Goal: Task Accomplishment & Management: Use online tool/utility

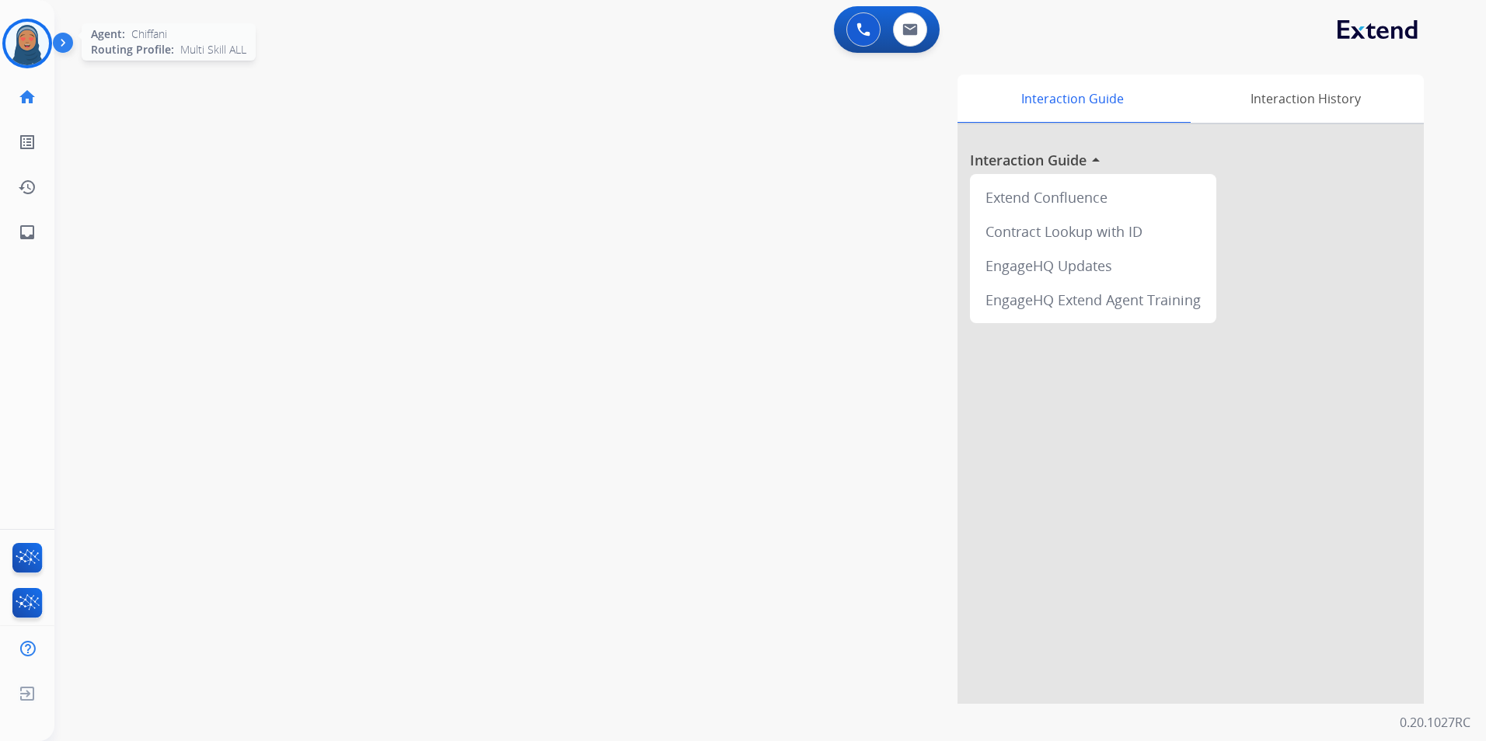
click at [43, 43] on img at bounding box center [27, 44] width 44 height 44
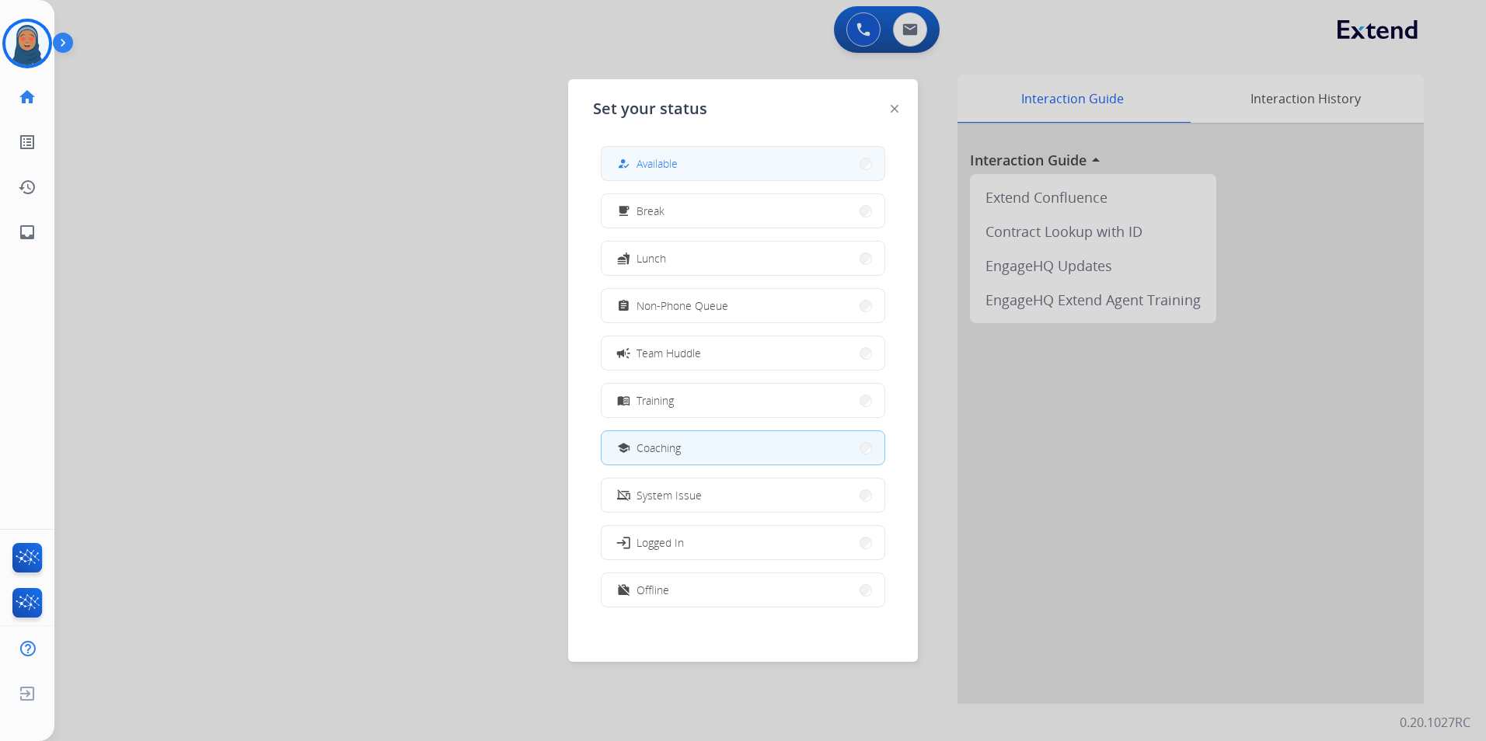
click at [720, 169] on button "how_to_reg Available" at bounding box center [742, 163] width 283 height 33
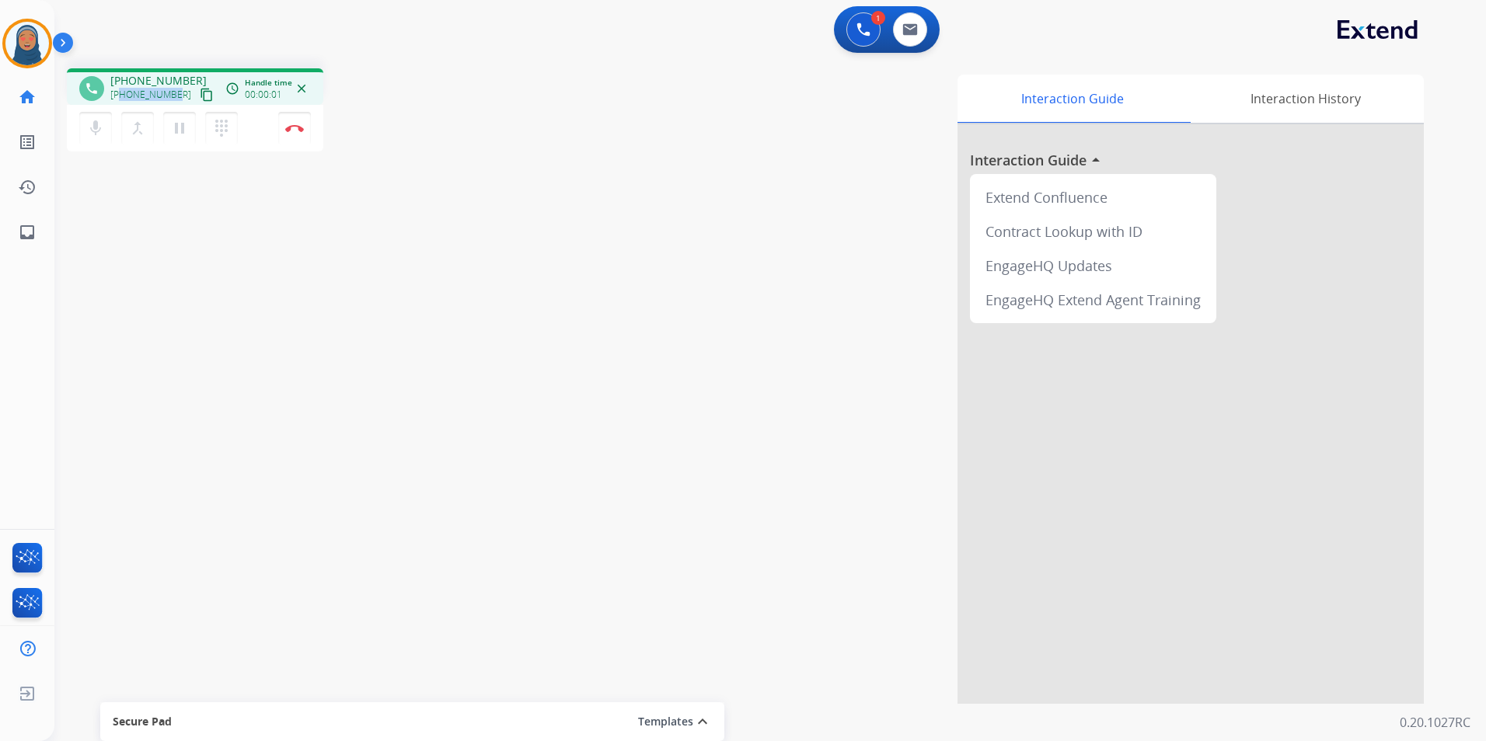
drag, startPoint x: 176, startPoint y: 96, endPoint x: 123, endPoint y: 99, distance: 53.0
click at [123, 99] on div "+18319013149 content_copy" at bounding box center [163, 94] width 106 height 19
copy span "8319013149"
click at [303, 140] on button "Disconnect" at bounding box center [294, 128] width 33 height 33
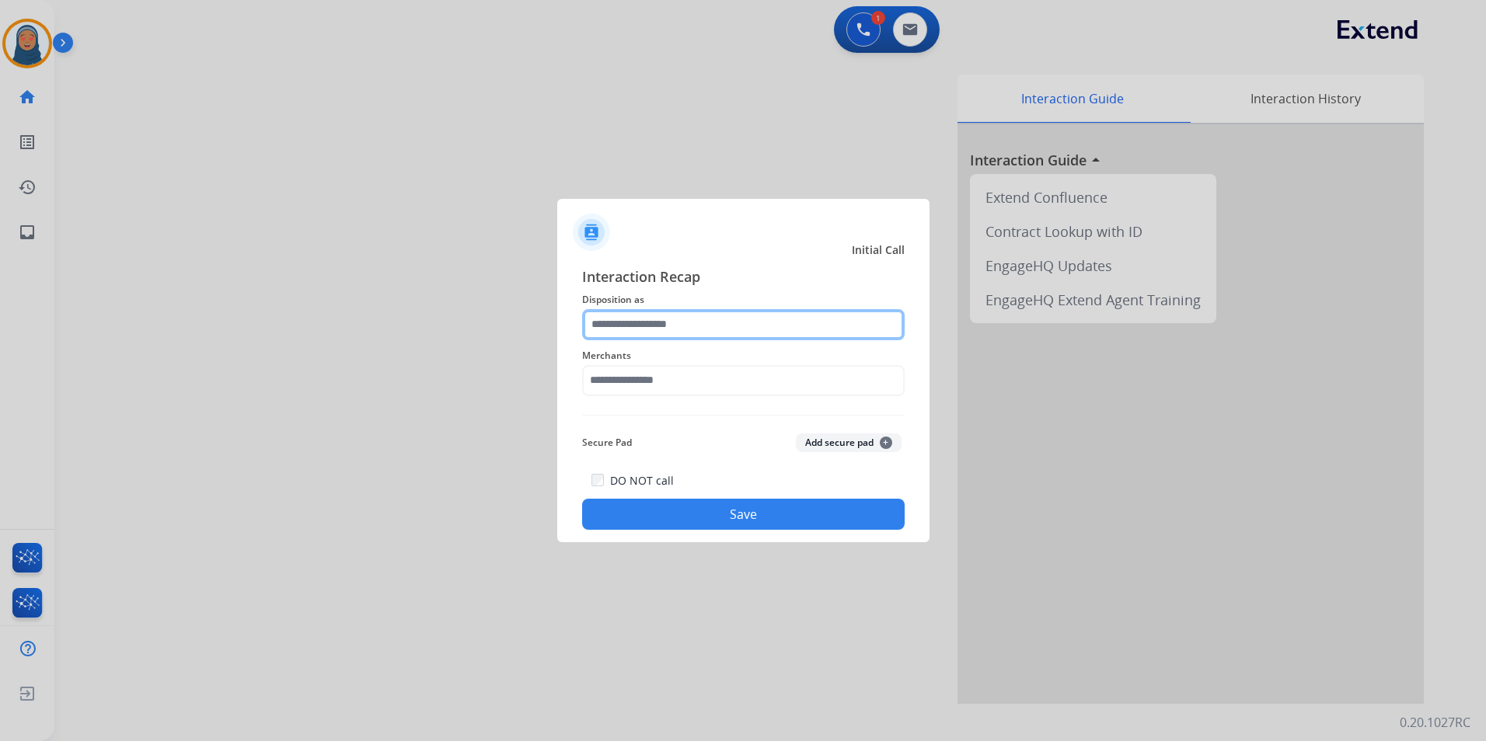
click at [694, 320] on input "text" at bounding box center [743, 324] width 322 height 31
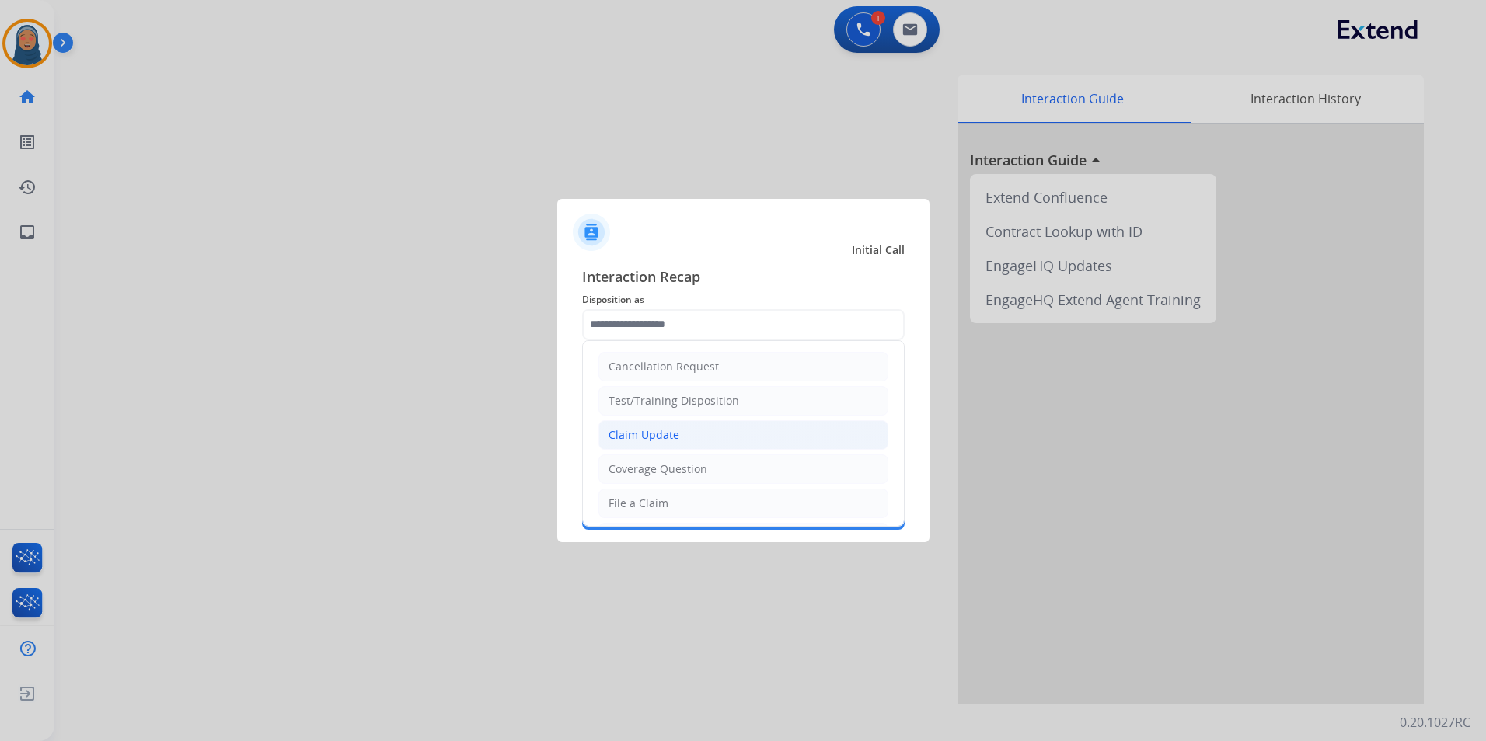
click at [659, 440] on div "Claim Update" at bounding box center [643, 435] width 71 height 16
type input "**********"
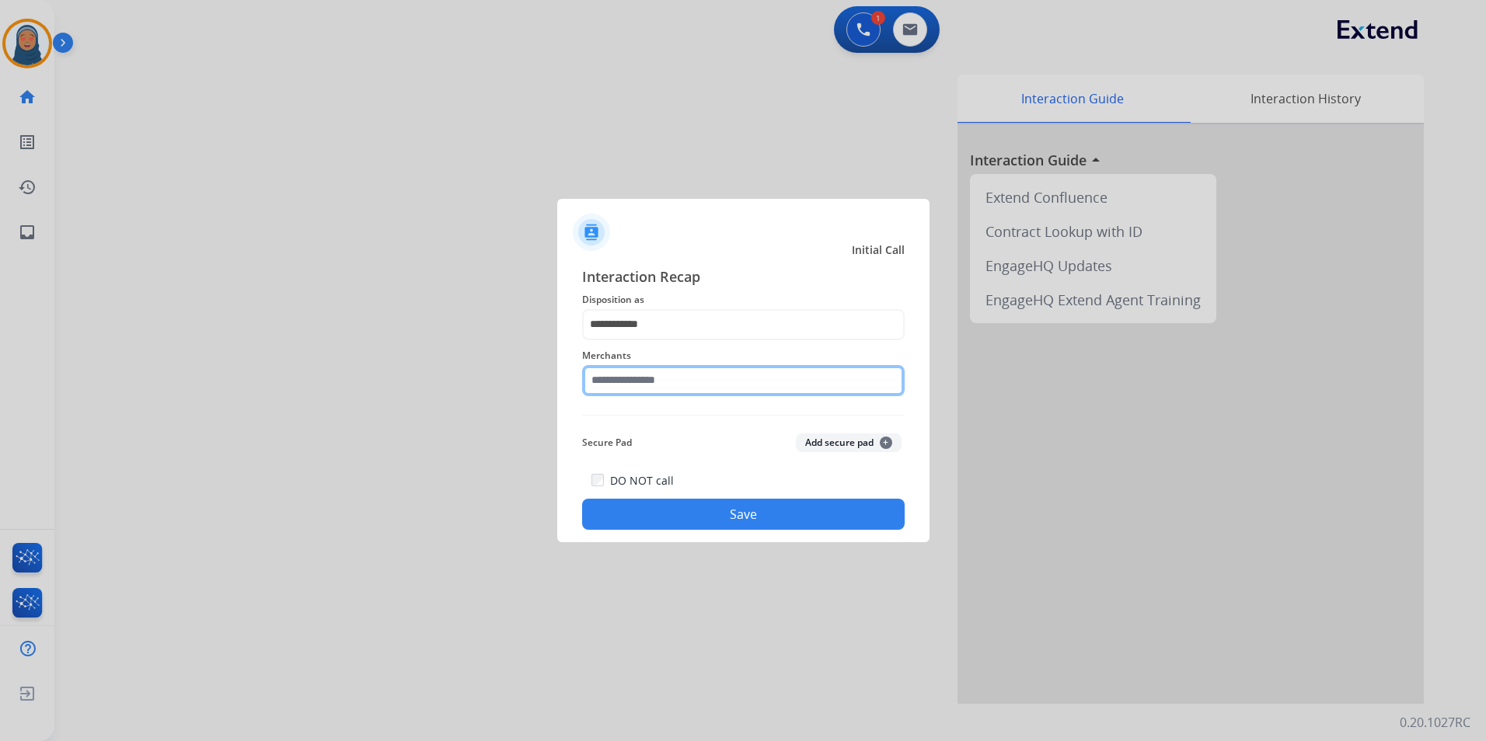
click at [668, 383] on input "text" at bounding box center [743, 380] width 322 height 31
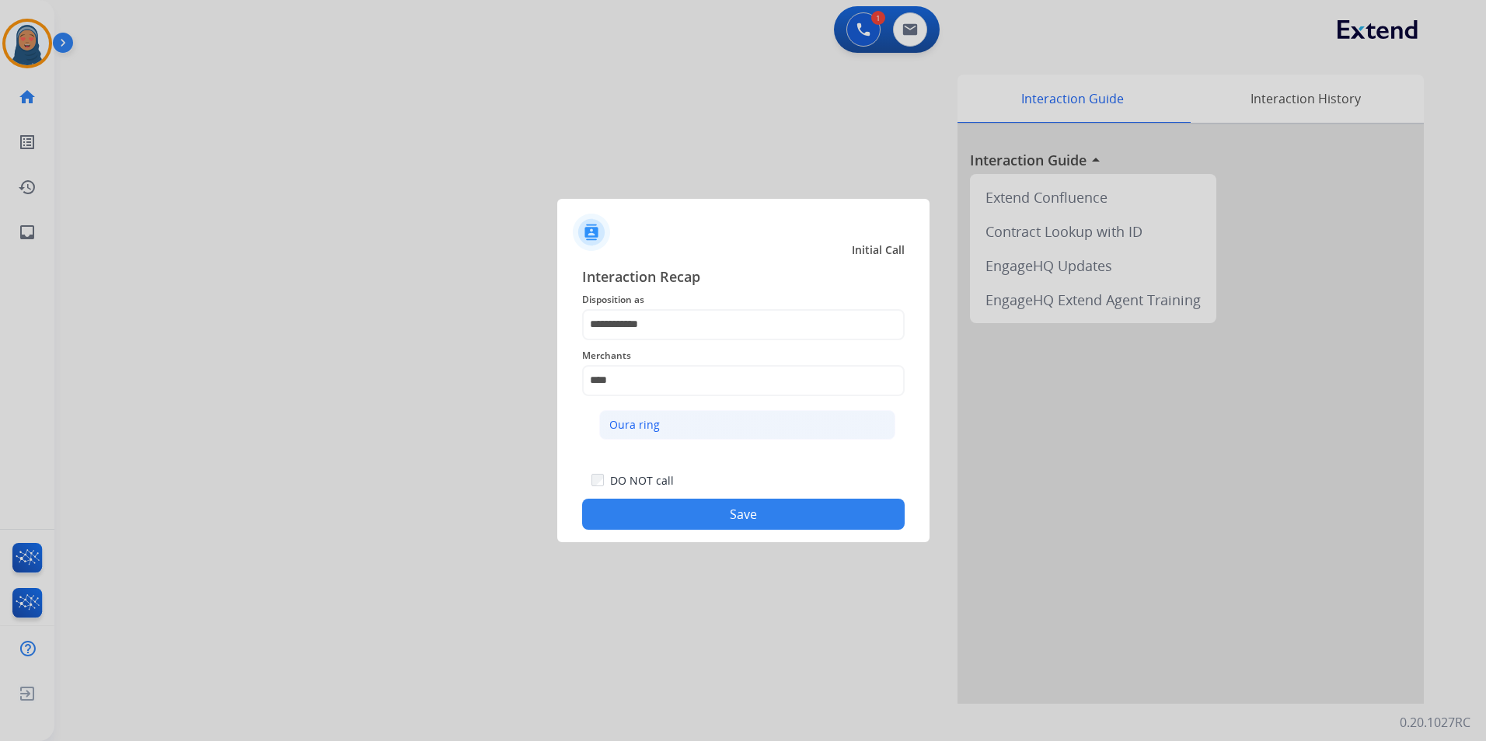
click at [649, 420] on div "Oura ring" at bounding box center [634, 425] width 51 height 16
type input "*********"
click at [731, 515] on button "Save" at bounding box center [743, 514] width 322 height 31
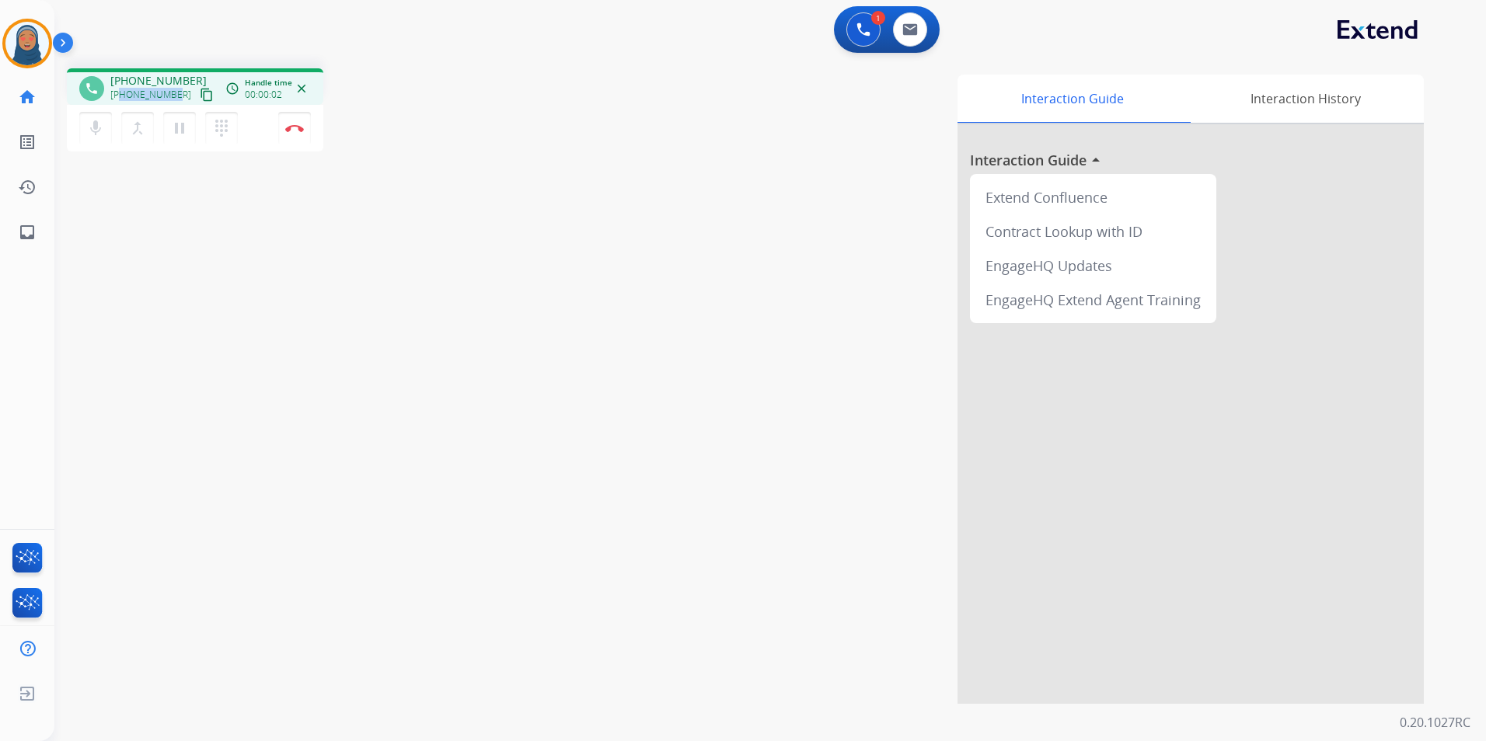
drag, startPoint x: 174, startPoint y: 96, endPoint x: 123, endPoint y: 99, distance: 51.4
click at [123, 99] on span "+13465516872" at bounding box center [150, 95] width 81 height 12
copy span "3465516872"
click at [299, 130] on img at bounding box center [294, 128] width 19 height 8
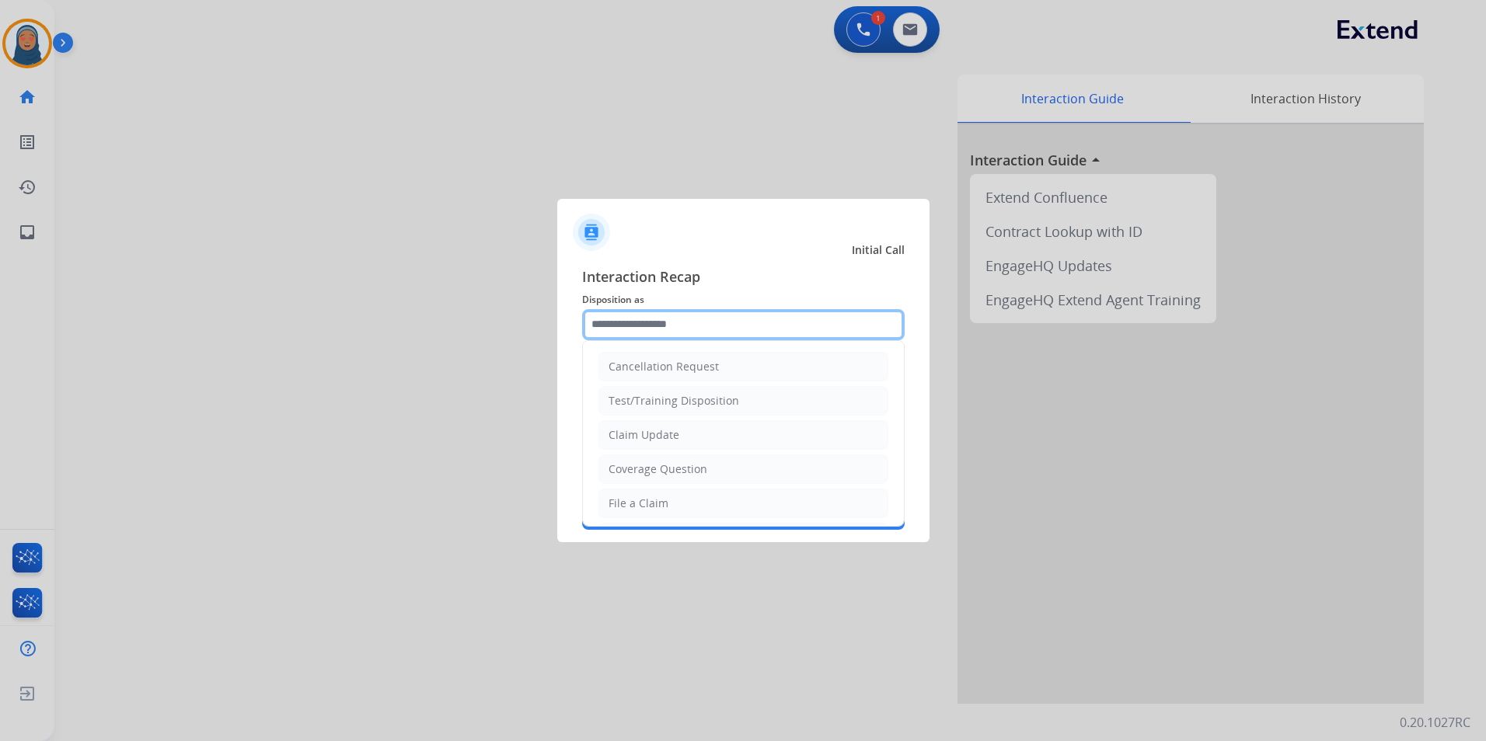
click at [665, 313] on input "text" at bounding box center [743, 324] width 322 height 31
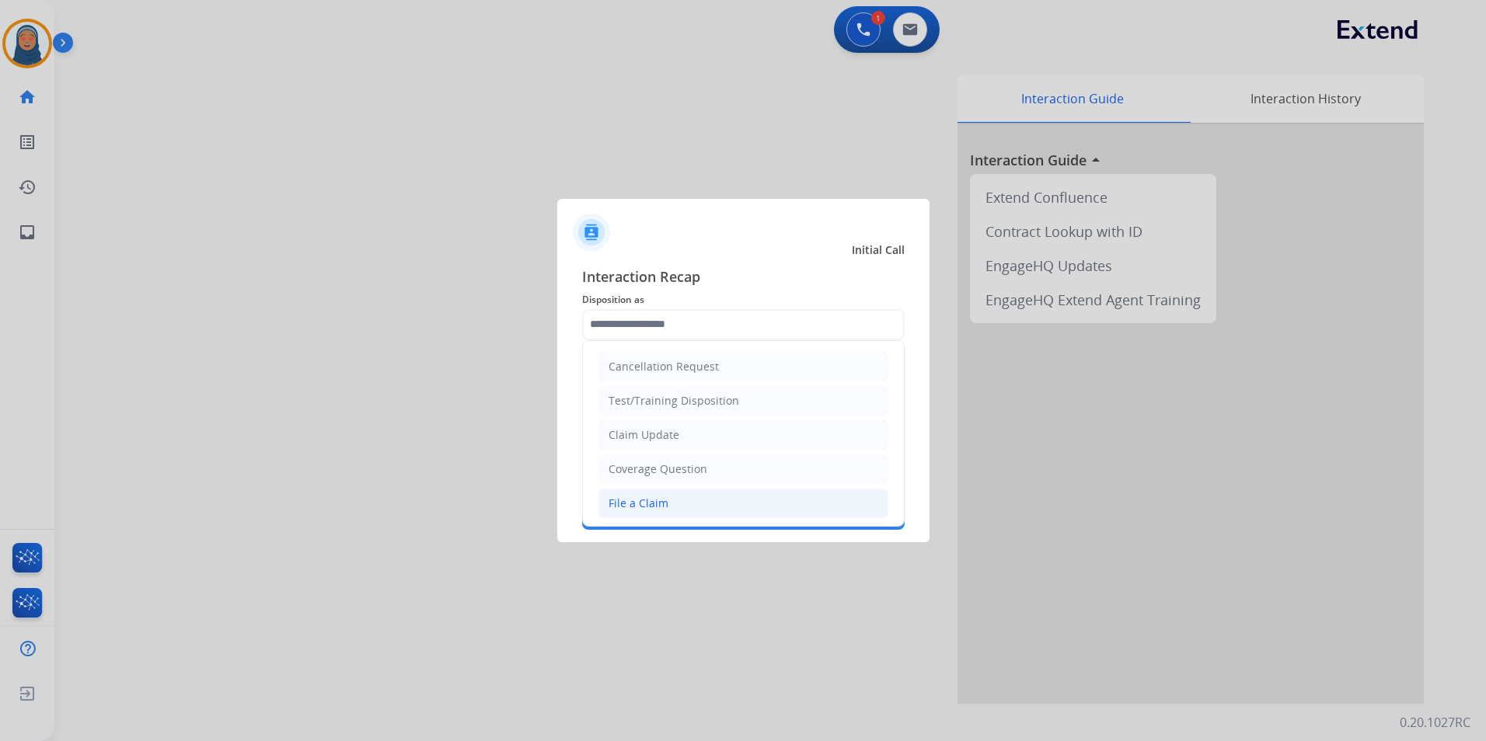
drag, startPoint x: 645, startPoint y: 503, endPoint x: 664, endPoint y: 412, distance: 92.8
click at [645, 501] on div "File a Claim" at bounding box center [638, 504] width 60 height 16
type input "**********"
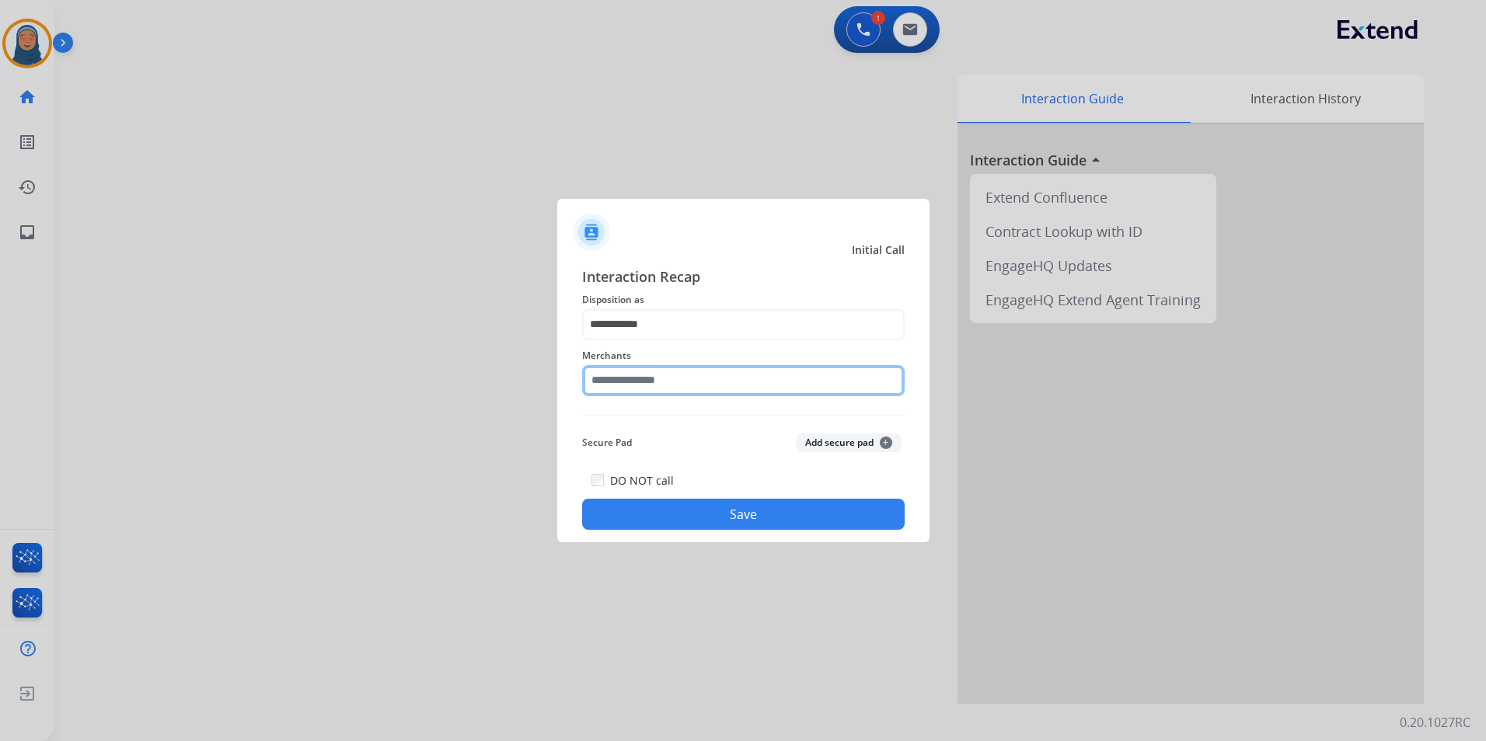
click at [674, 375] on input "text" at bounding box center [743, 380] width 322 height 31
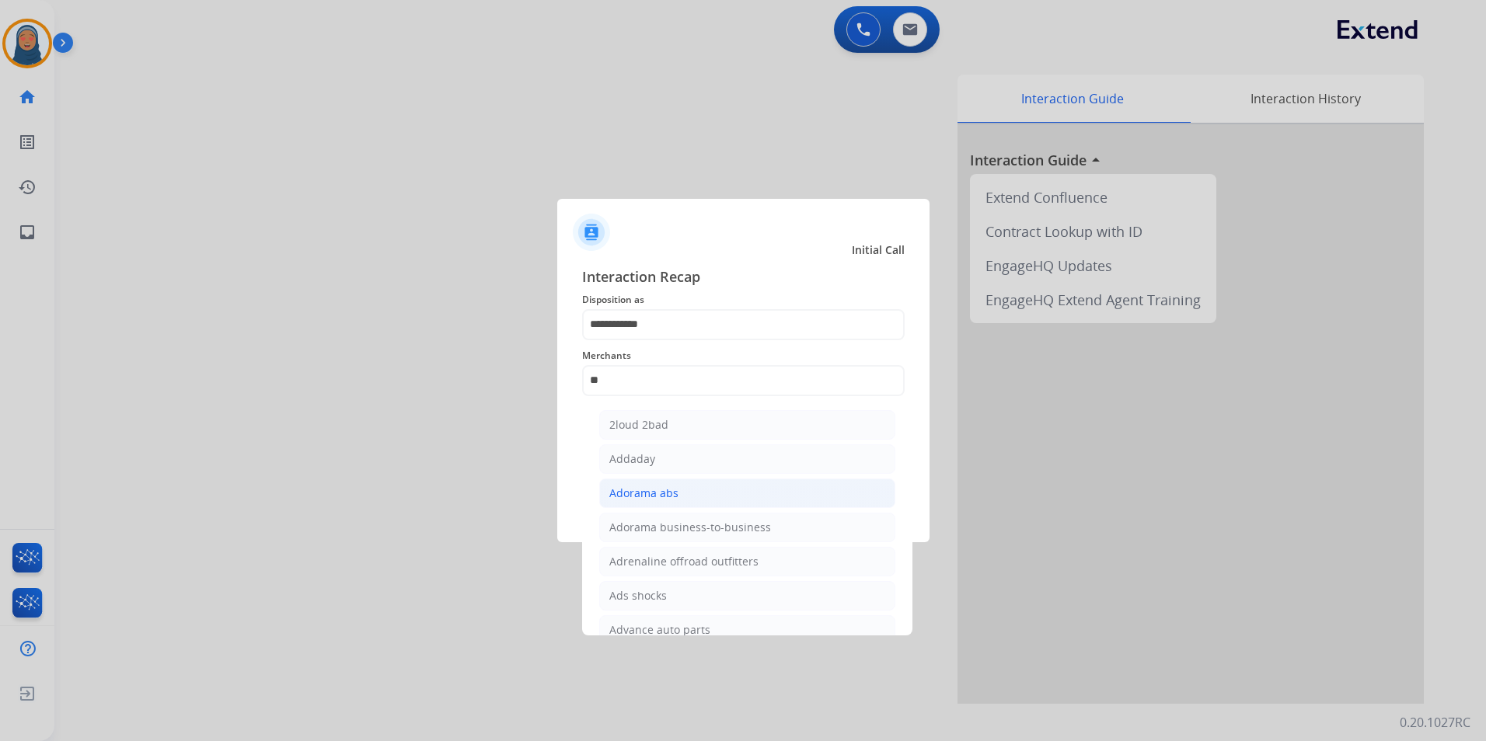
click at [645, 493] on div "Adorama abs" at bounding box center [643, 494] width 69 height 16
type input "**********"
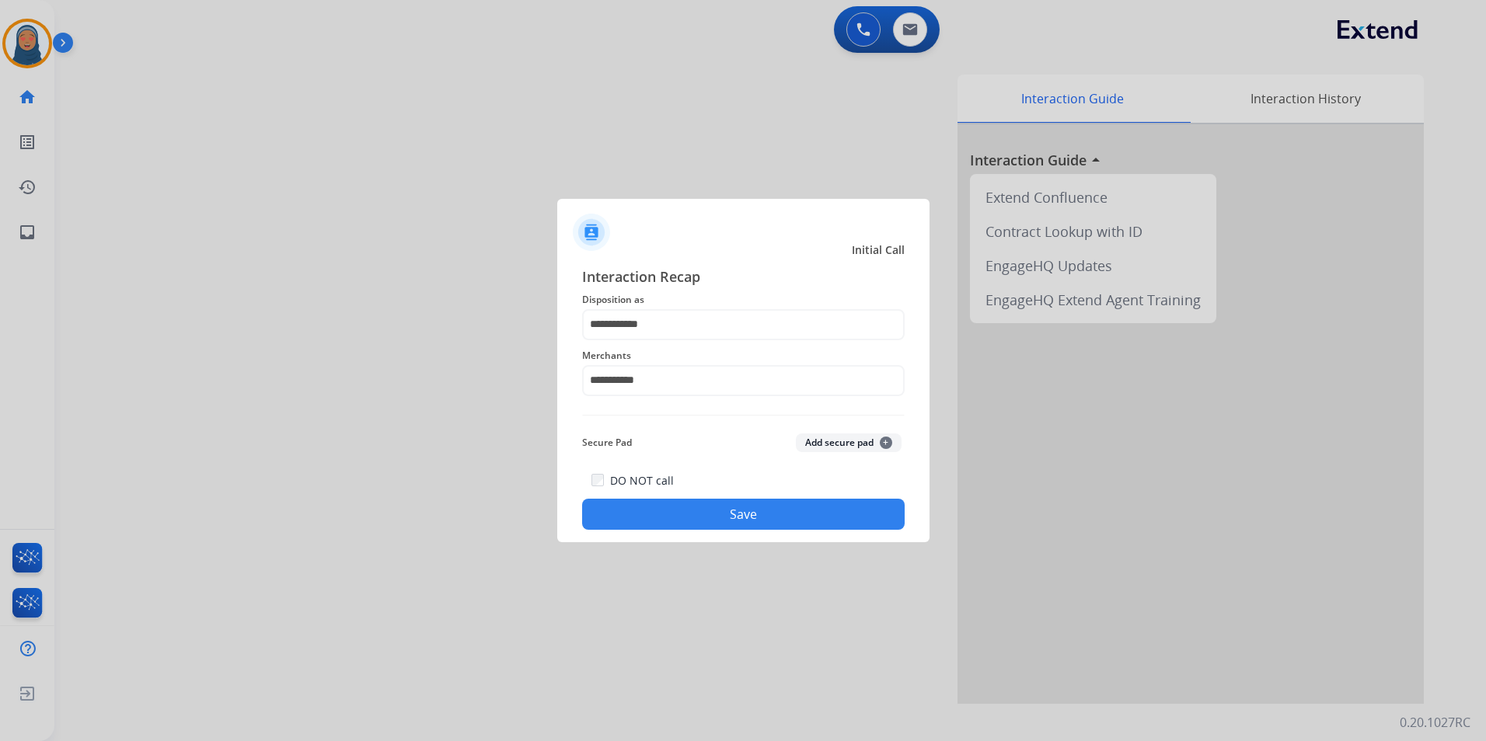
click at [709, 515] on button "Save" at bounding box center [743, 514] width 322 height 31
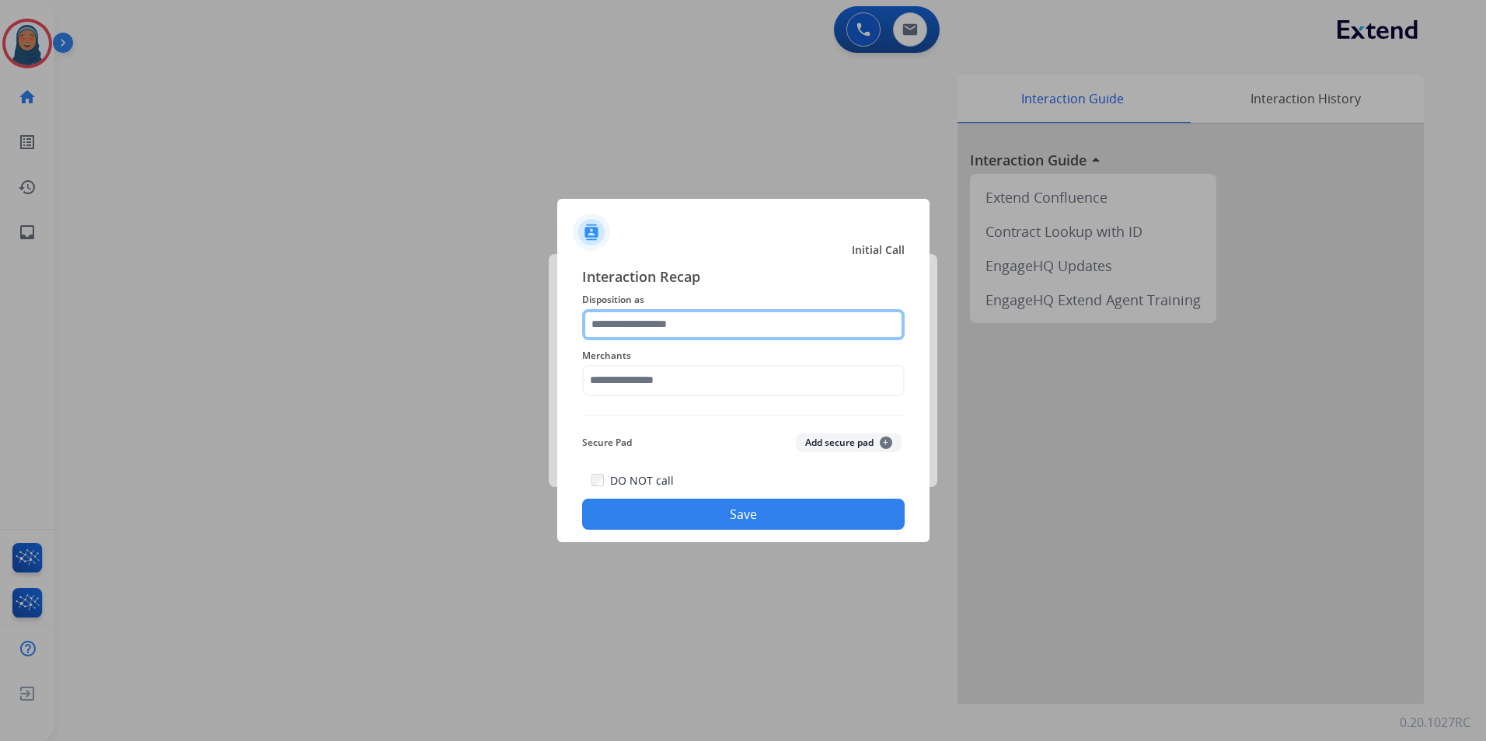
click at [634, 328] on input "text" at bounding box center [743, 324] width 322 height 31
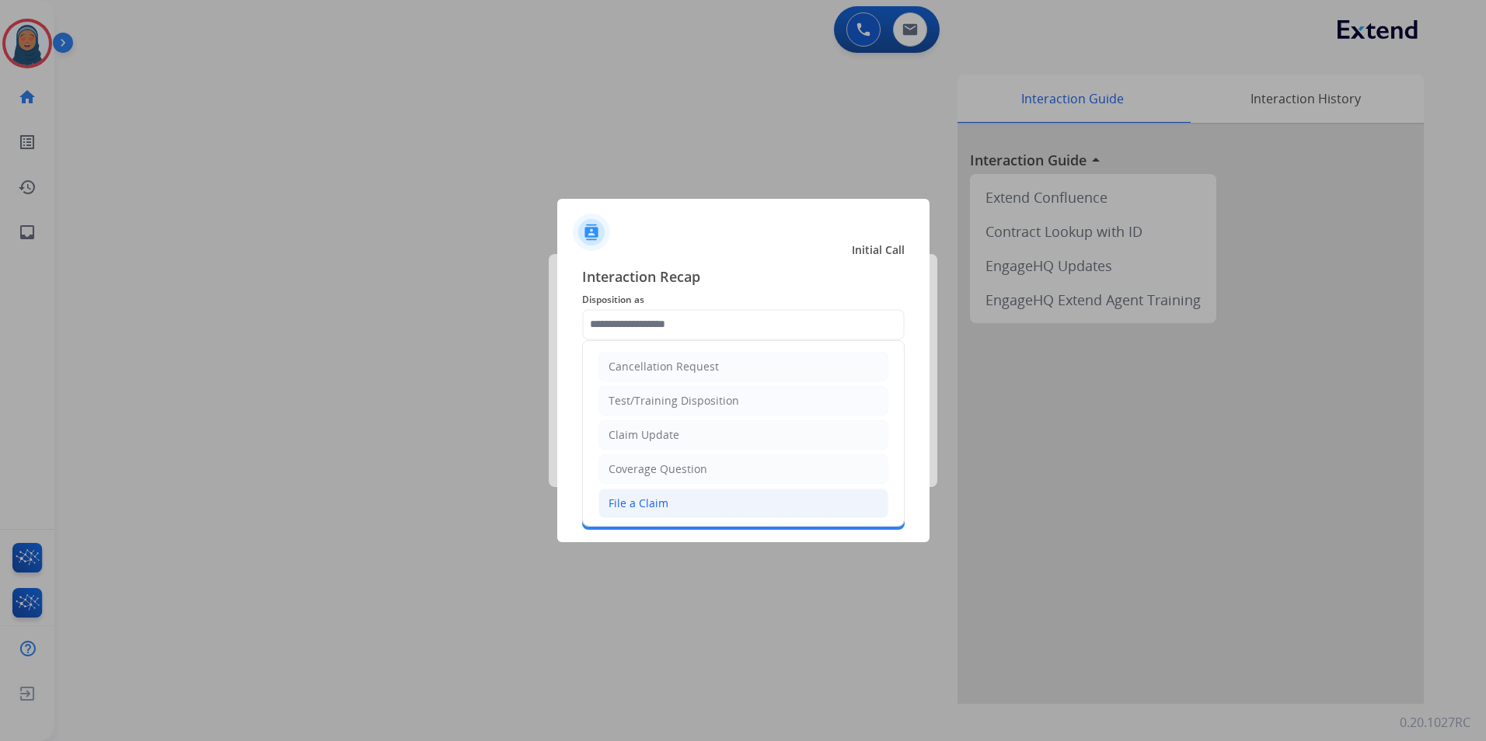
click at [661, 510] on div "File a Claim" at bounding box center [638, 504] width 60 height 16
type input "**********"
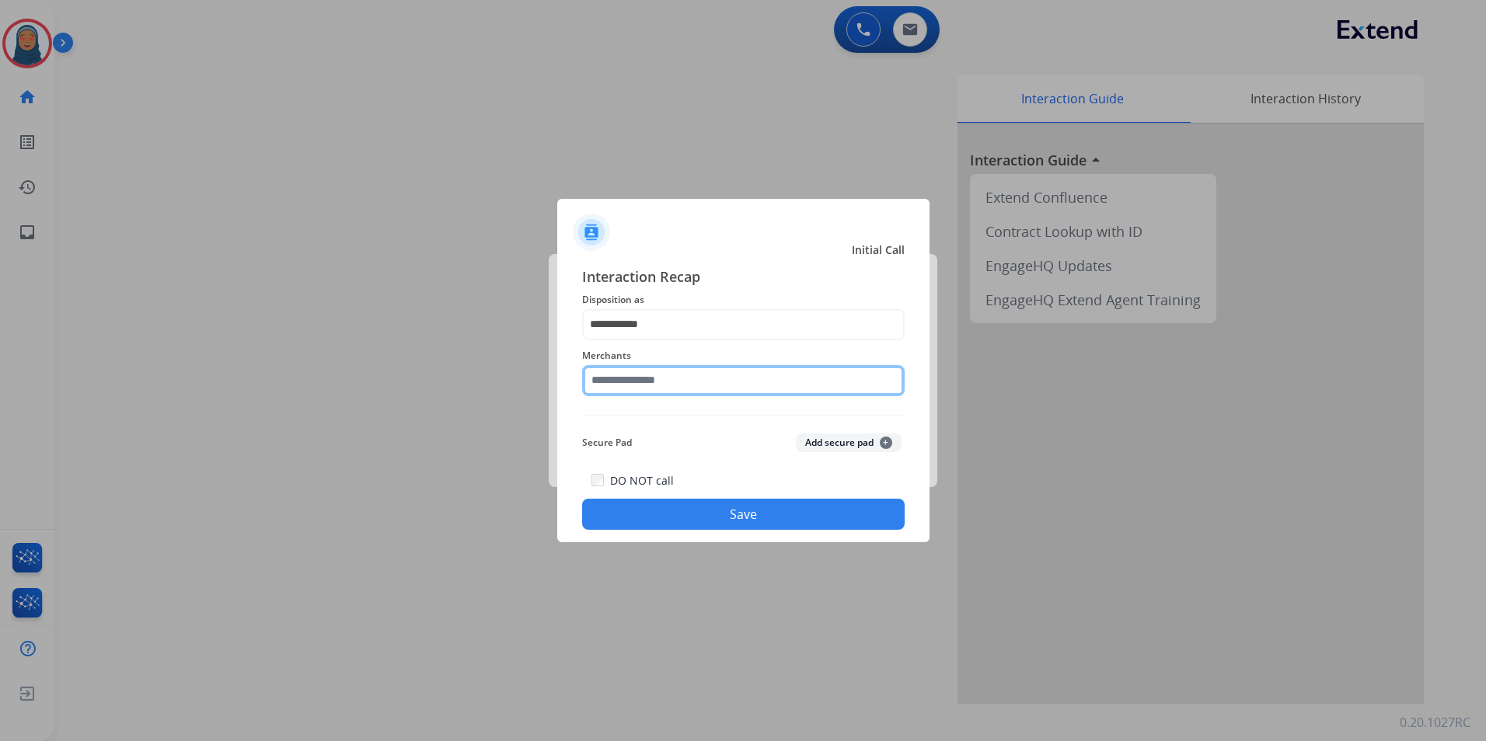
click at [671, 383] on input "text" at bounding box center [743, 380] width 322 height 31
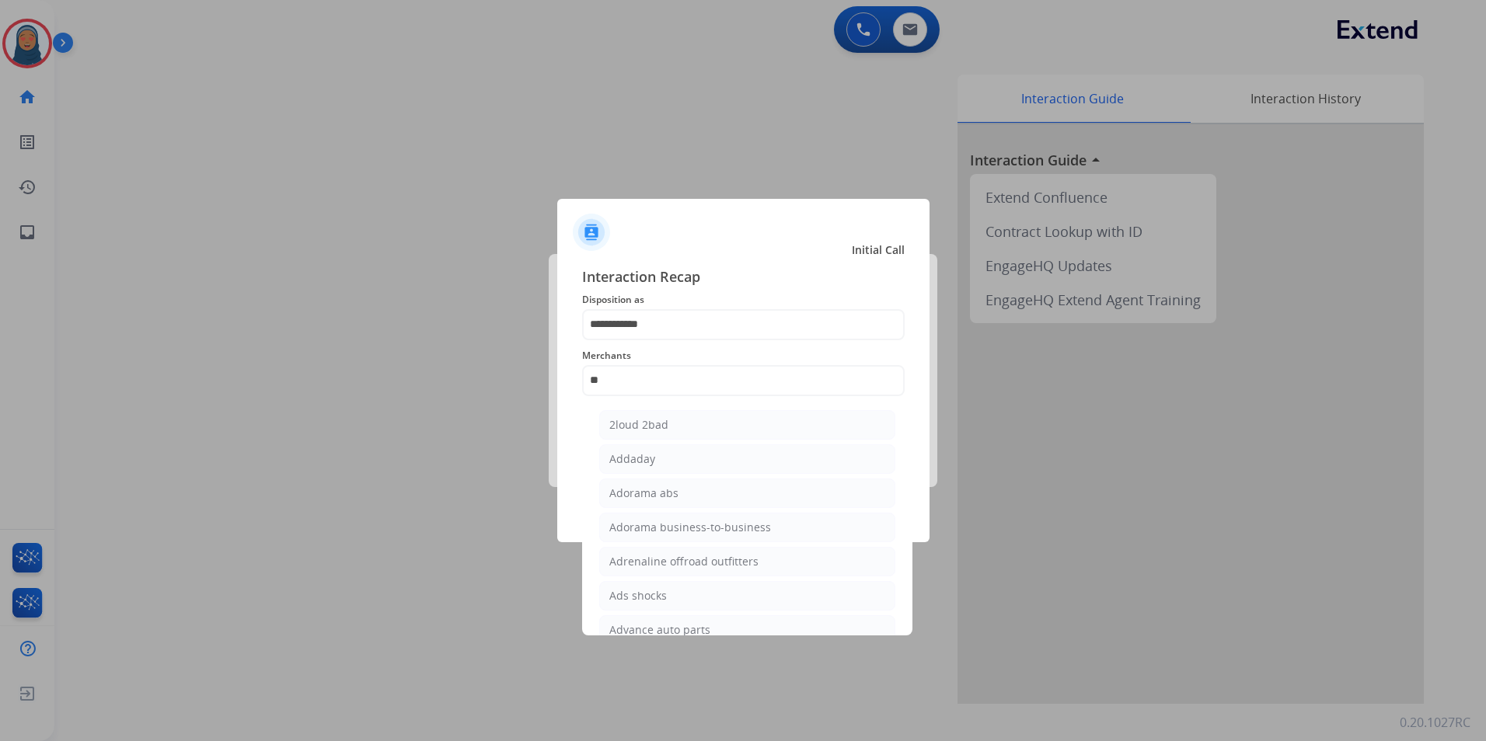
click at [669, 496] on div "Adorama abs" at bounding box center [643, 494] width 69 height 16
type input "**********"
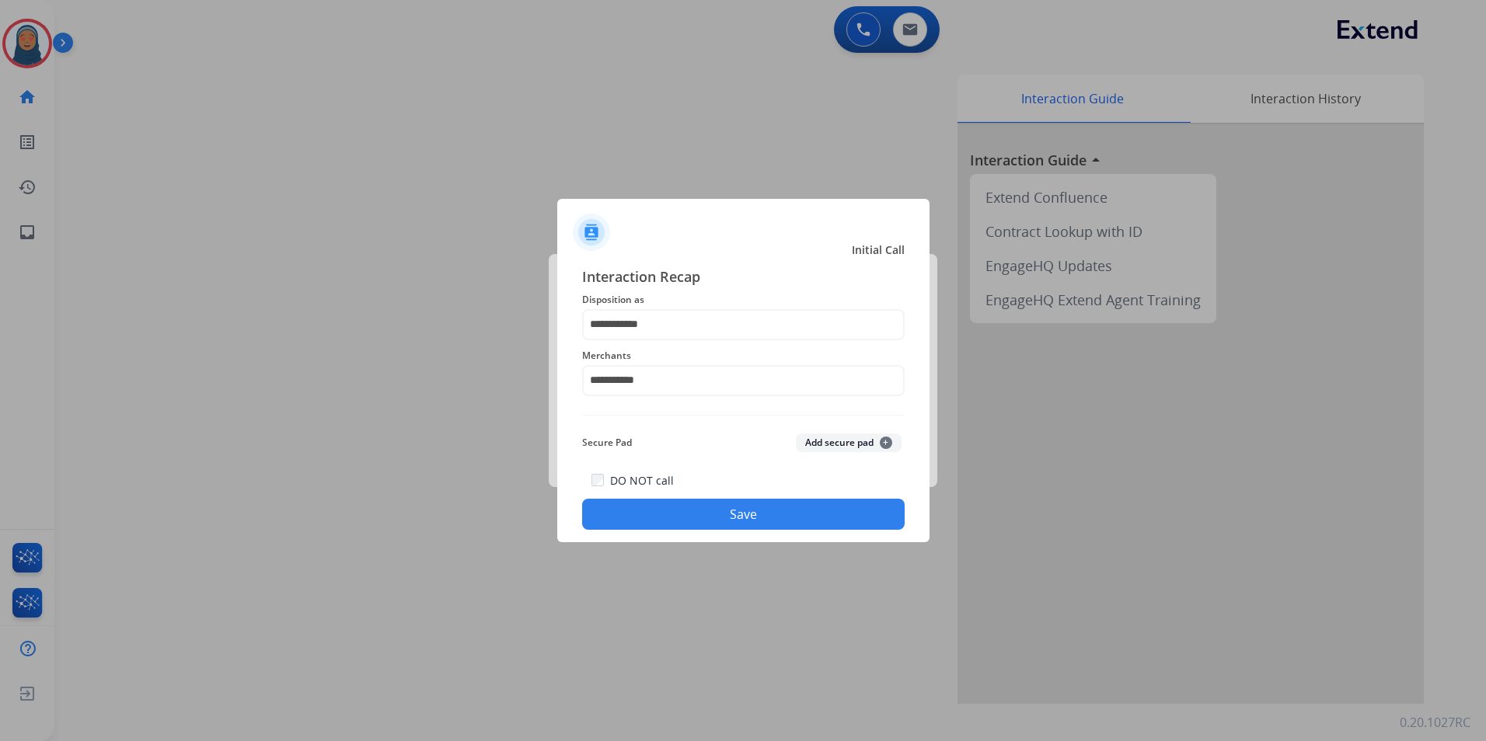
click at [718, 517] on button "Save" at bounding box center [743, 514] width 322 height 31
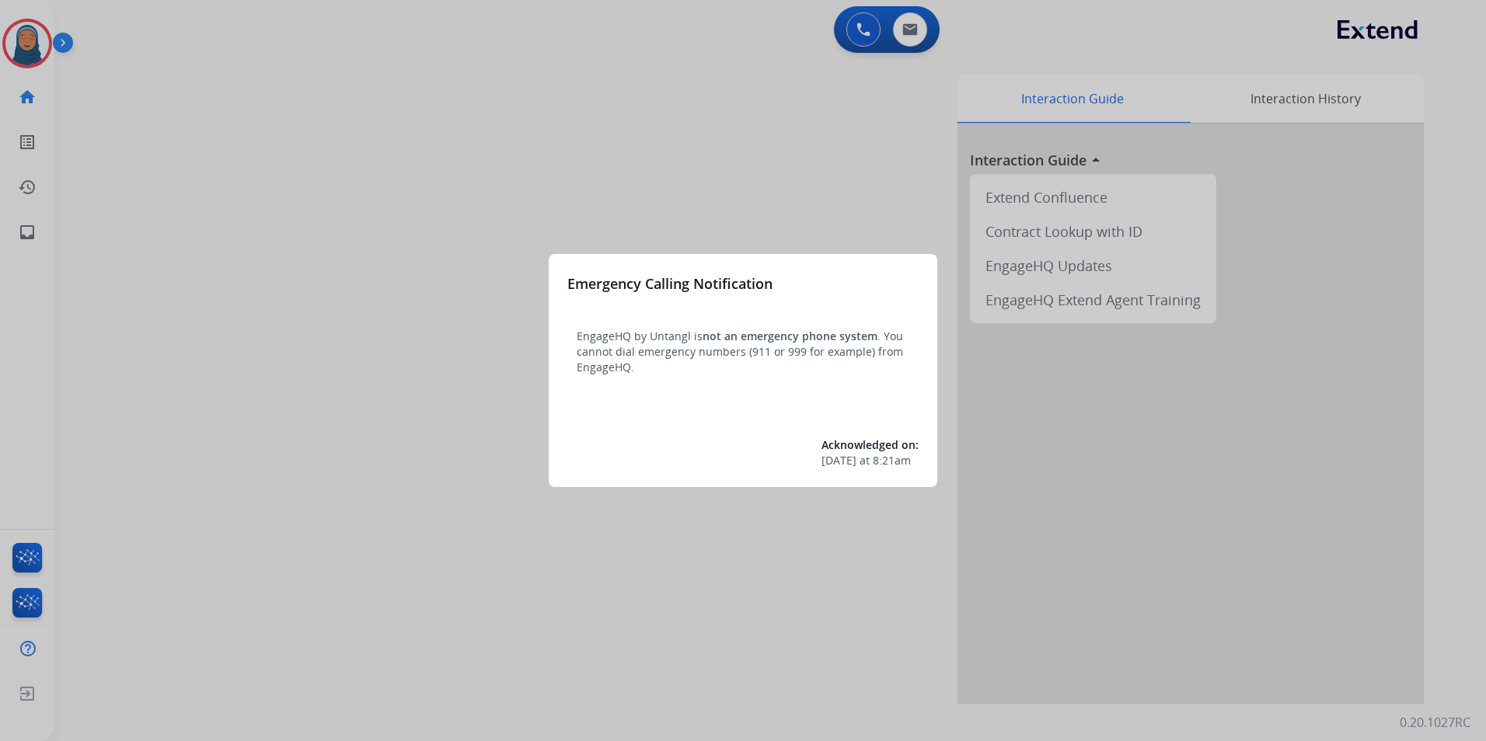
click at [159, 145] on div at bounding box center [743, 370] width 1486 height 741
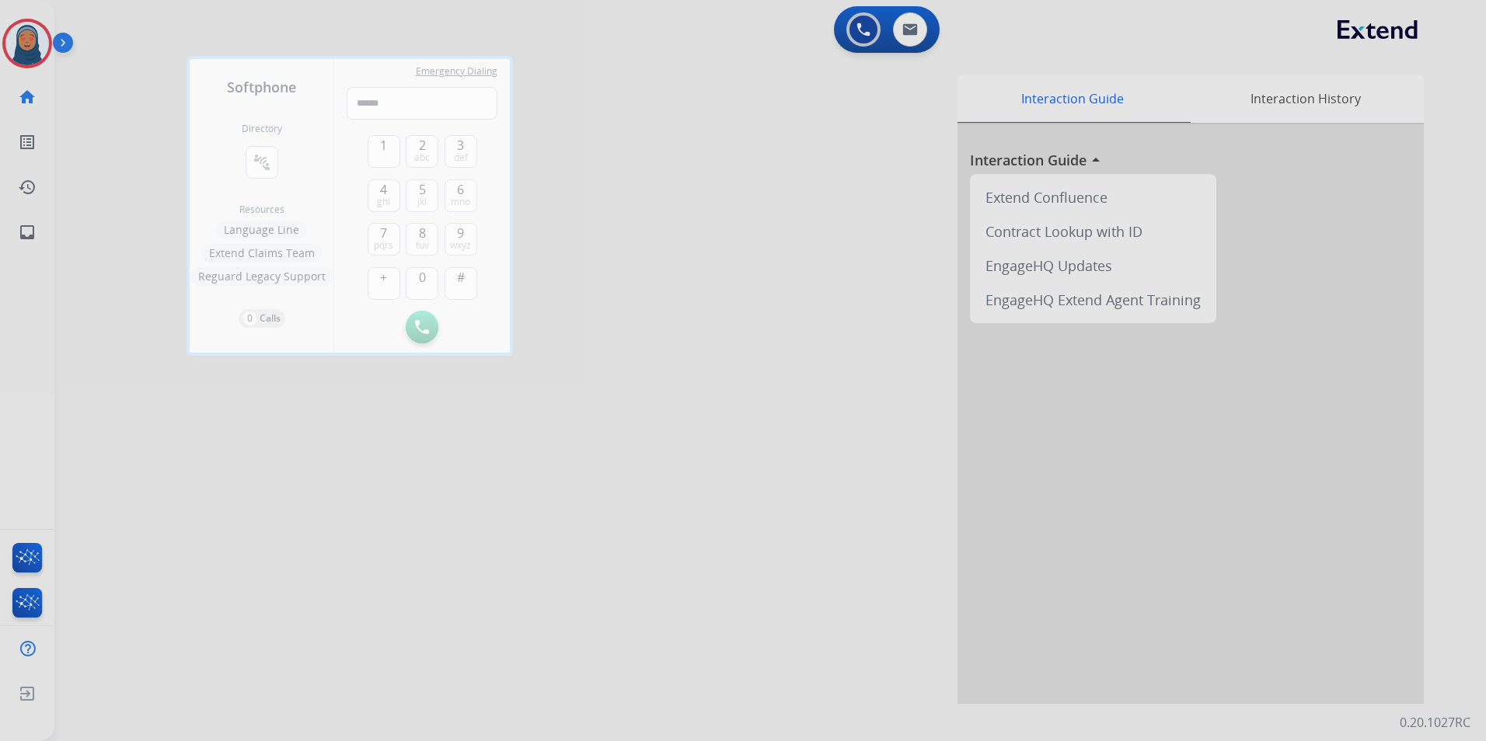
drag, startPoint x: 127, startPoint y: 150, endPoint x: 52, endPoint y: 69, distance: 110.0
click at [127, 149] on div at bounding box center [743, 370] width 1486 height 741
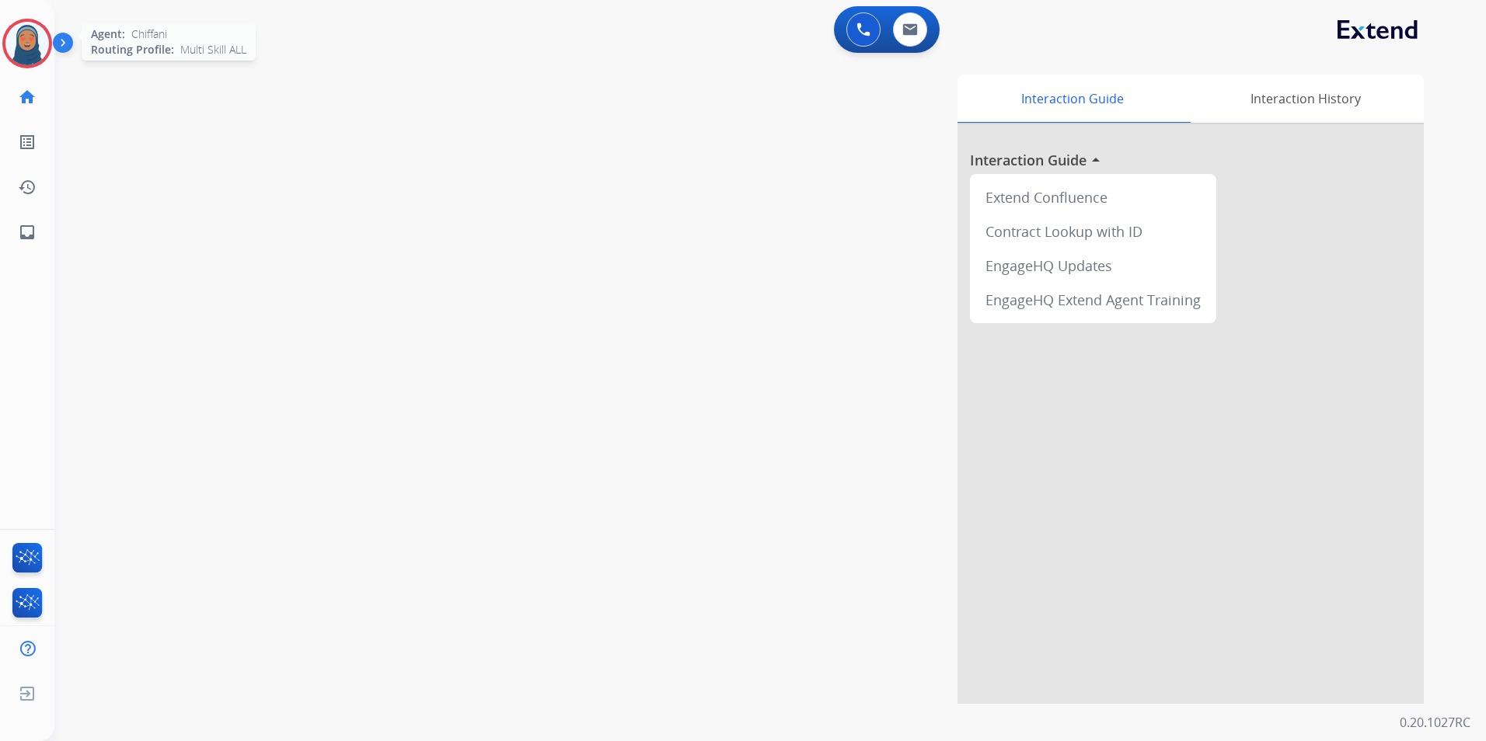
click at [29, 44] on img at bounding box center [27, 44] width 44 height 44
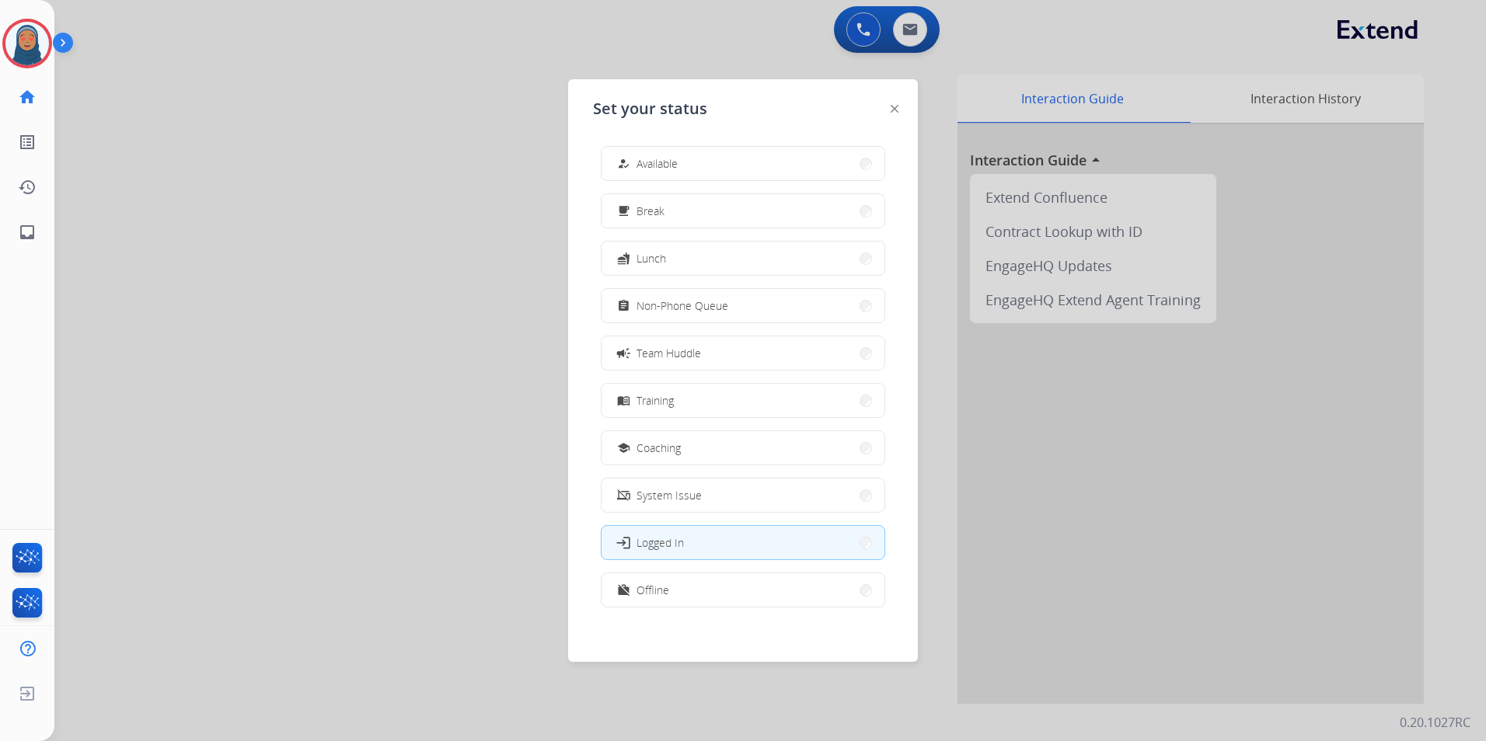
click at [722, 171] on button "how_to_reg Available" at bounding box center [742, 163] width 283 height 33
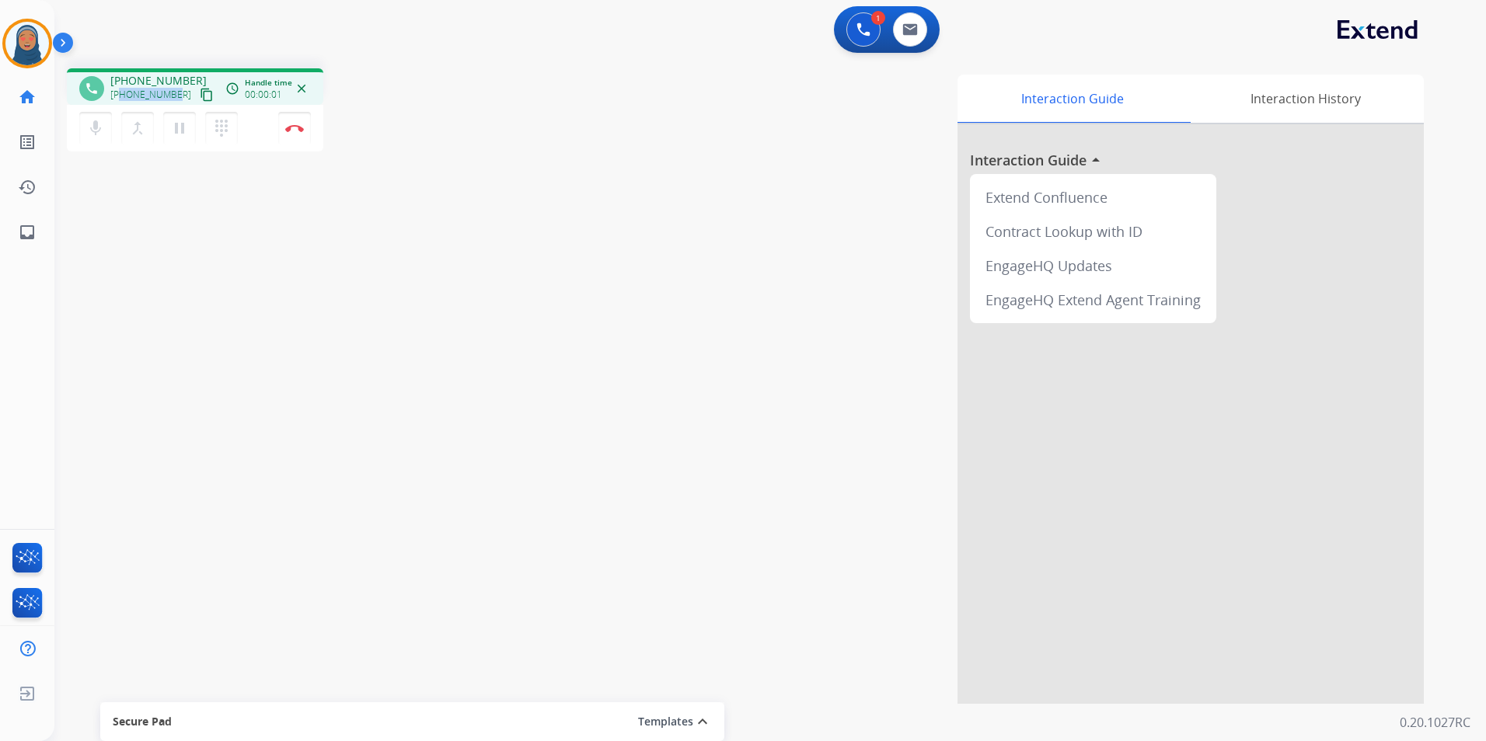
drag, startPoint x: 174, startPoint y: 95, endPoint x: 123, endPoint y: 96, distance: 51.3
click at [123, 96] on span "+12019663587" at bounding box center [150, 95] width 81 height 12
copy span "2019663587"
click at [300, 134] on button "Disconnect" at bounding box center [294, 128] width 33 height 33
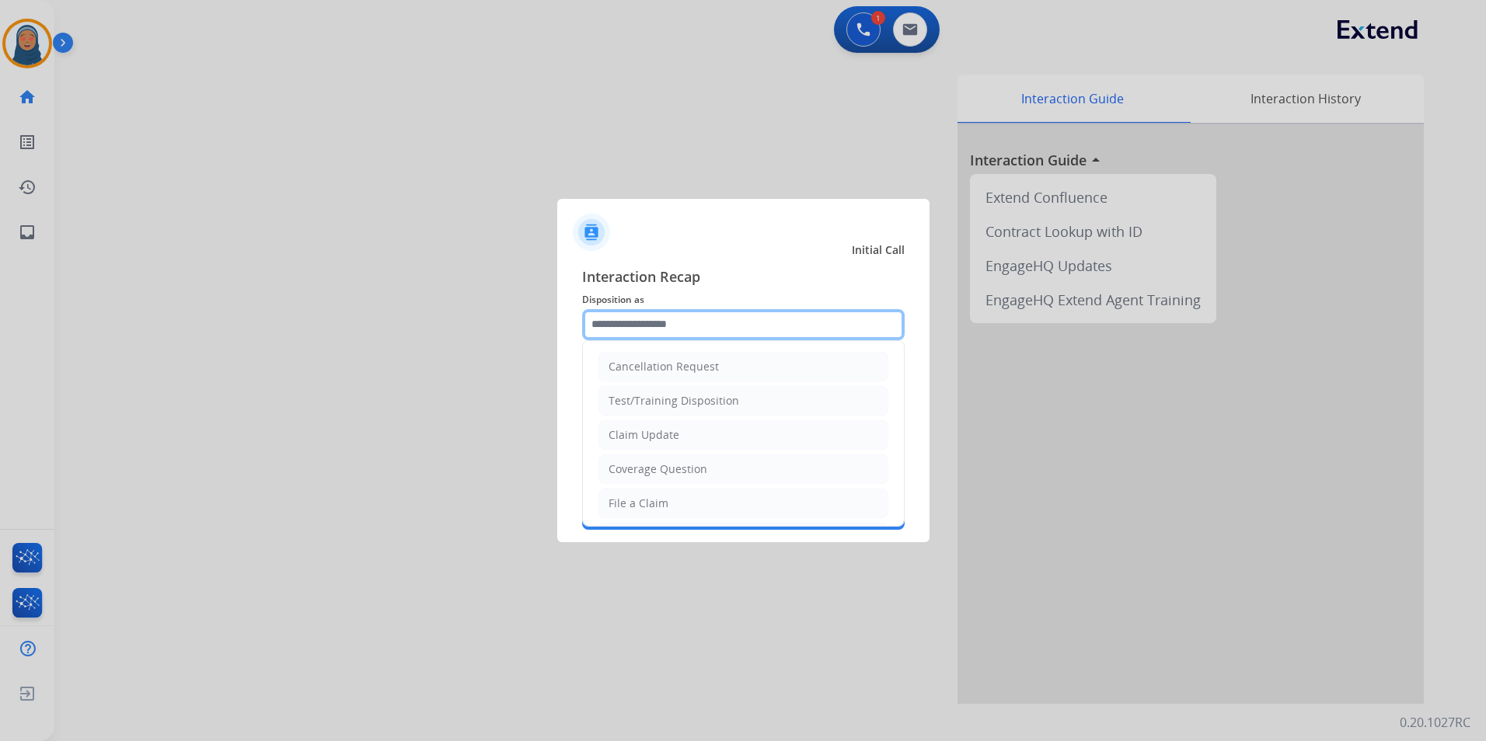
click at [706, 325] on input "text" at bounding box center [743, 324] width 322 height 31
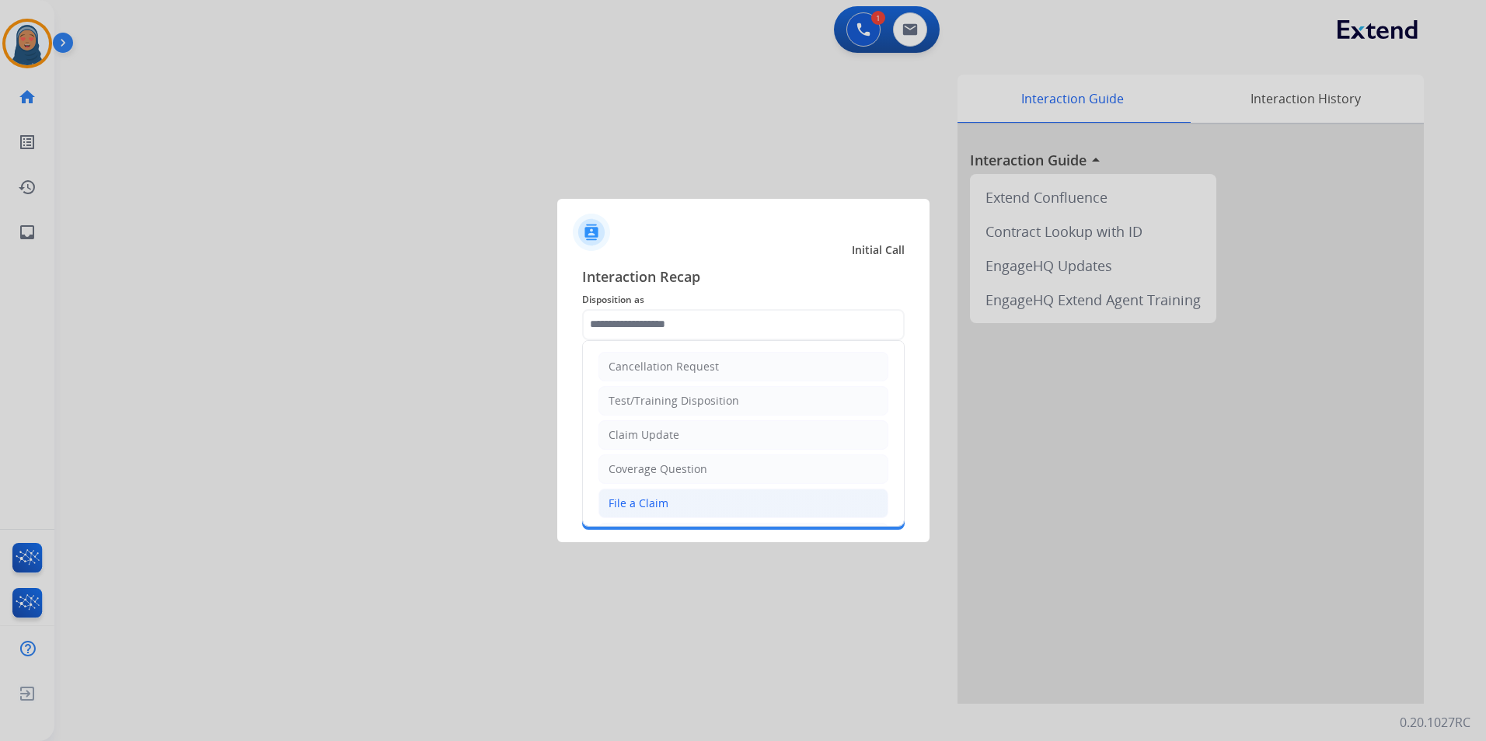
click at [664, 501] on div "File a Claim" at bounding box center [638, 504] width 60 height 16
type input "**********"
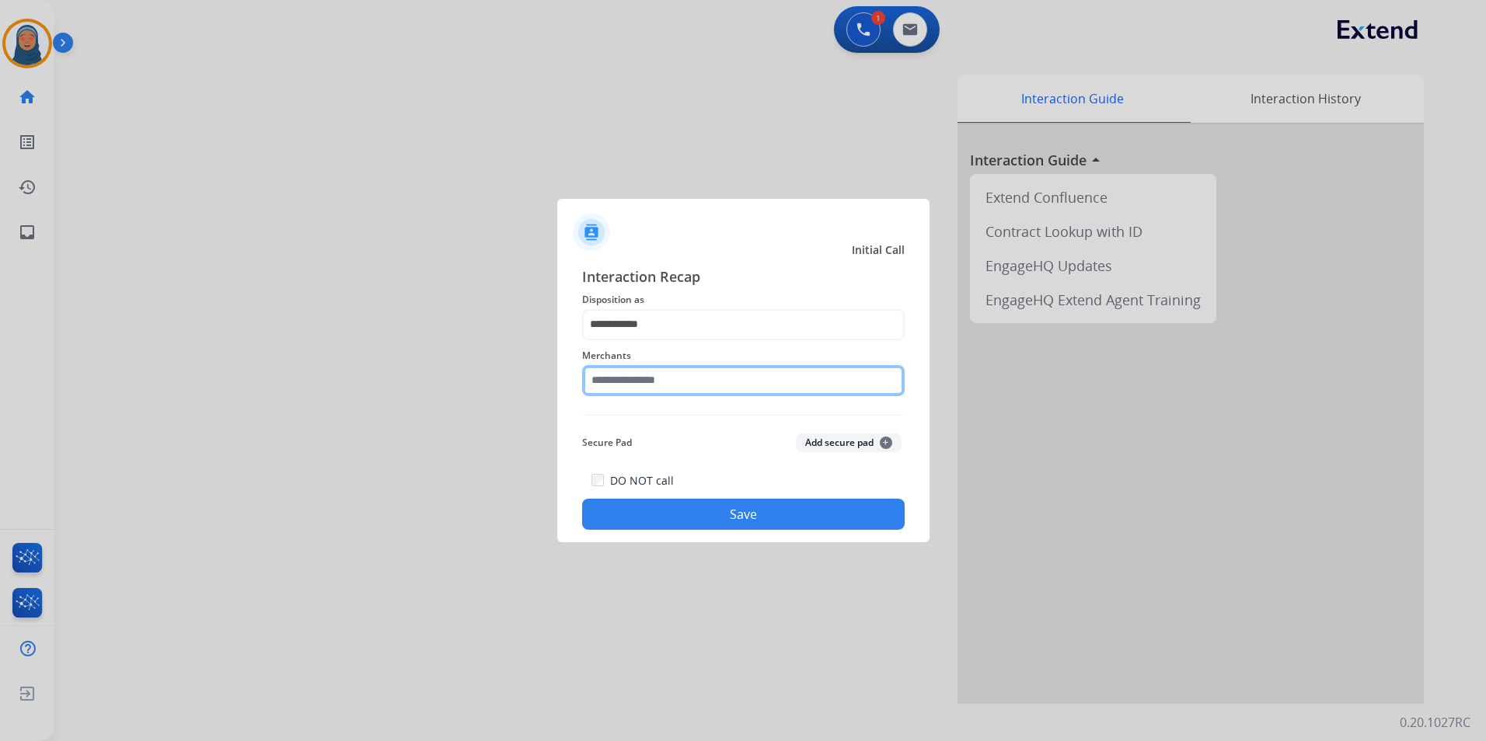
click at [672, 385] on input "text" at bounding box center [743, 380] width 322 height 31
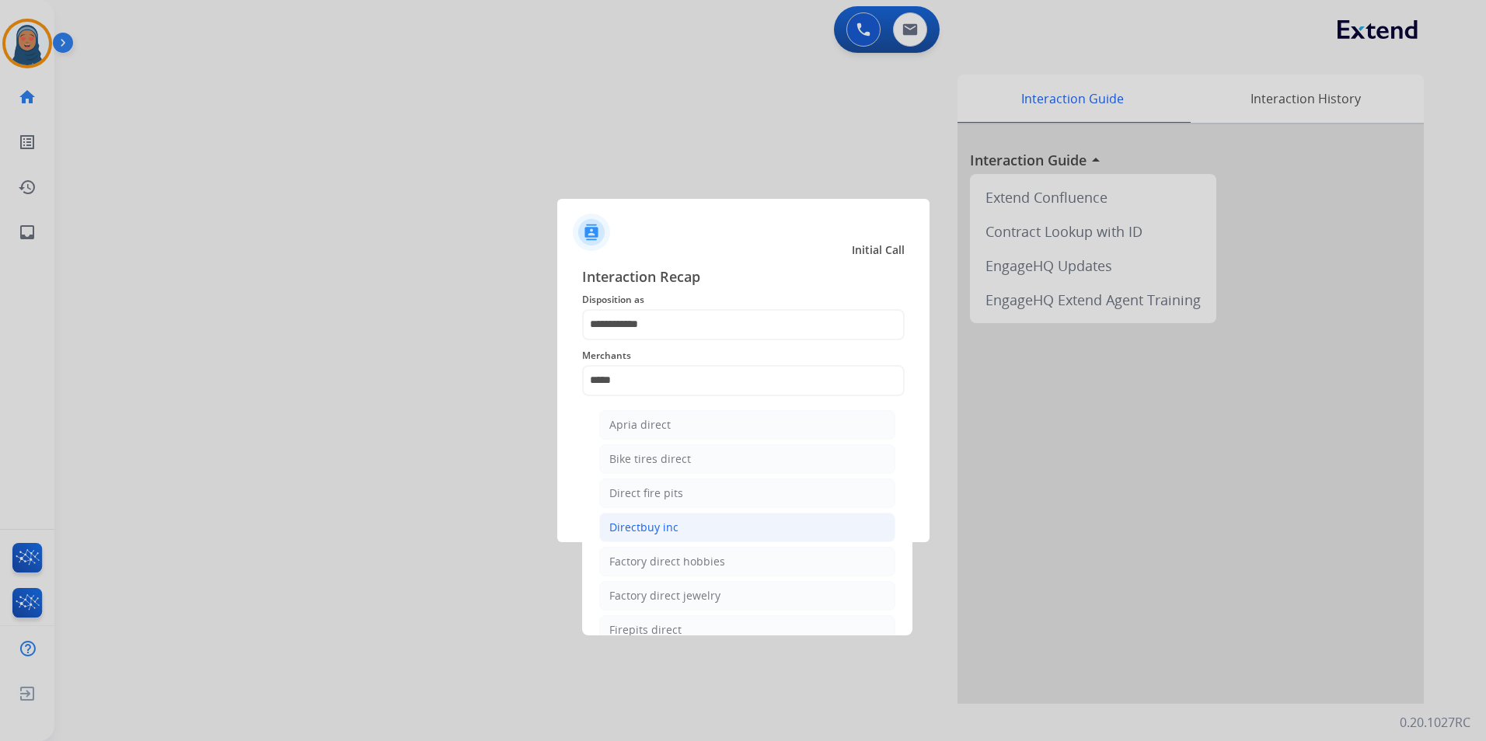
click at [658, 534] on div "Directbuy inc" at bounding box center [643, 528] width 69 height 16
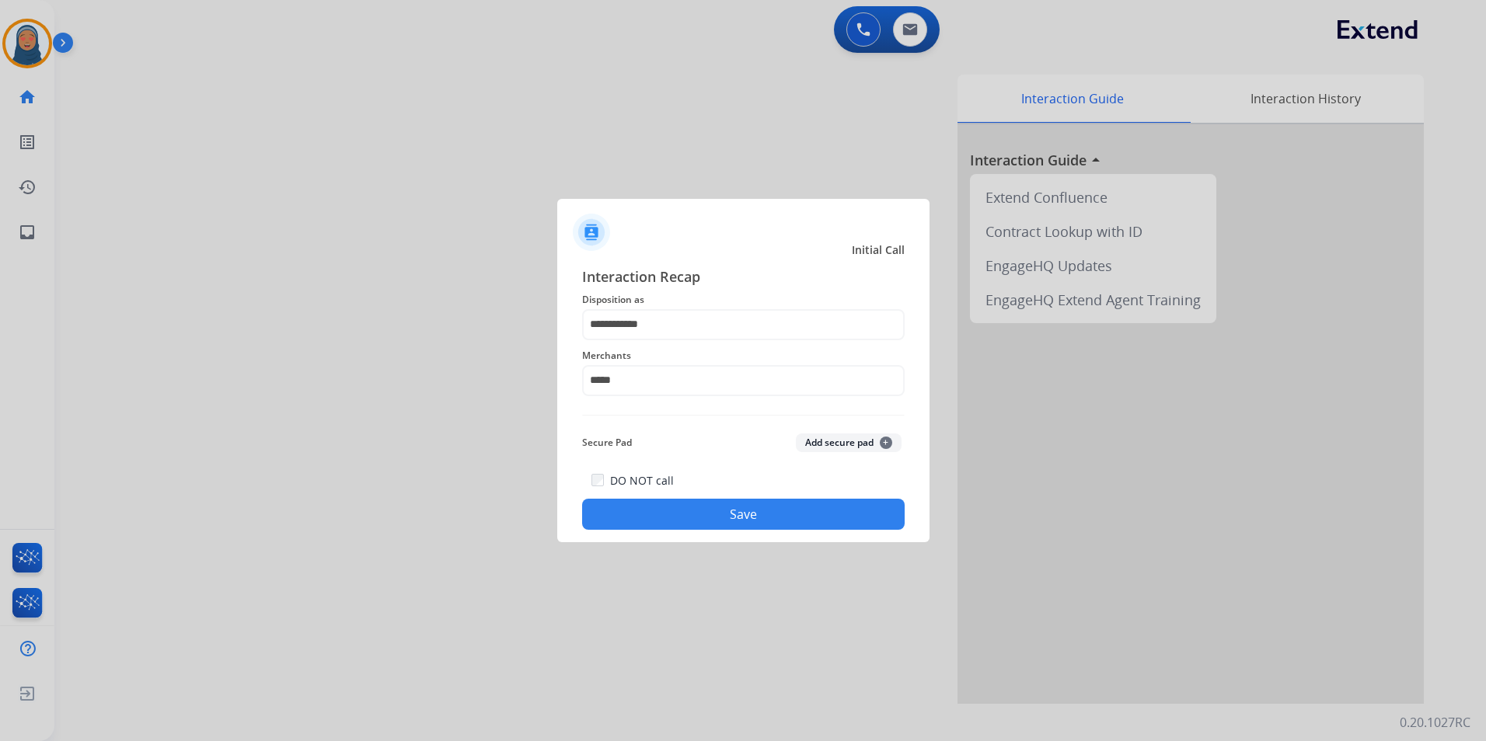
type input "**********"
click at [671, 492] on div "DO NOT call Save" at bounding box center [743, 500] width 322 height 59
click at [673, 511] on button "Save" at bounding box center [743, 514] width 322 height 31
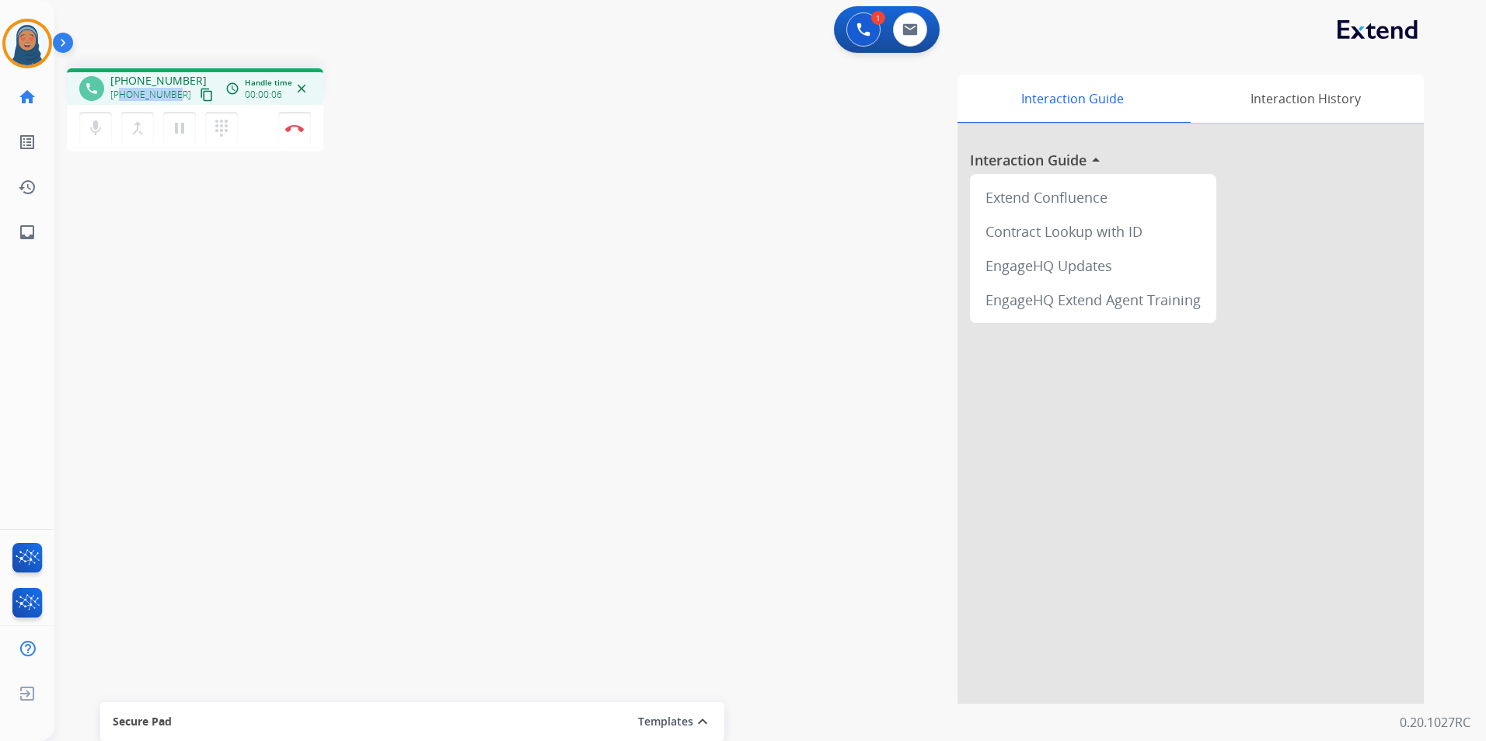
drag, startPoint x: 176, startPoint y: 97, endPoint x: 121, endPoint y: 96, distance: 54.4
click at [121, 96] on div "+19379264134 content_copy" at bounding box center [163, 94] width 106 height 19
copy span "9379264134"
click at [291, 131] on img at bounding box center [294, 128] width 19 height 8
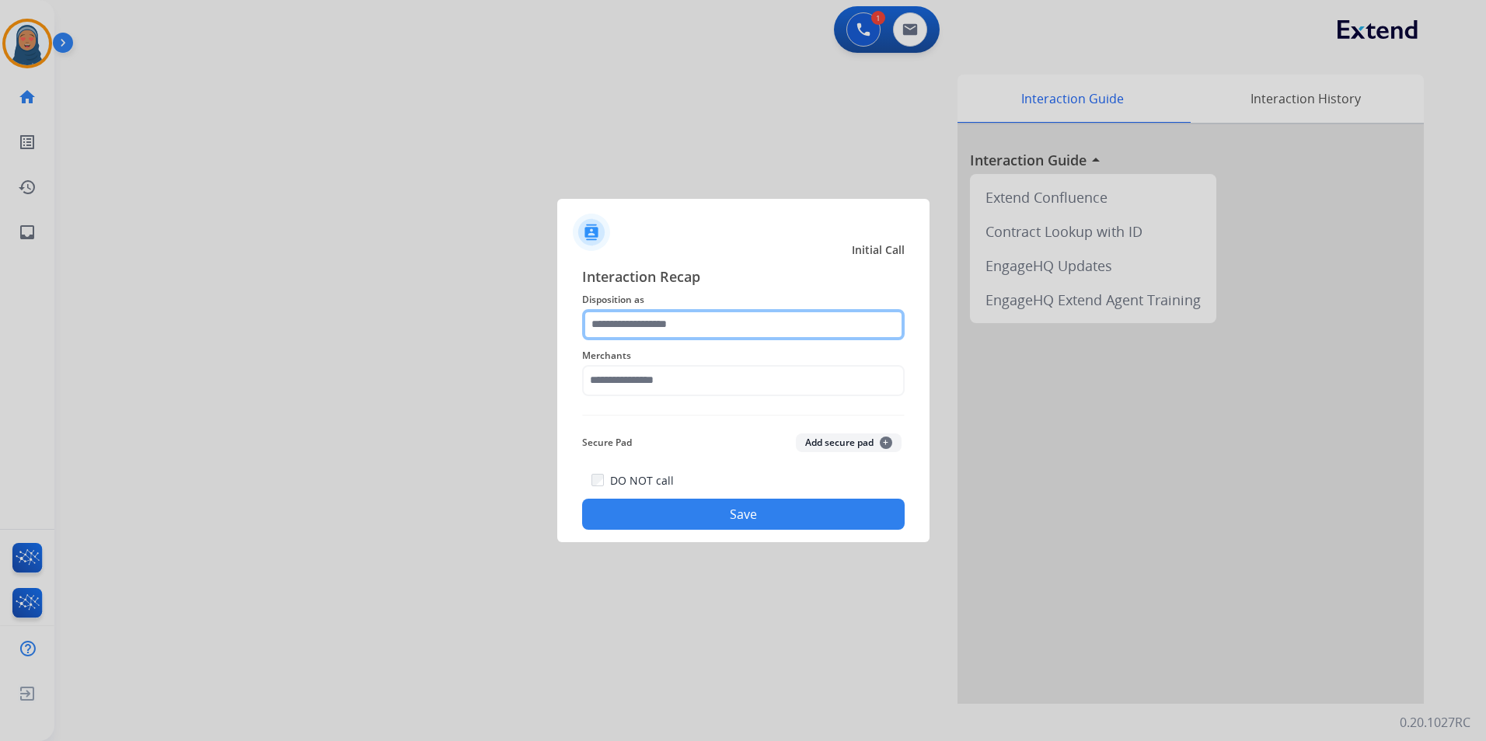
click at [632, 330] on input "text" at bounding box center [743, 324] width 322 height 31
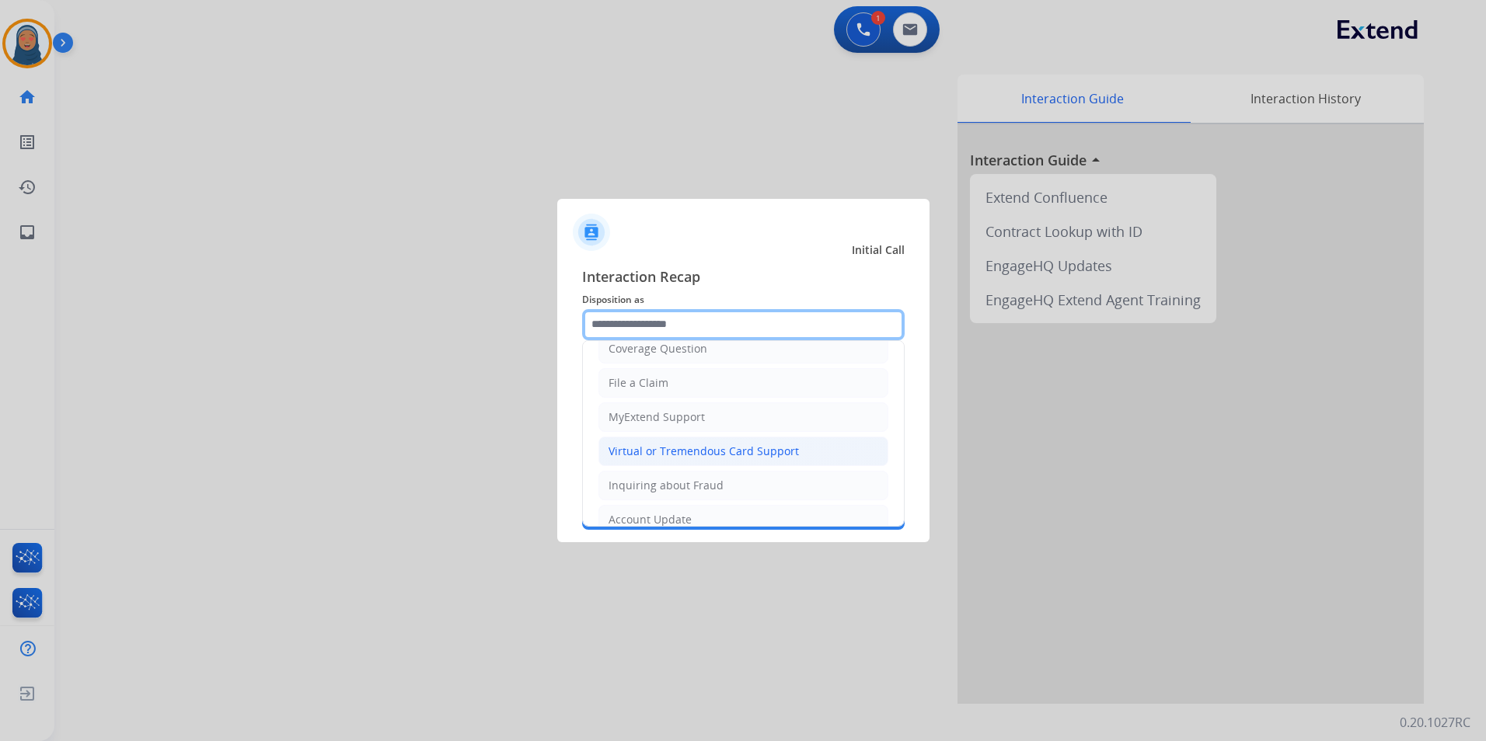
scroll to position [233, 0]
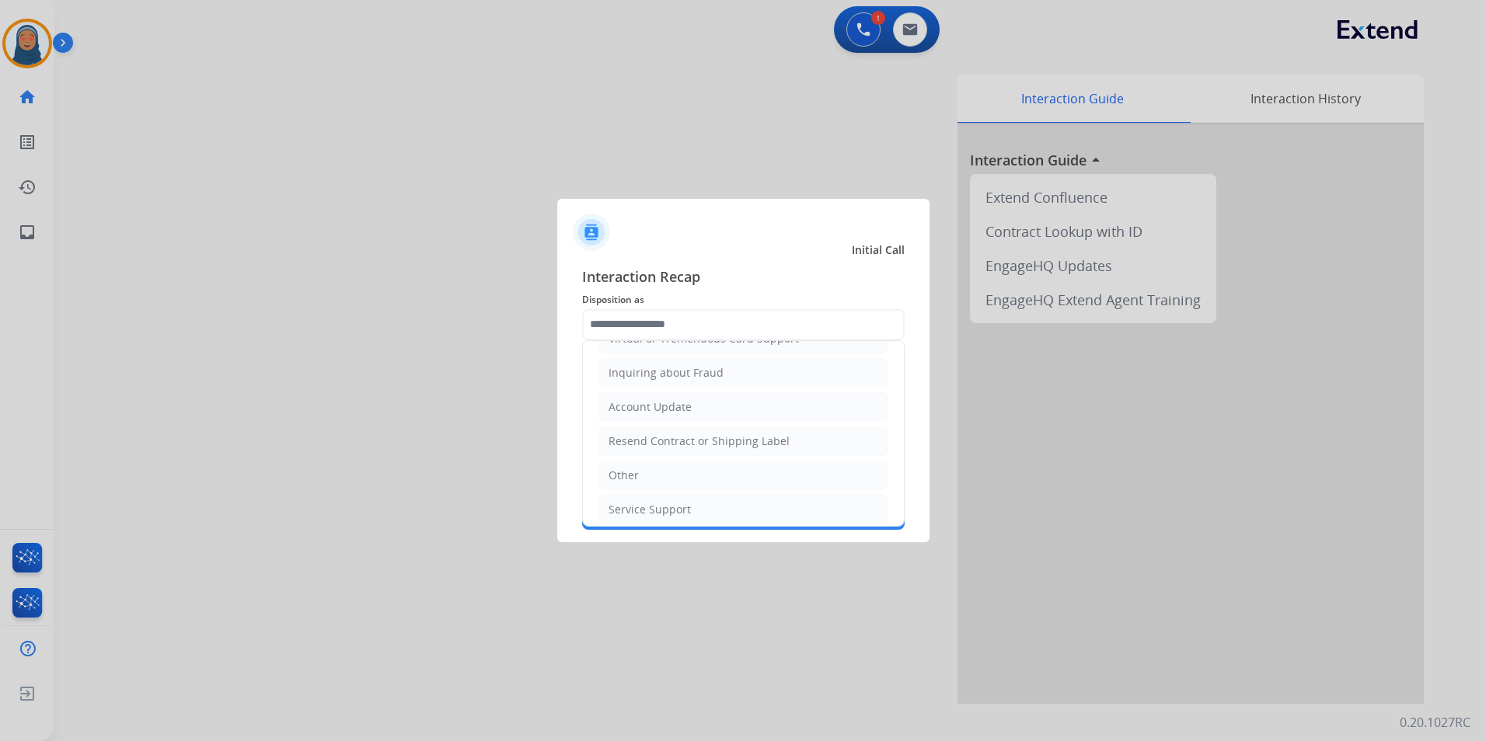
click at [665, 472] on li "Other" at bounding box center [743, 476] width 290 height 30
type input "*****"
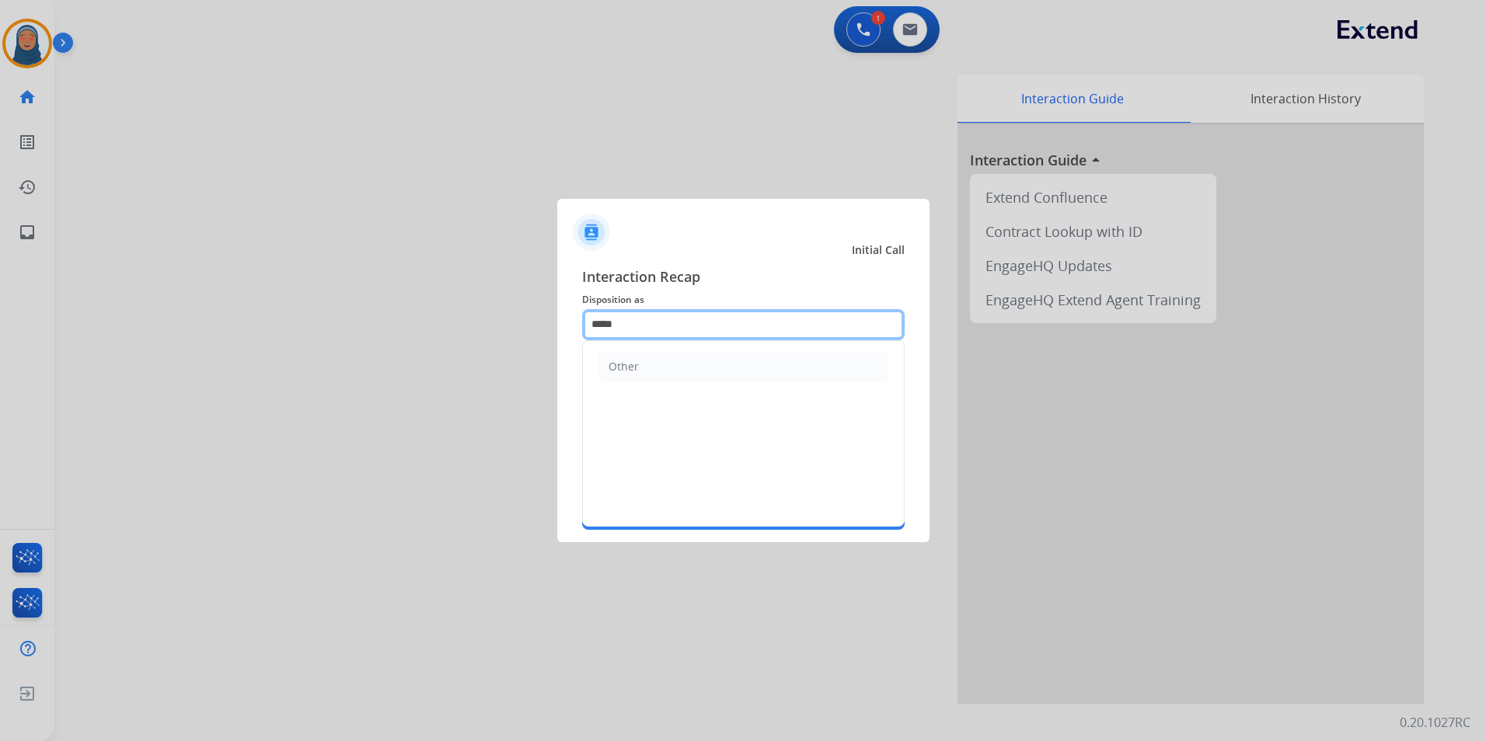
drag, startPoint x: 650, startPoint y: 327, endPoint x: 211, endPoint y: 283, distance: 442.0
click at [0, 274] on app-contact-recap-modal "Initial Call Interaction Recap Disposition as ***** Other Merchants Secure Pad …" at bounding box center [0, 370] width 0 height 741
click at [619, 371] on div "Other" at bounding box center [623, 367] width 30 height 16
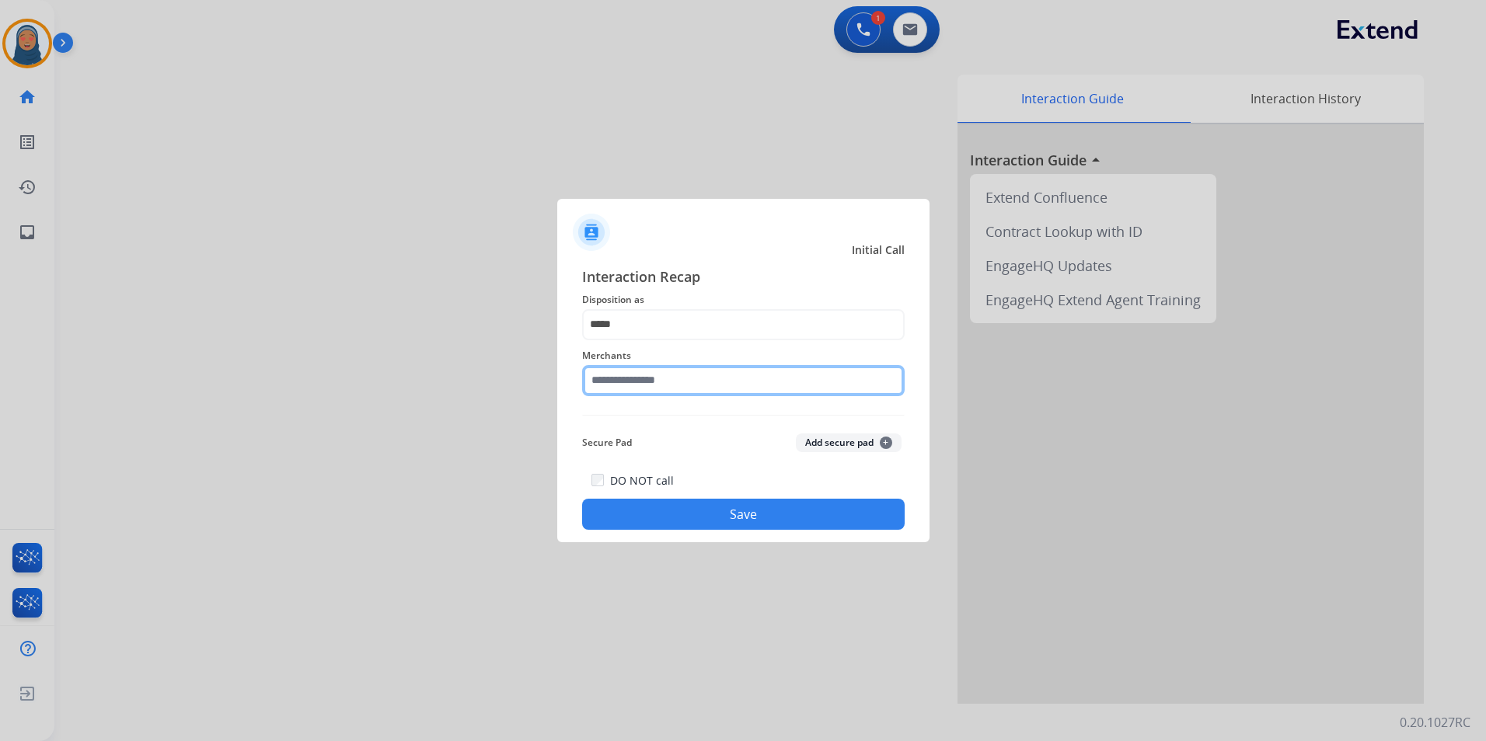
click at [658, 389] on input "text" at bounding box center [743, 380] width 322 height 31
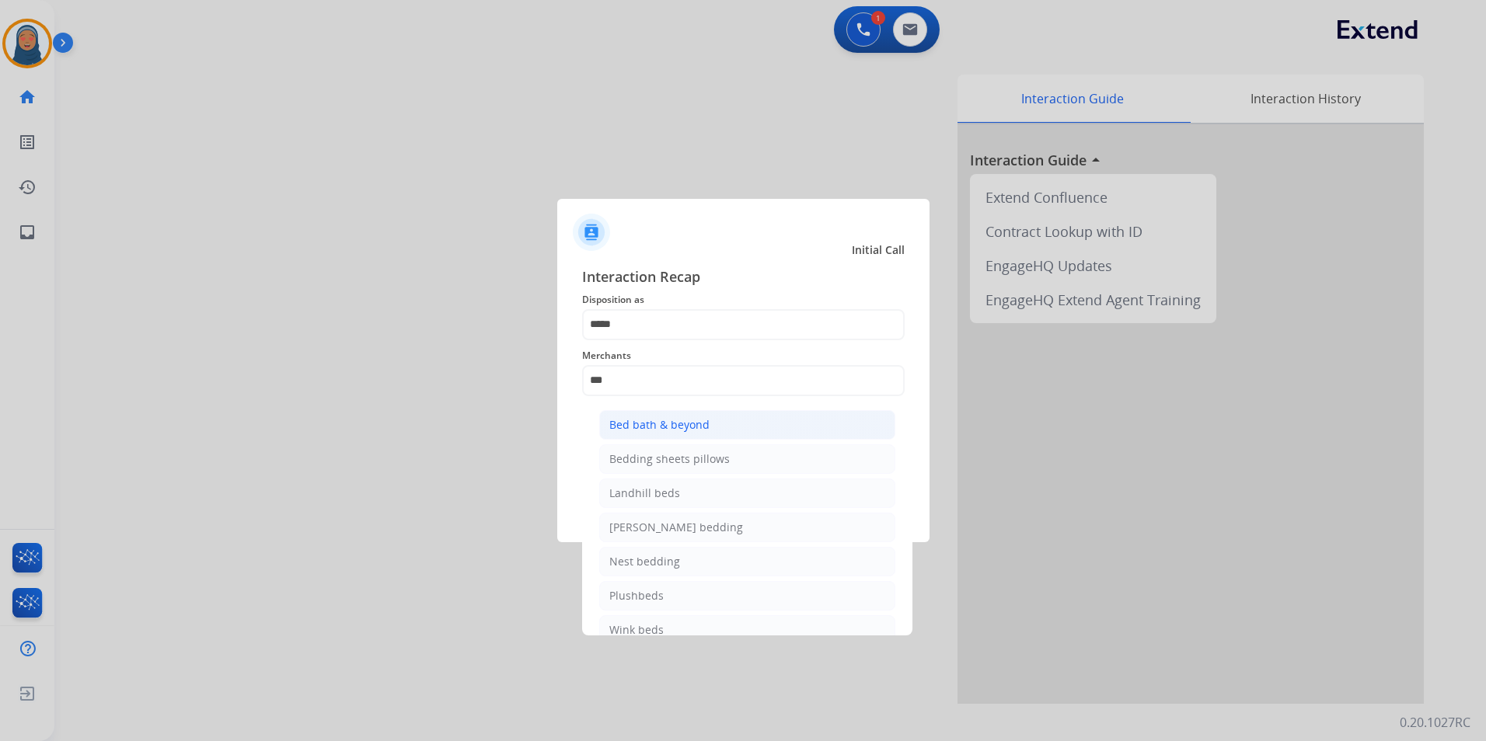
click at [638, 422] on div "Bed bath & beyond" at bounding box center [659, 425] width 100 height 16
type input "**********"
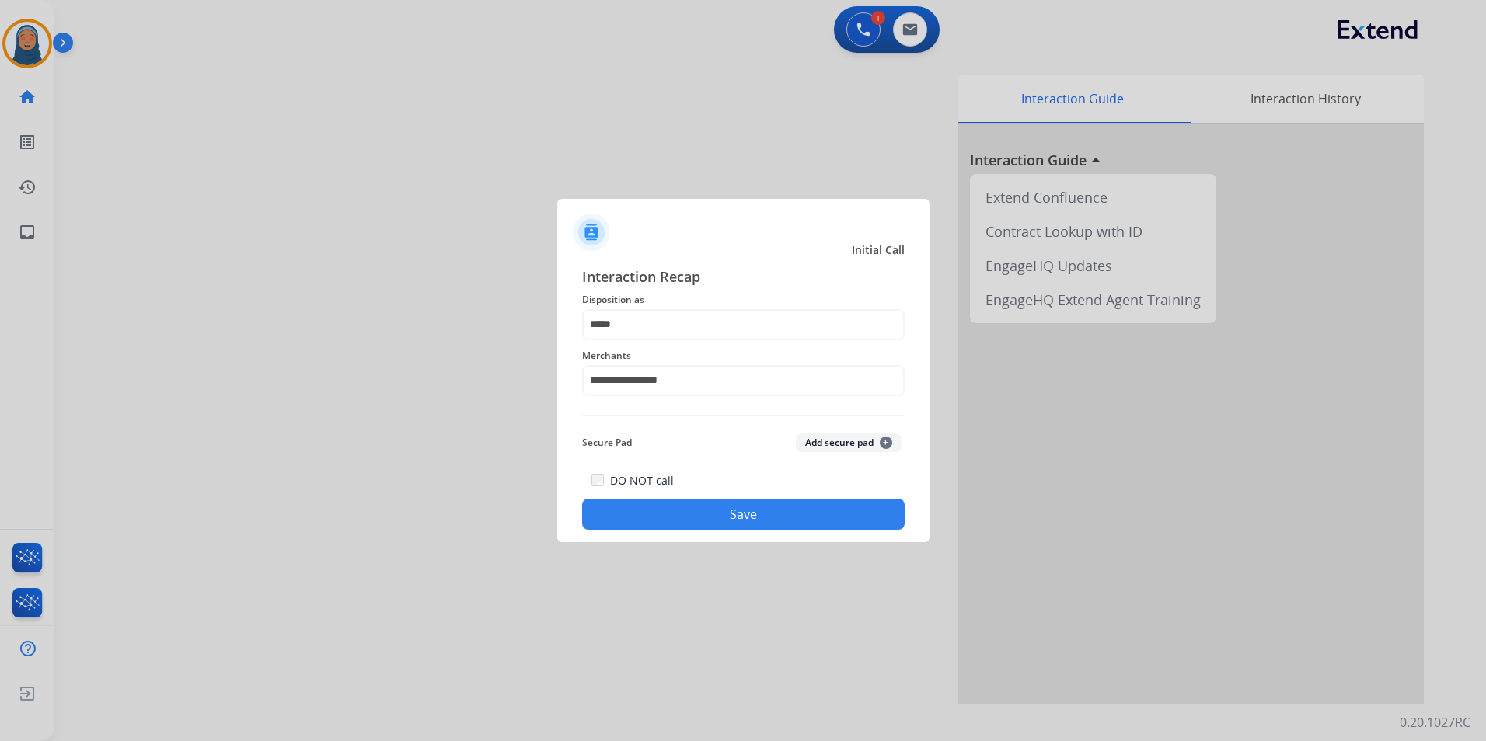
click at [700, 511] on button "Save" at bounding box center [743, 514] width 322 height 31
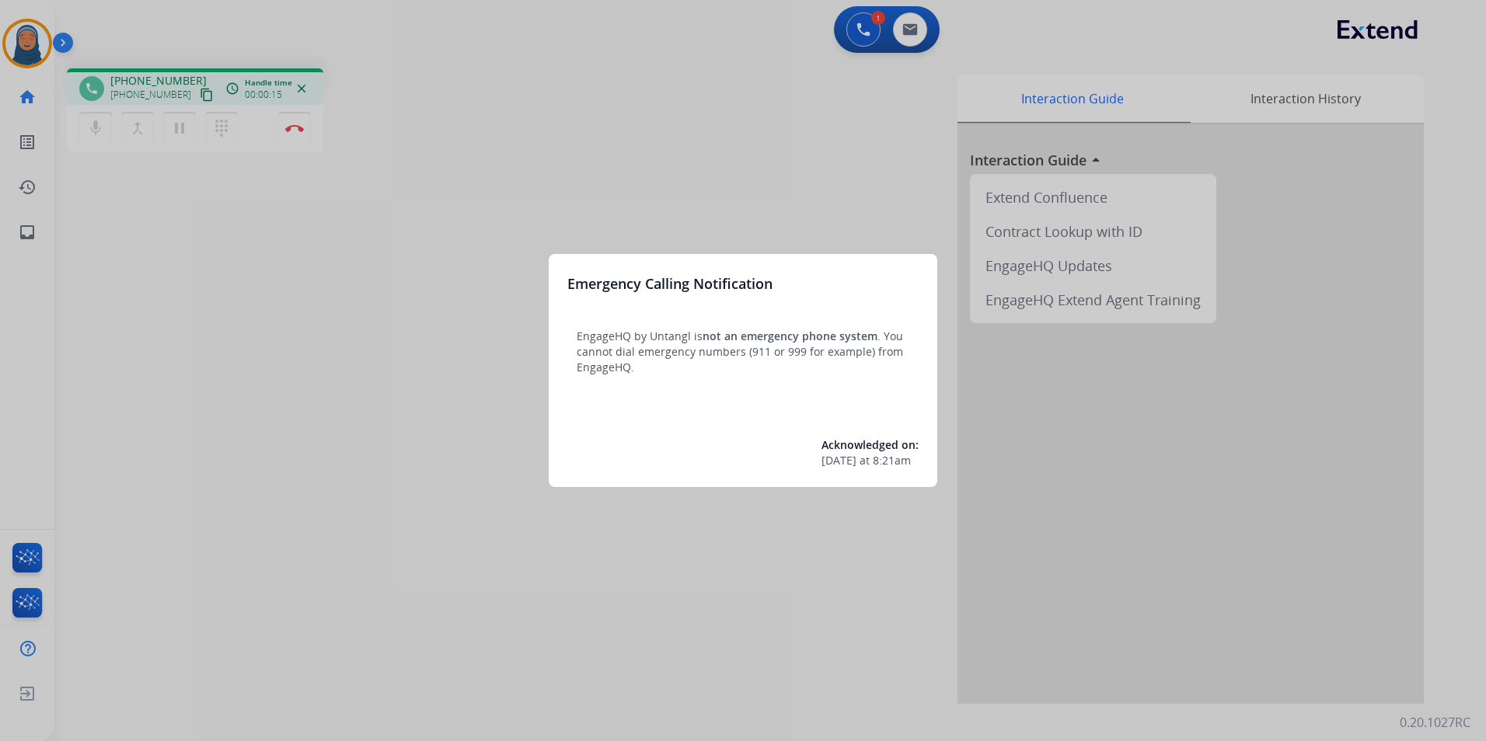
click at [319, 354] on div at bounding box center [743, 370] width 1486 height 741
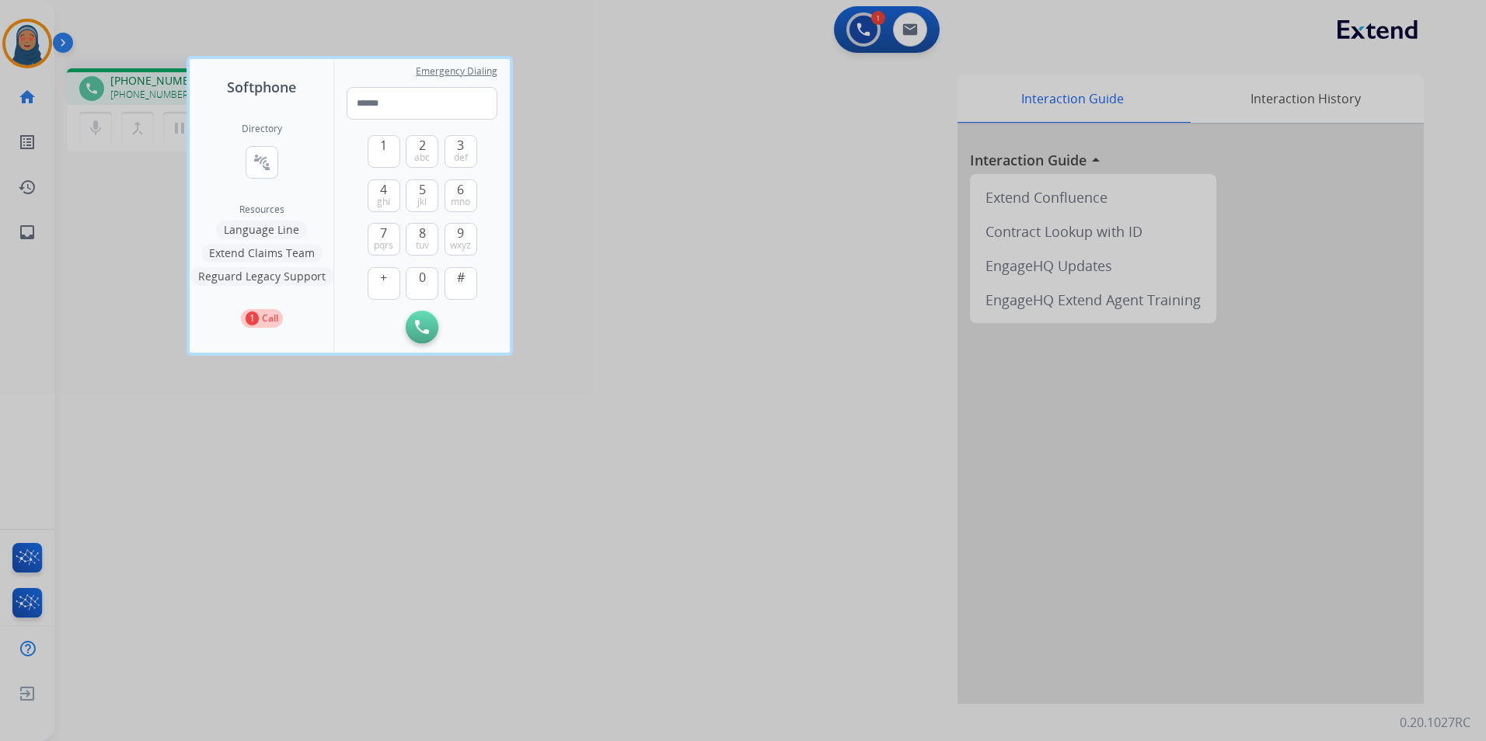
click at [677, 432] on div at bounding box center [743, 370] width 1486 height 741
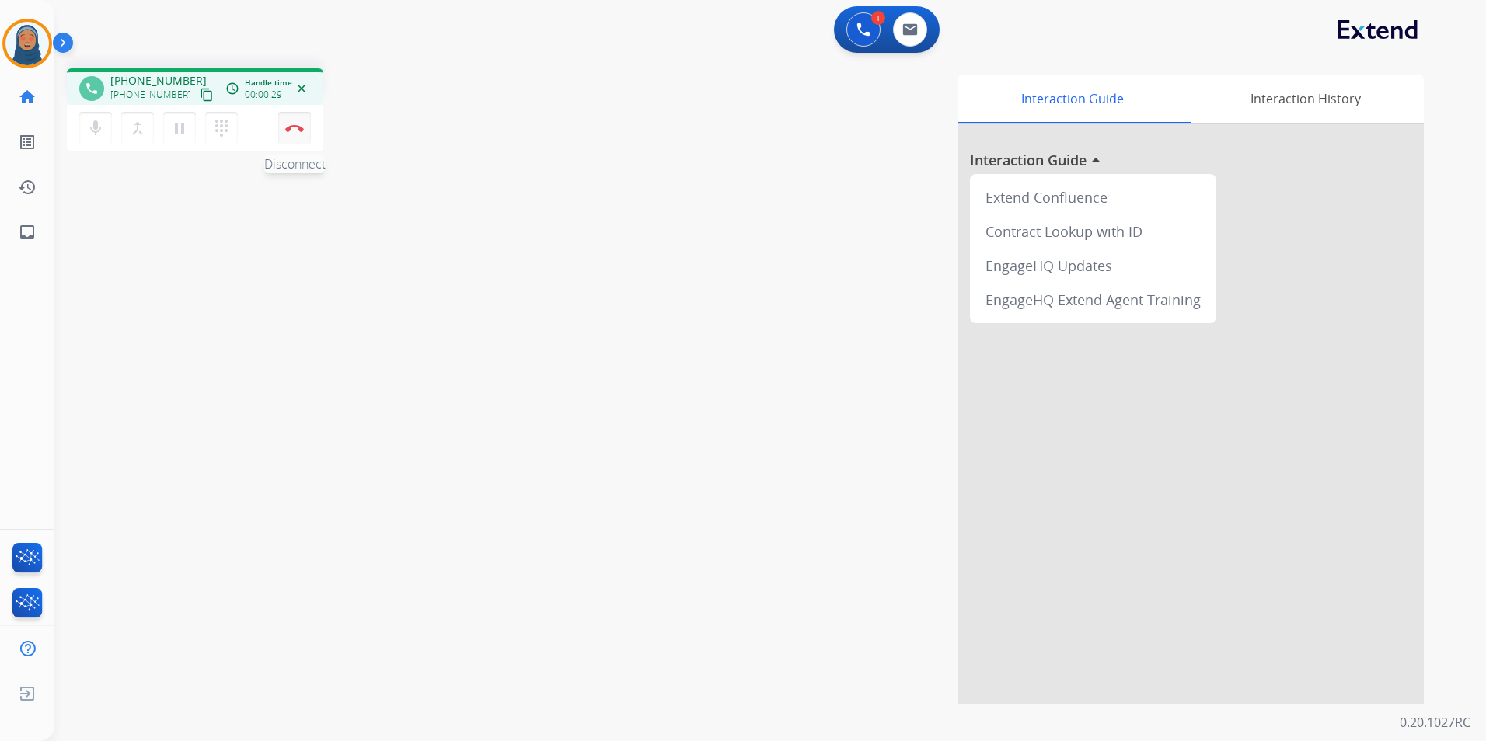
click at [298, 134] on button "Disconnect" at bounding box center [294, 128] width 33 height 33
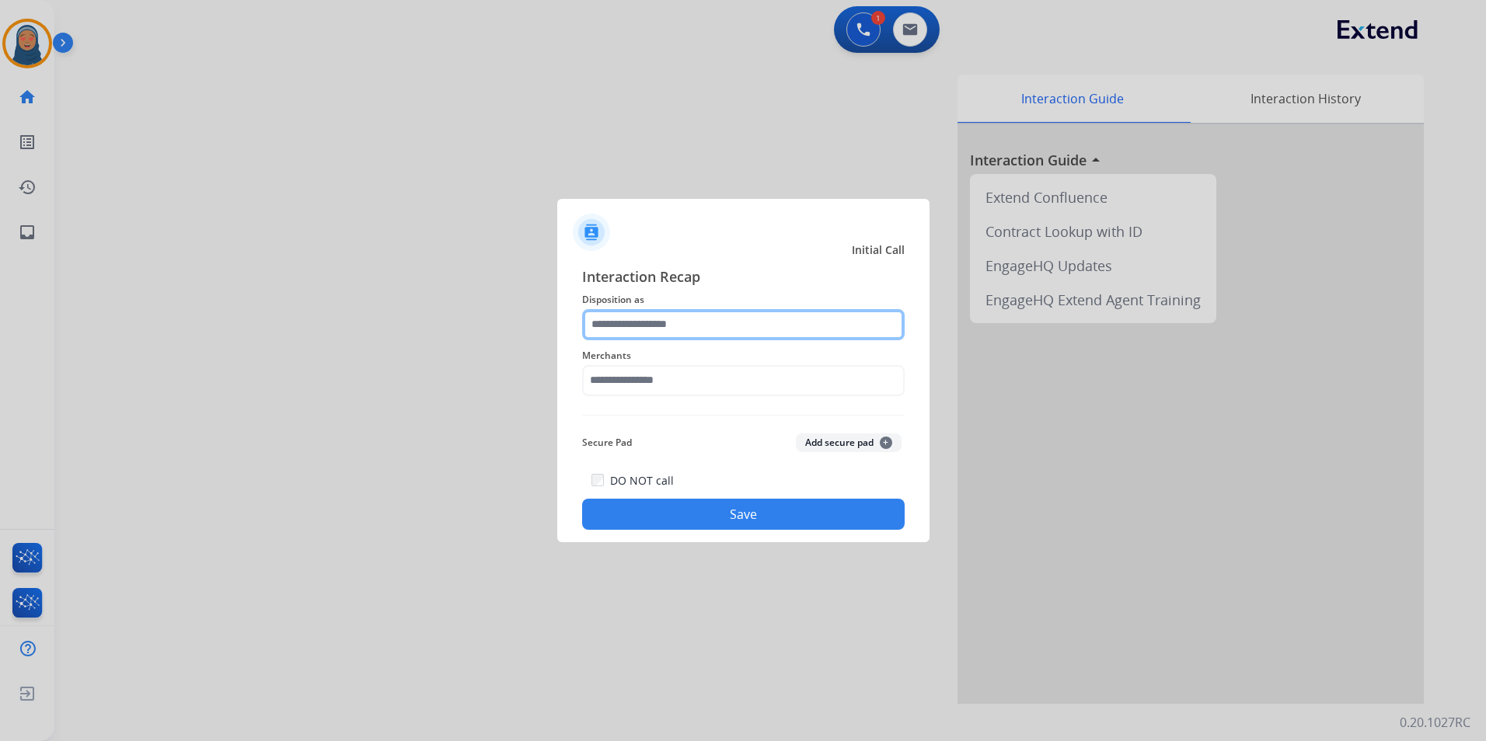
click at [721, 328] on input "text" at bounding box center [743, 324] width 322 height 31
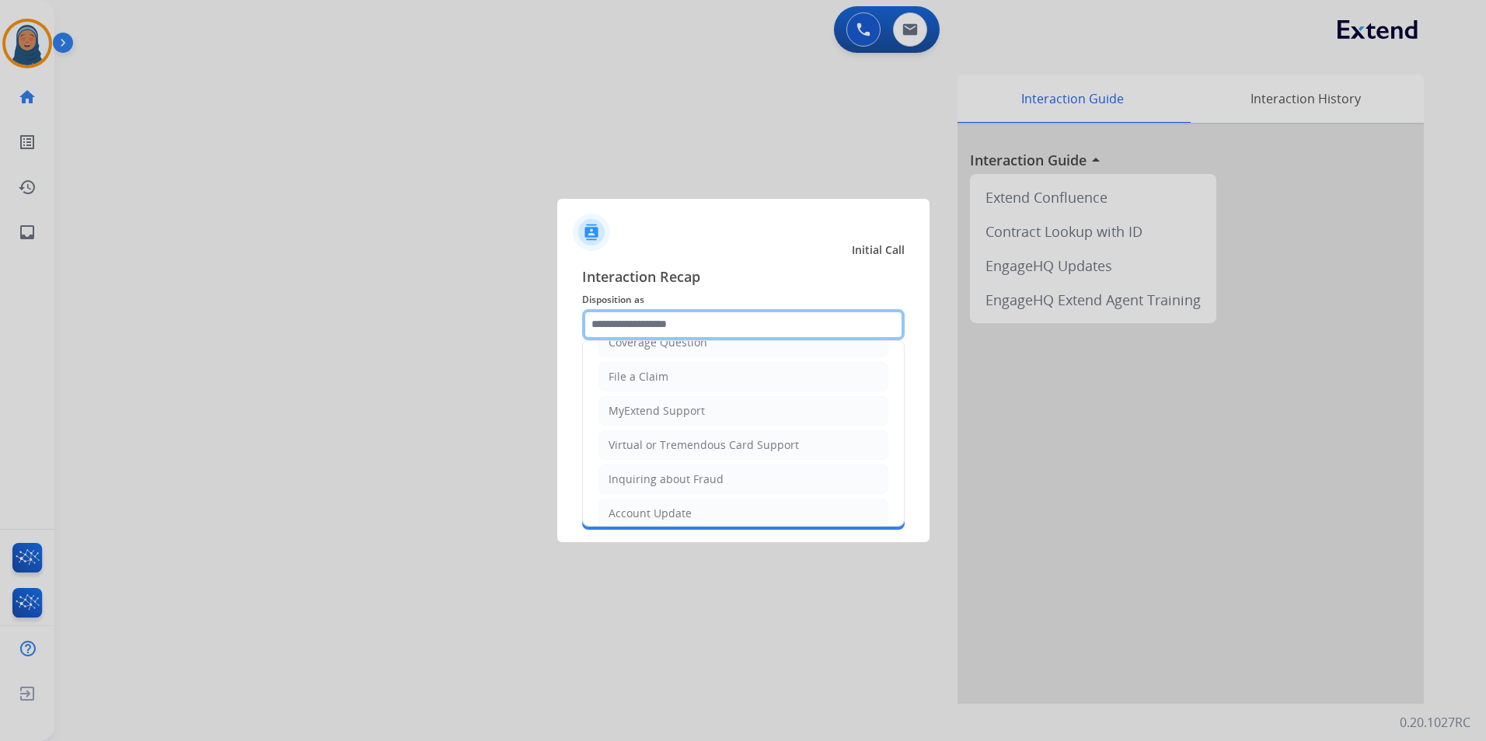
scroll to position [233, 0]
drag, startPoint x: 641, startPoint y: 476, endPoint x: 650, endPoint y: 400, distance: 75.9
click at [641, 475] on li "Other" at bounding box center [743, 476] width 290 height 30
type input "*****"
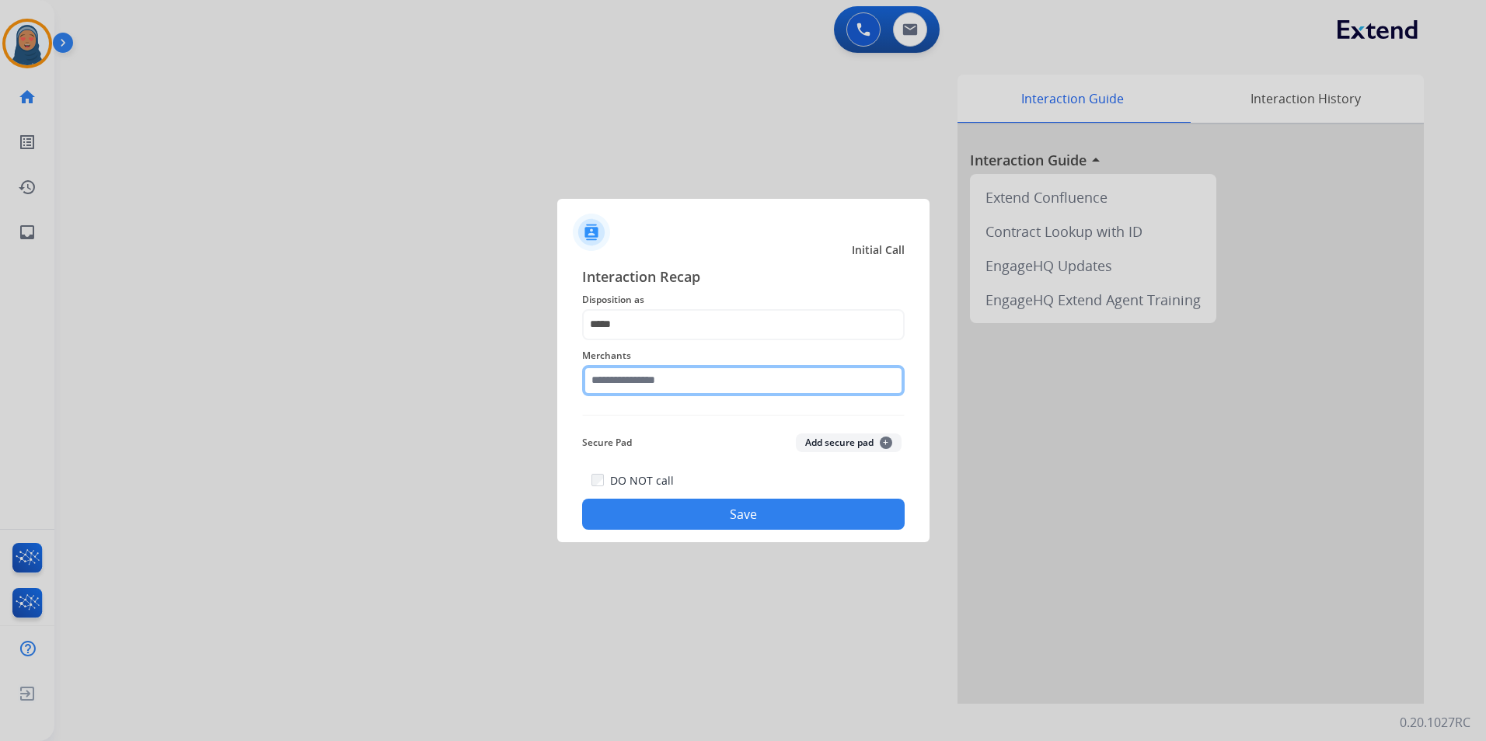
click at [659, 383] on input "text" at bounding box center [743, 380] width 322 height 31
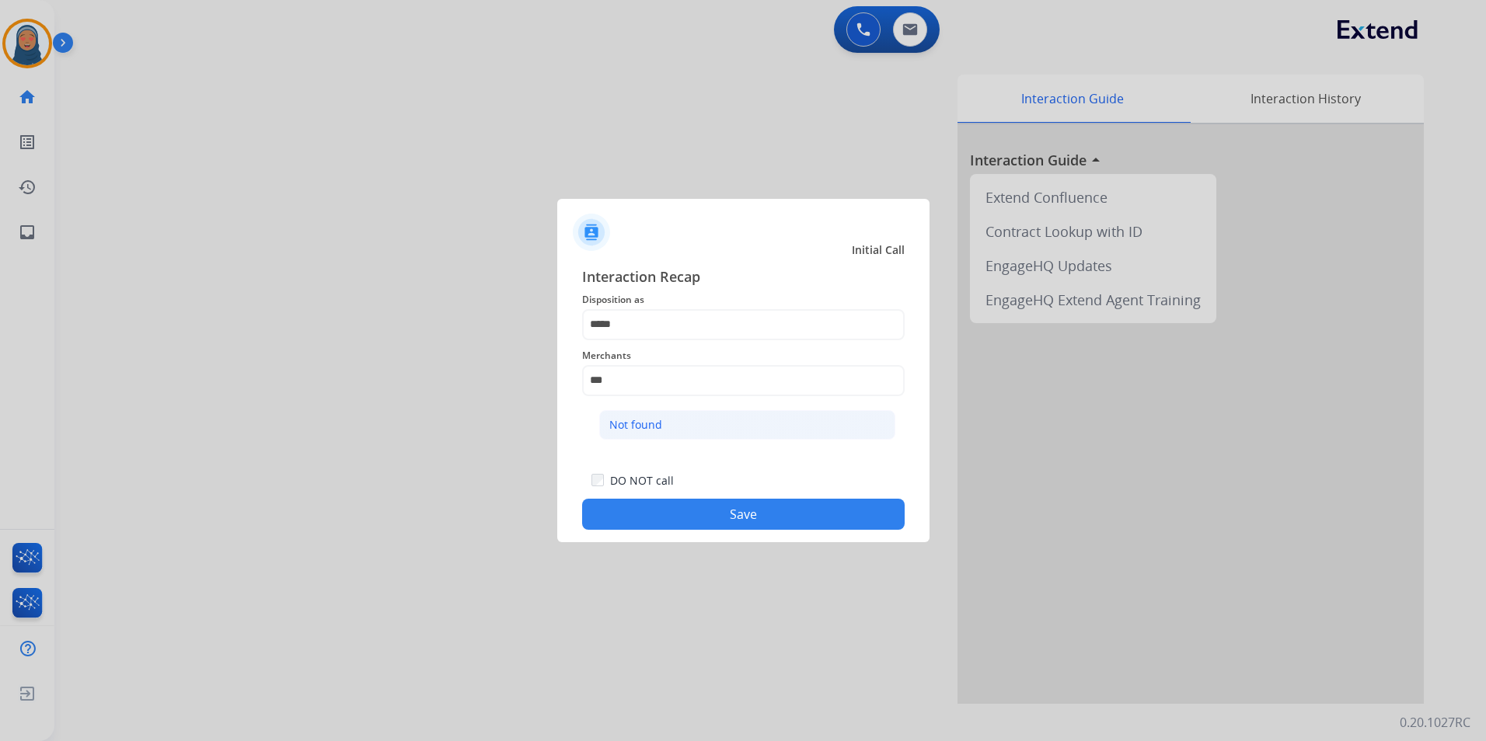
click at [634, 432] on div "Not found" at bounding box center [635, 425] width 53 height 16
type input "*********"
click at [782, 511] on button "Save" at bounding box center [743, 514] width 322 height 31
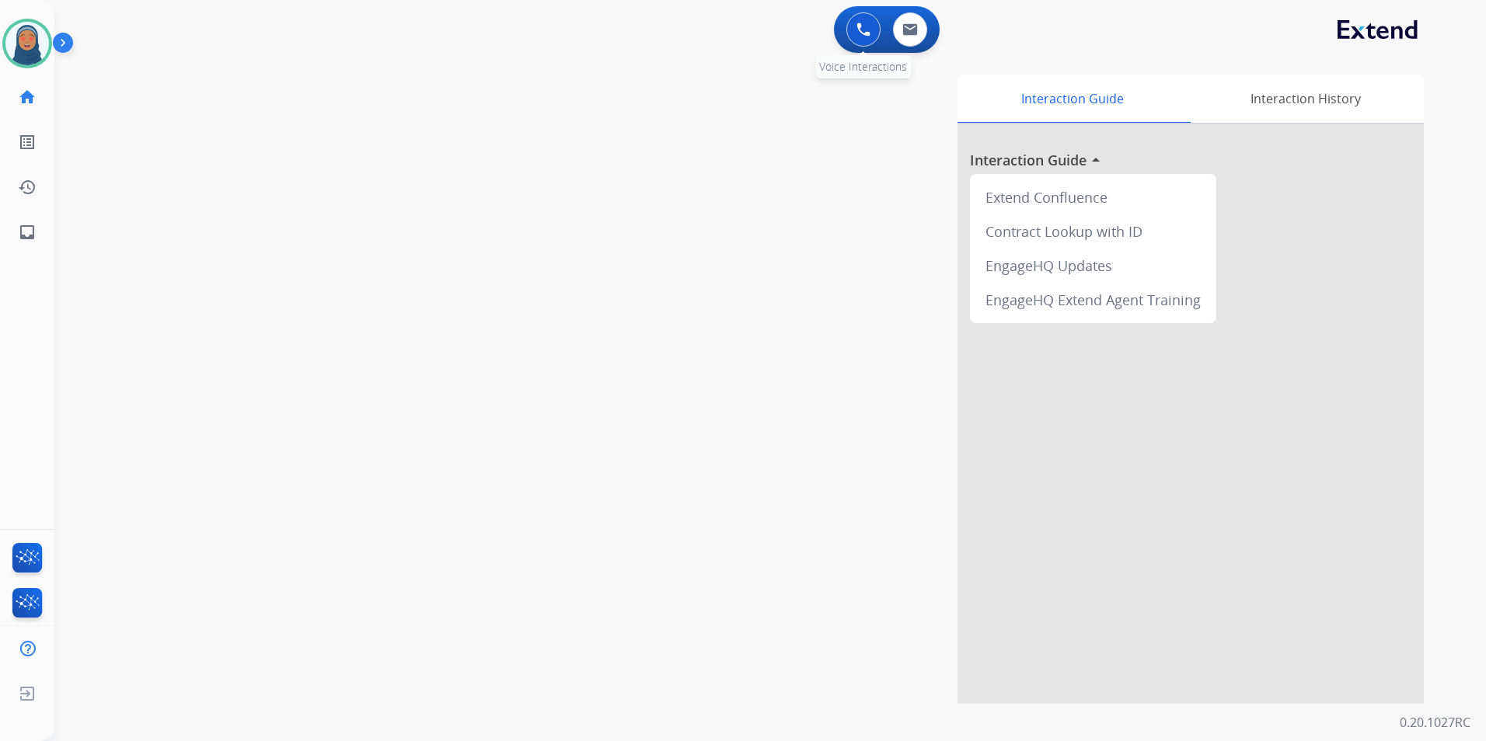
click at [865, 31] on img at bounding box center [863, 30] width 14 height 14
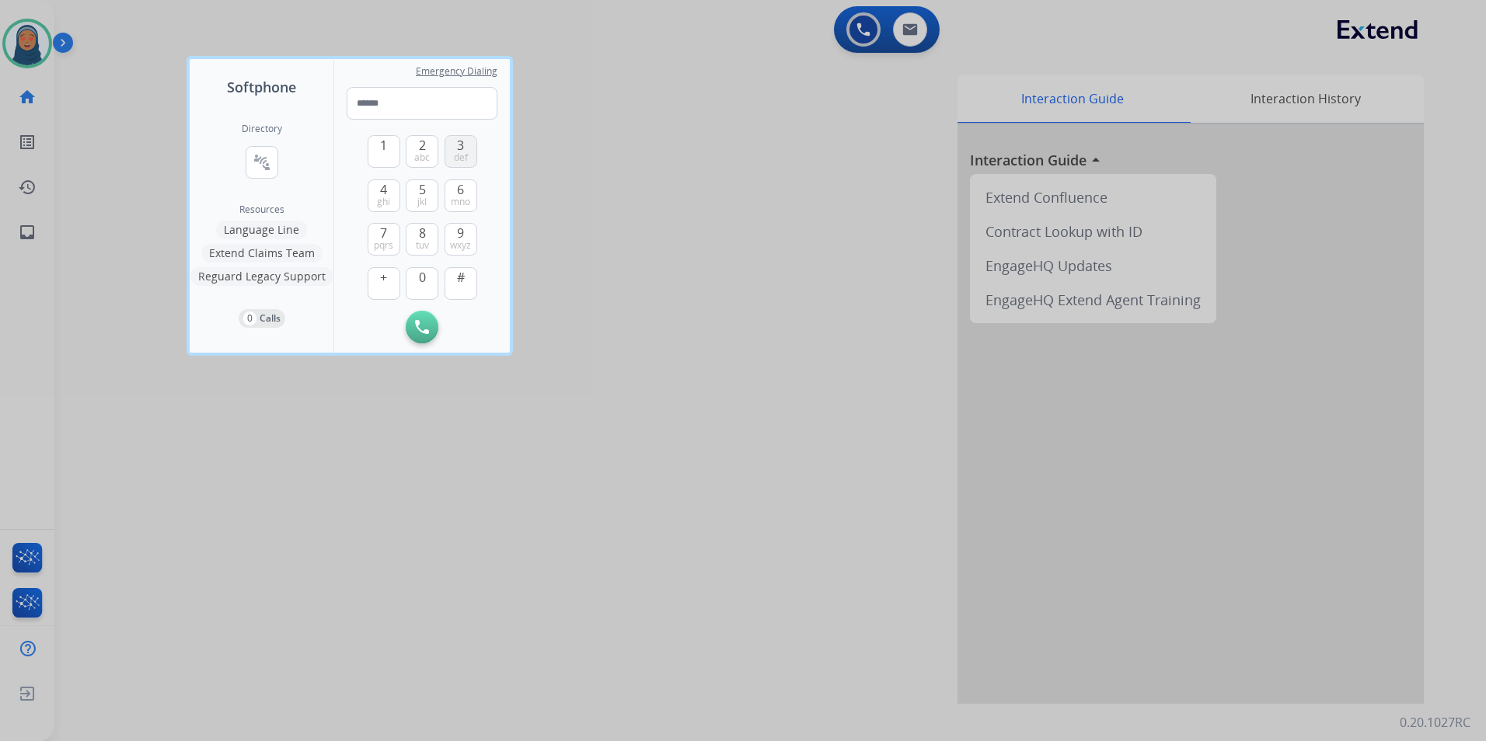
drag, startPoint x: 468, startPoint y: 160, endPoint x: 396, endPoint y: 157, distance: 71.6
click at [466, 159] on button "3 def" at bounding box center [460, 151] width 33 height 33
click at [376, 156] on button "1" at bounding box center [384, 151] width 33 height 33
click at [418, 239] on span "tuv" at bounding box center [422, 245] width 13 height 12
click at [421, 200] on span "jkl" at bounding box center [421, 202] width 9 height 12
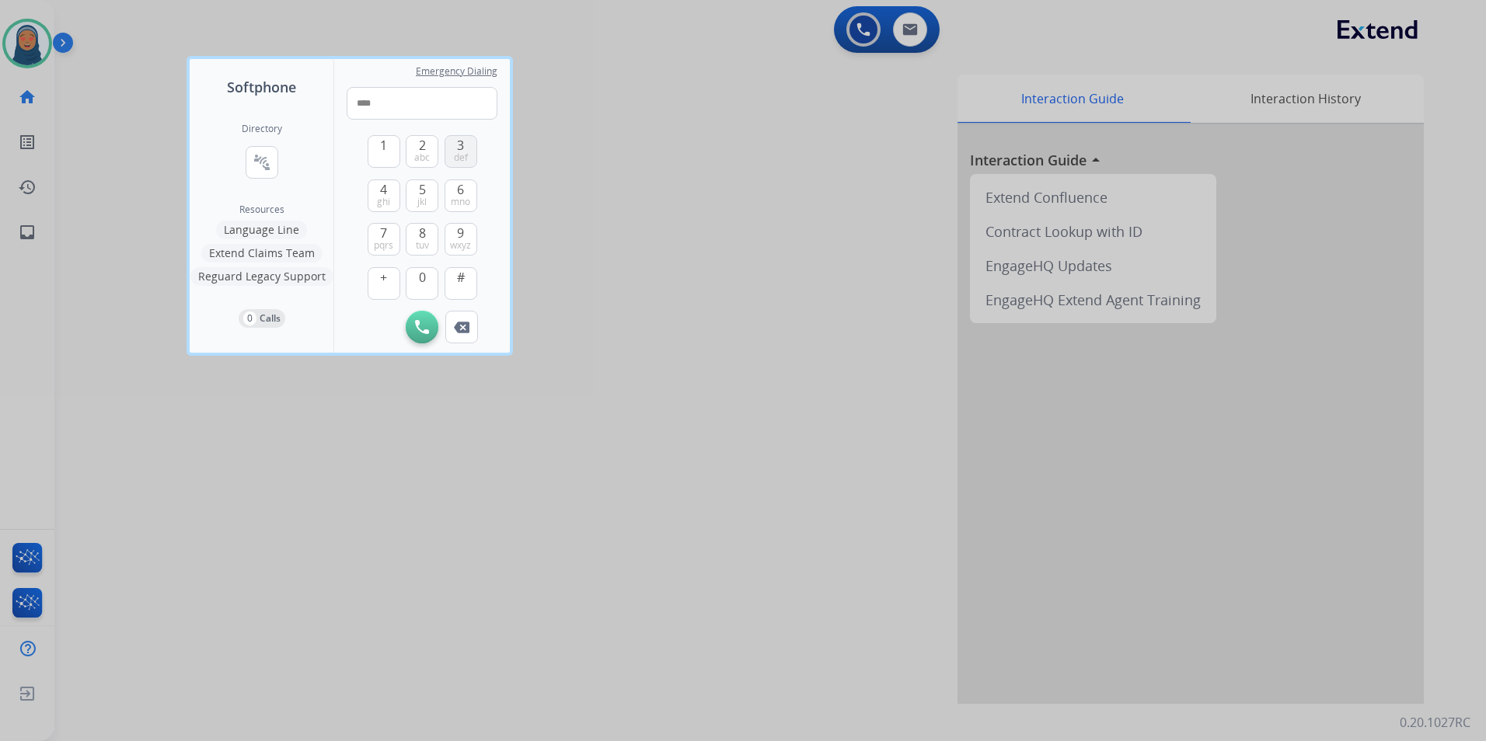
click at [461, 152] on span "def" at bounding box center [461, 158] width 14 height 12
click at [389, 239] on span "pqrs" at bounding box center [383, 245] width 19 height 12
click at [379, 151] on button "1" at bounding box center [384, 151] width 33 height 33
click at [387, 200] on span "ghi" at bounding box center [383, 202] width 13 height 12
click at [386, 239] on span "pqrs" at bounding box center [383, 245] width 19 height 12
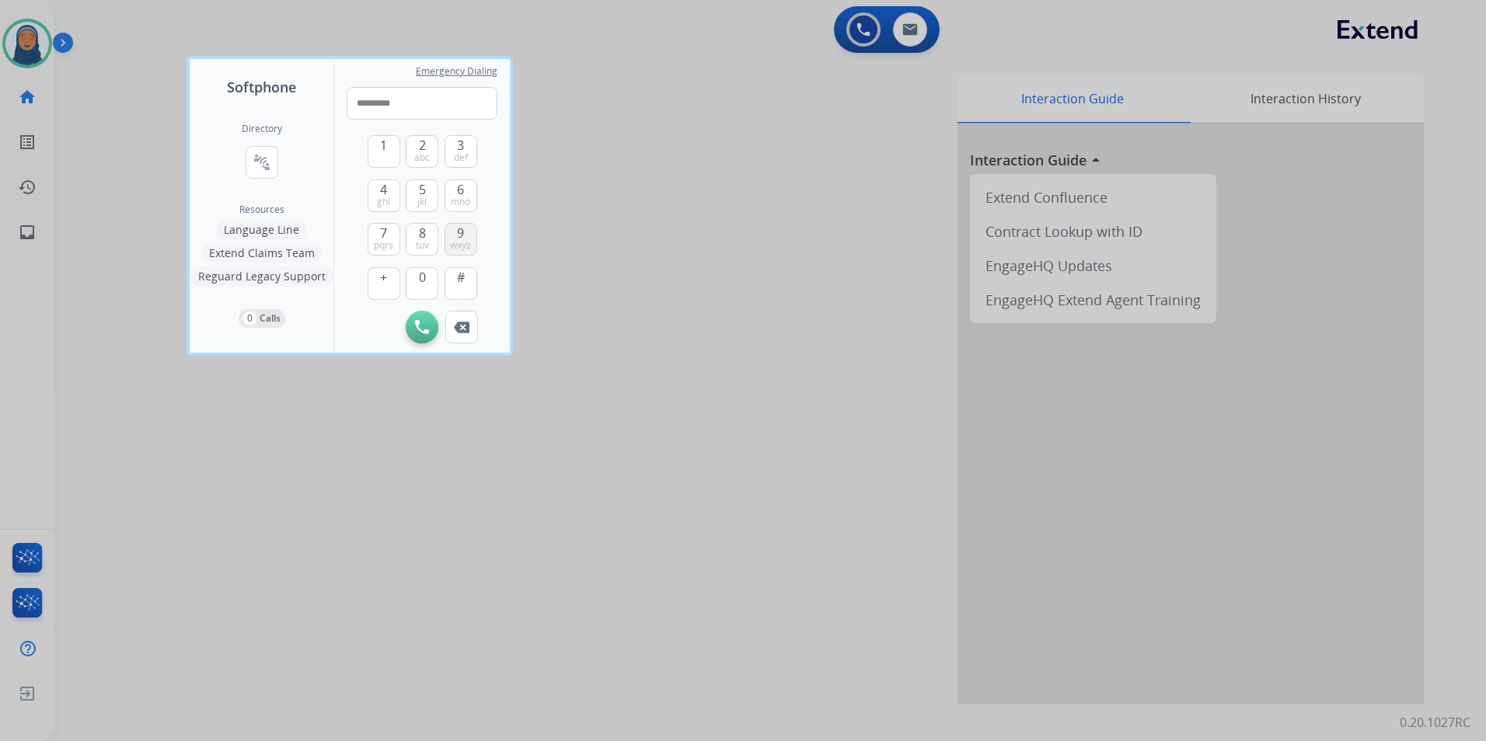
click at [458, 240] on span "wxyz" at bounding box center [460, 245] width 21 height 12
type input "**********"
click at [422, 326] on img at bounding box center [422, 327] width 14 height 14
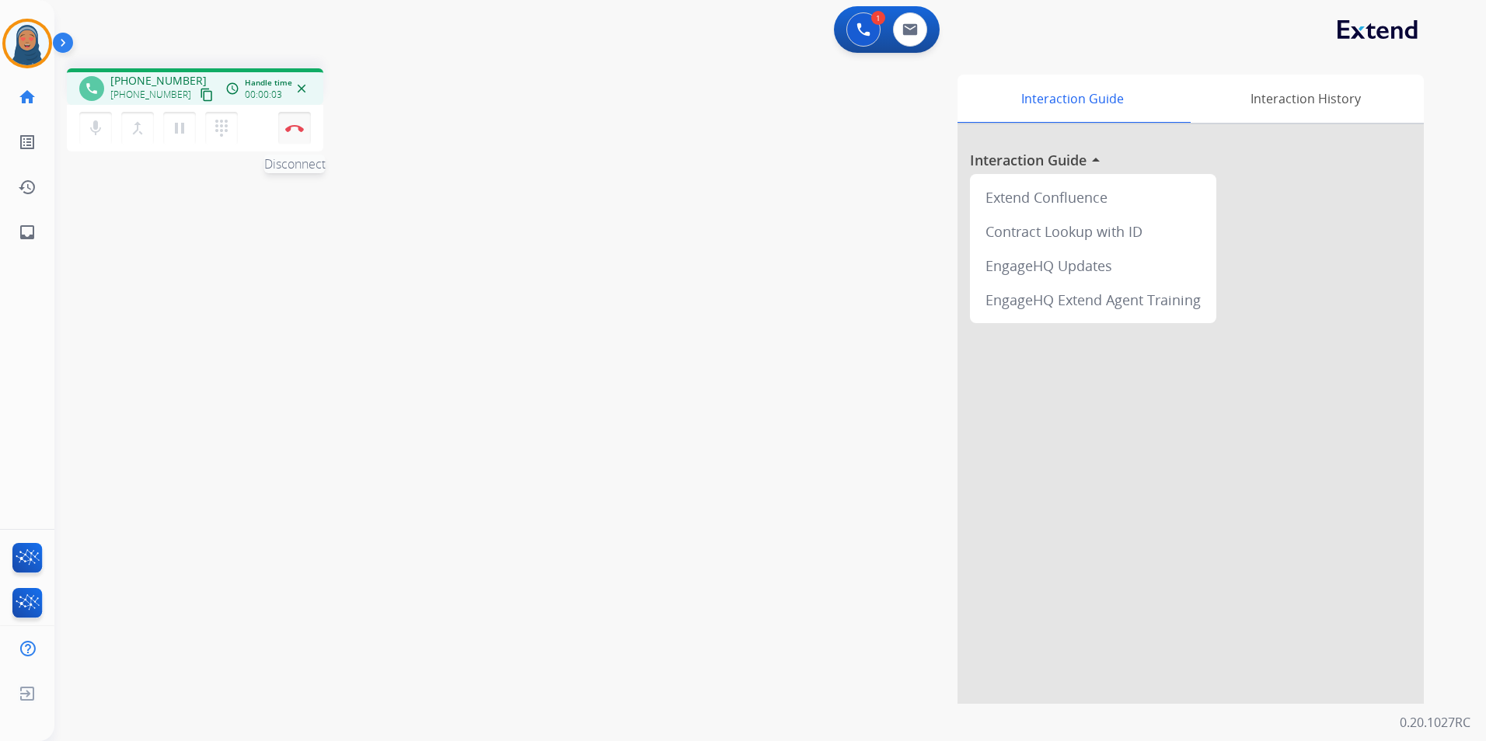
click at [298, 134] on button "Disconnect" at bounding box center [294, 128] width 33 height 33
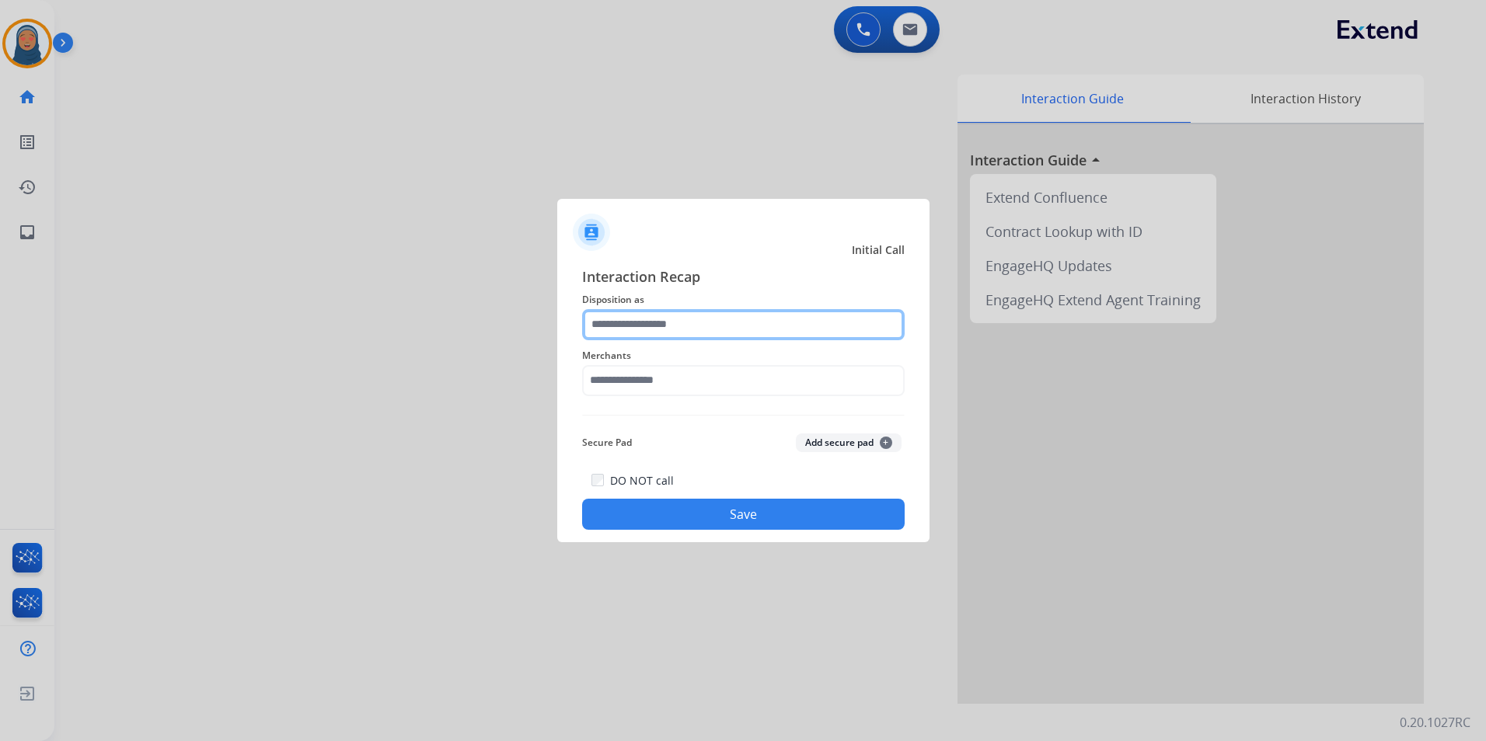
click at [664, 327] on input "text" at bounding box center [743, 324] width 322 height 31
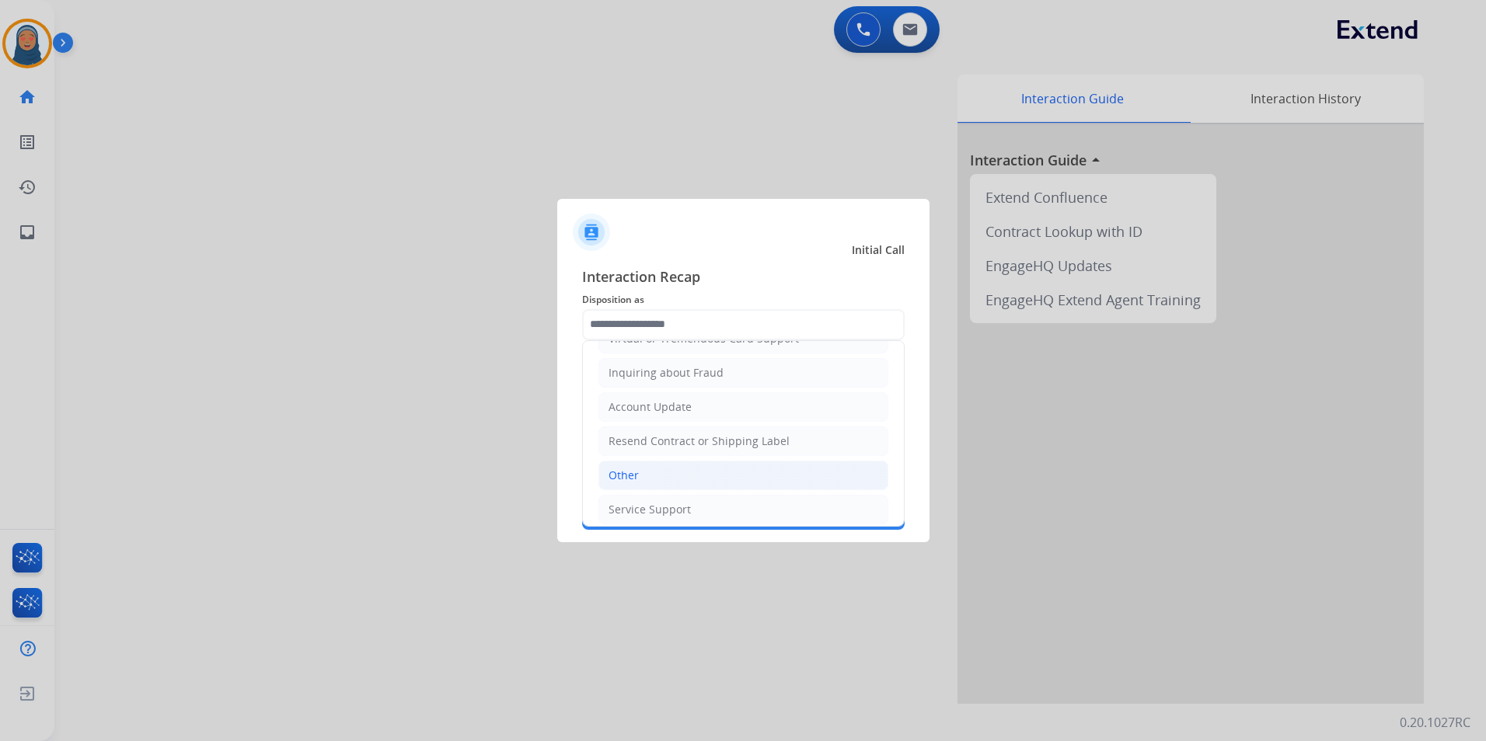
click at [645, 479] on li "Other" at bounding box center [743, 476] width 290 height 30
type input "*****"
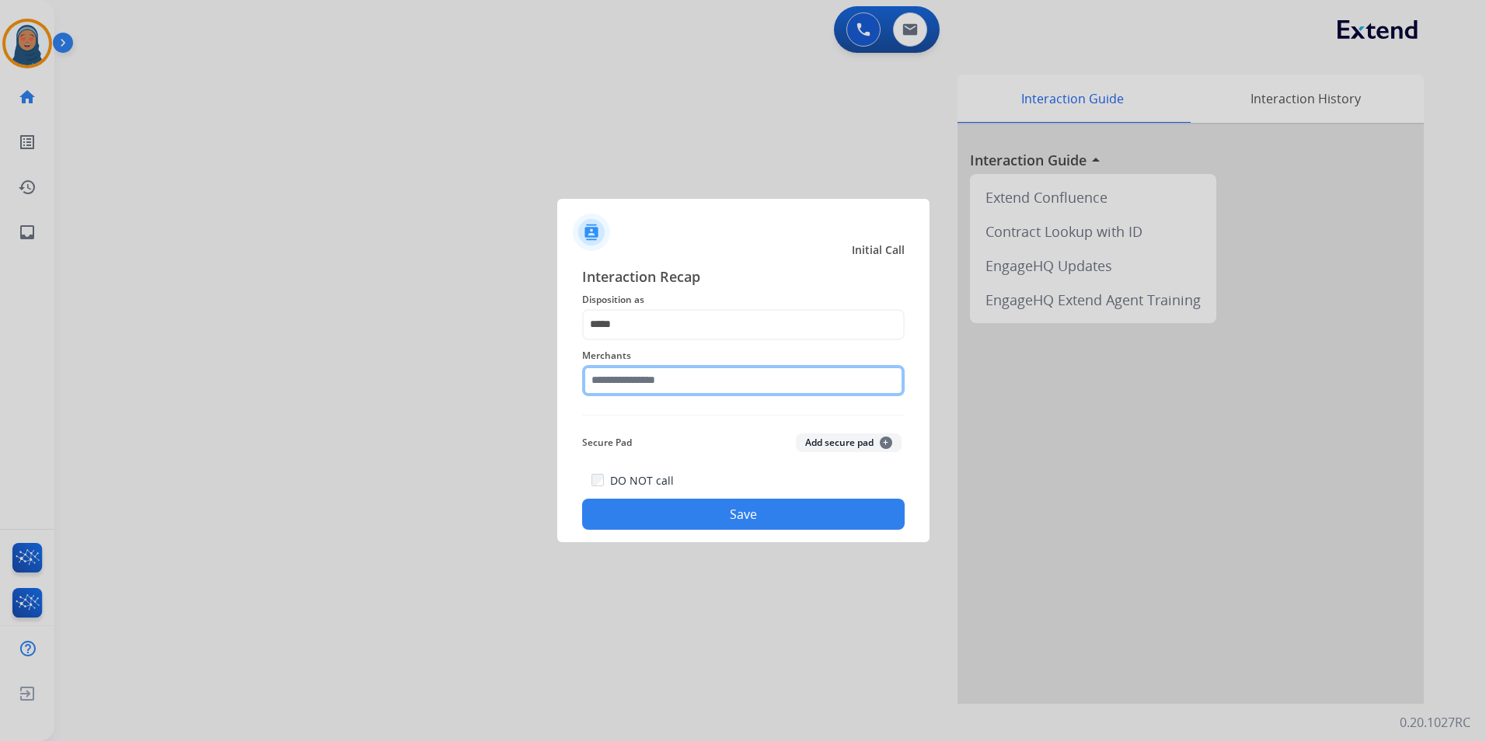
click at [671, 378] on input "text" at bounding box center [743, 380] width 322 height 31
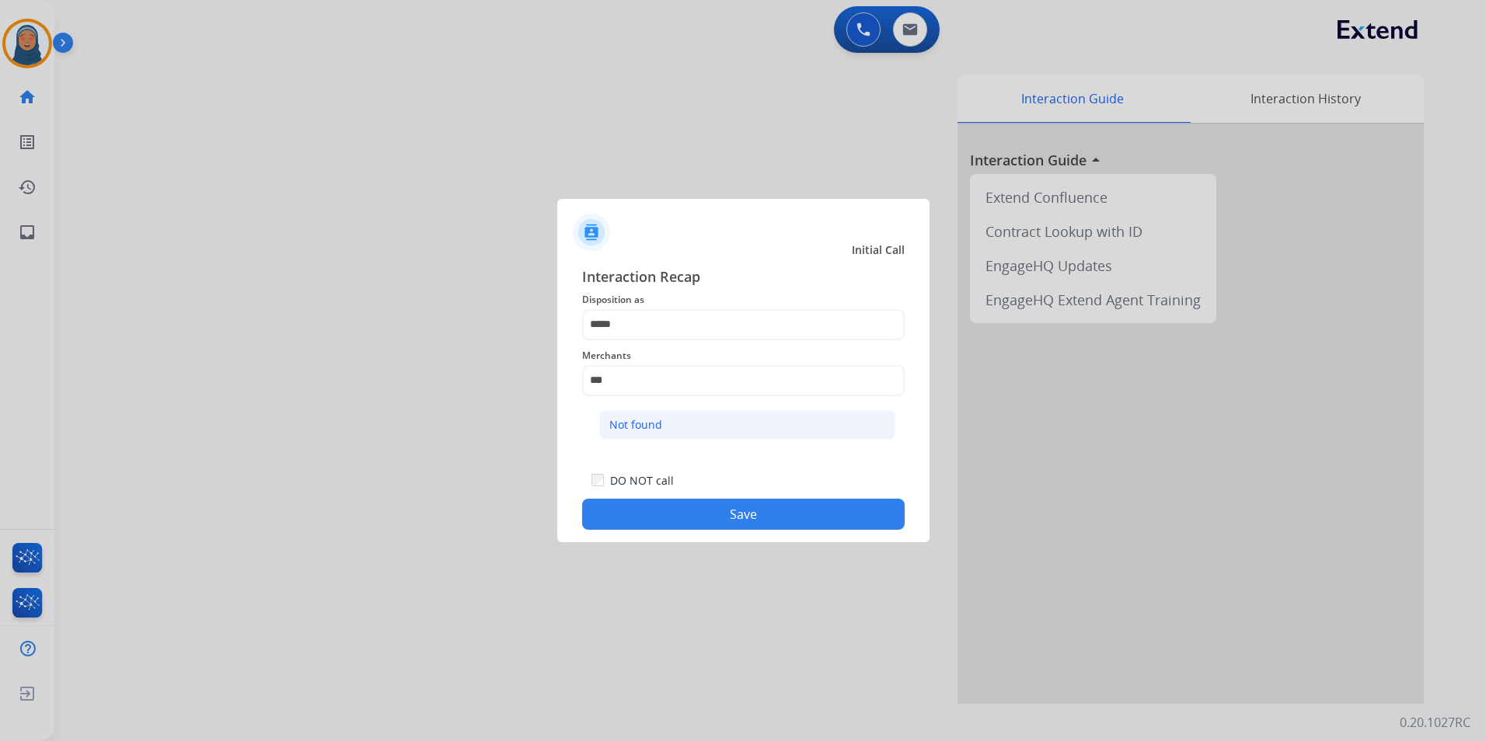
click at [647, 433] on li "Not found" at bounding box center [747, 425] width 296 height 30
type input "*********"
click at [708, 516] on button "Save" at bounding box center [743, 514] width 322 height 31
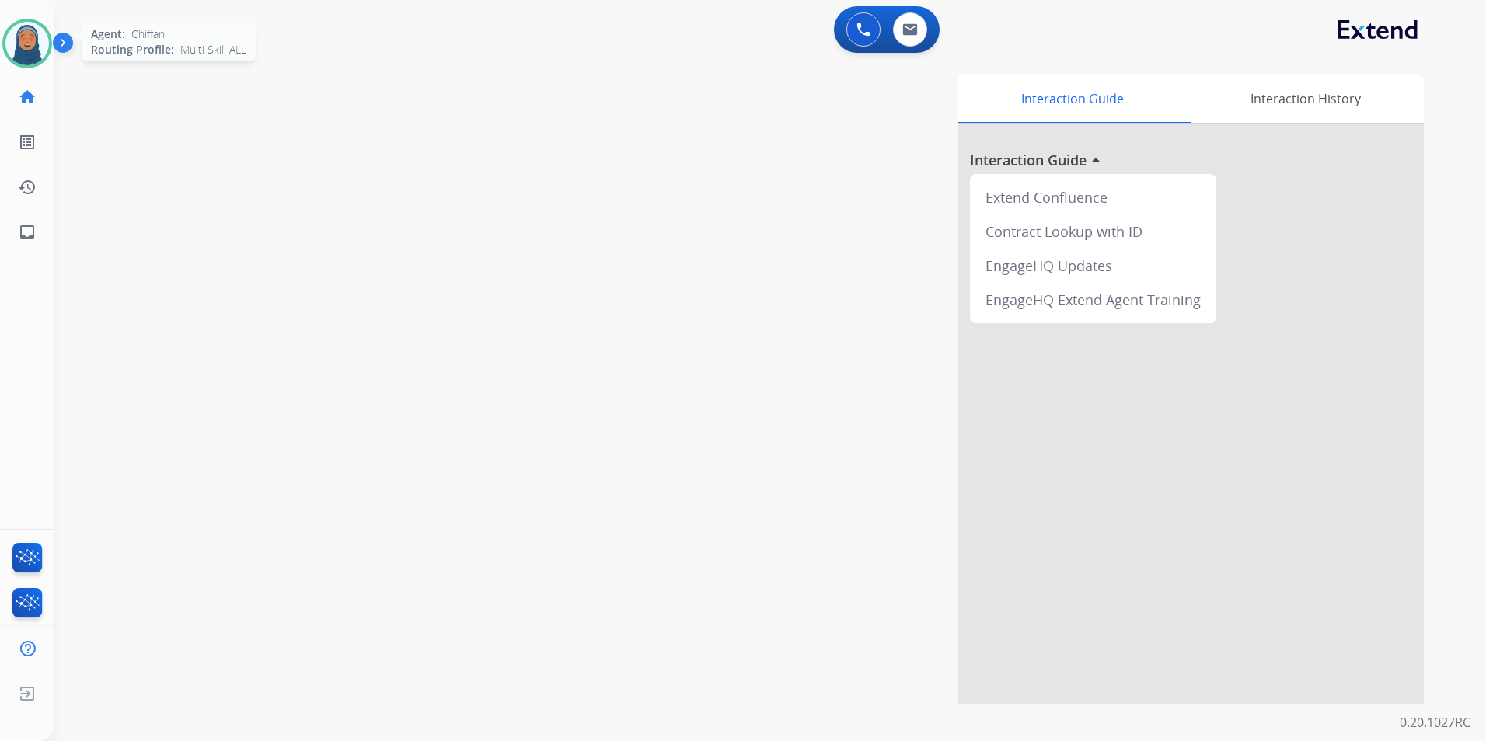
drag, startPoint x: 11, startPoint y: 44, endPoint x: 51, endPoint y: 53, distance: 40.7
click at [12, 44] on img at bounding box center [27, 44] width 44 height 44
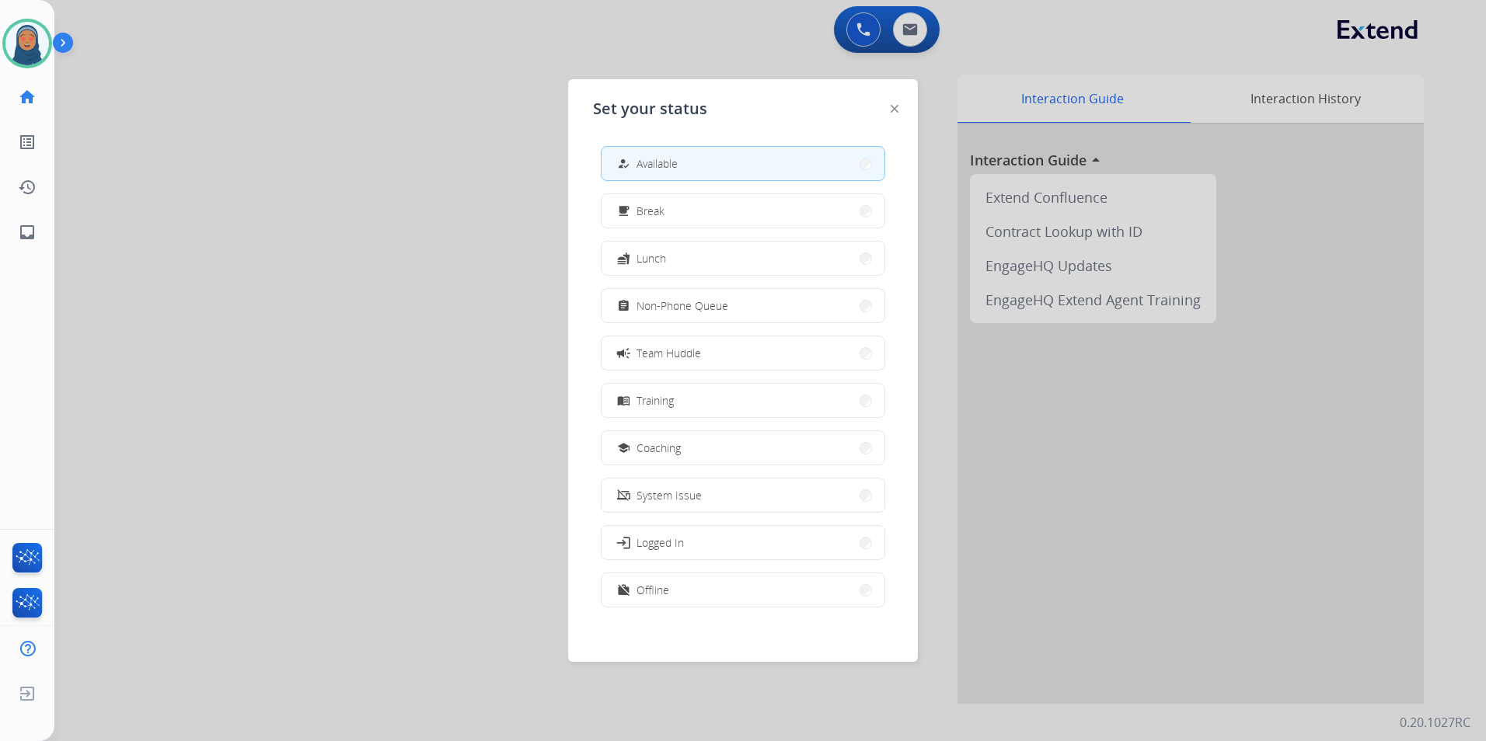
click at [716, 353] on button "campaign Team Huddle" at bounding box center [742, 352] width 283 height 33
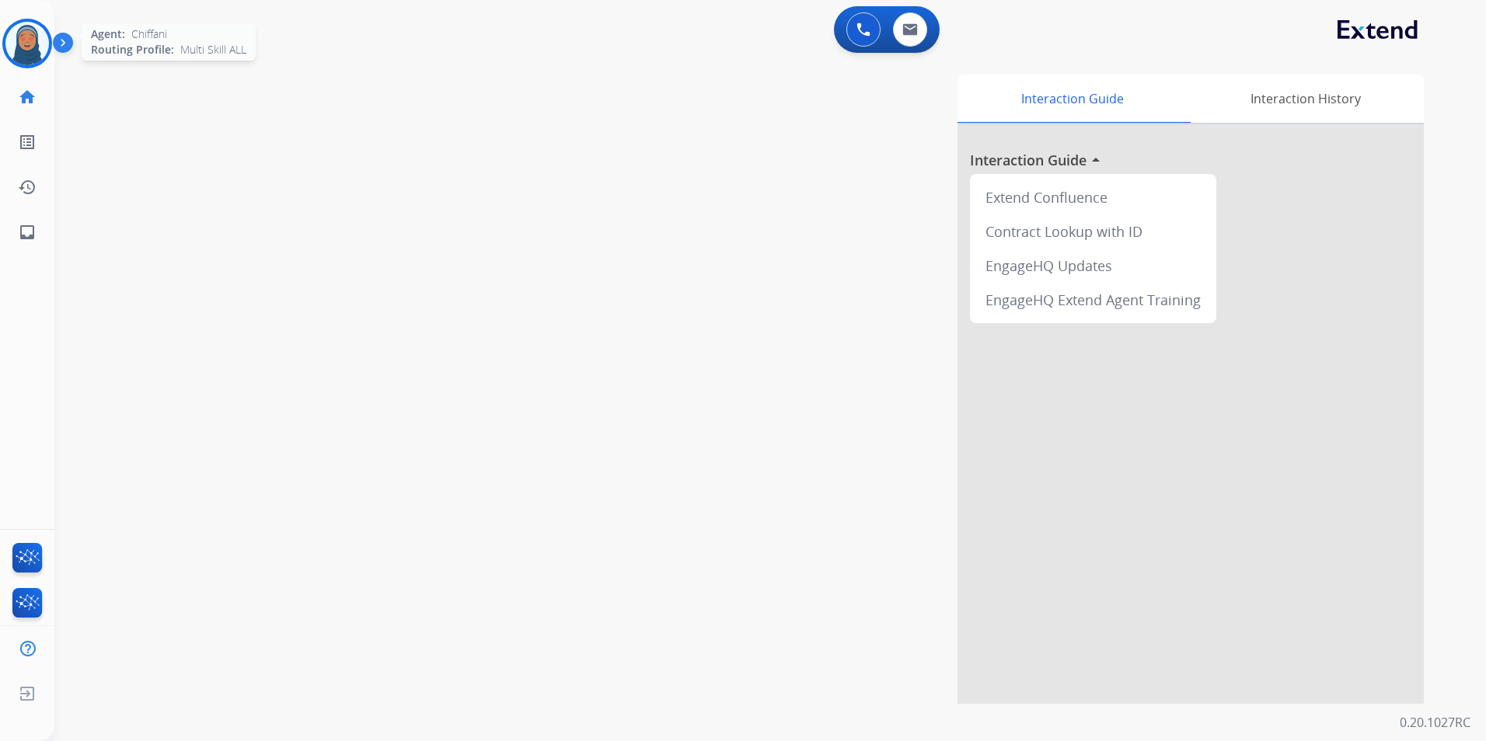
click at [20, 47] on img at bounding box center [27, 44] width 44 height 44
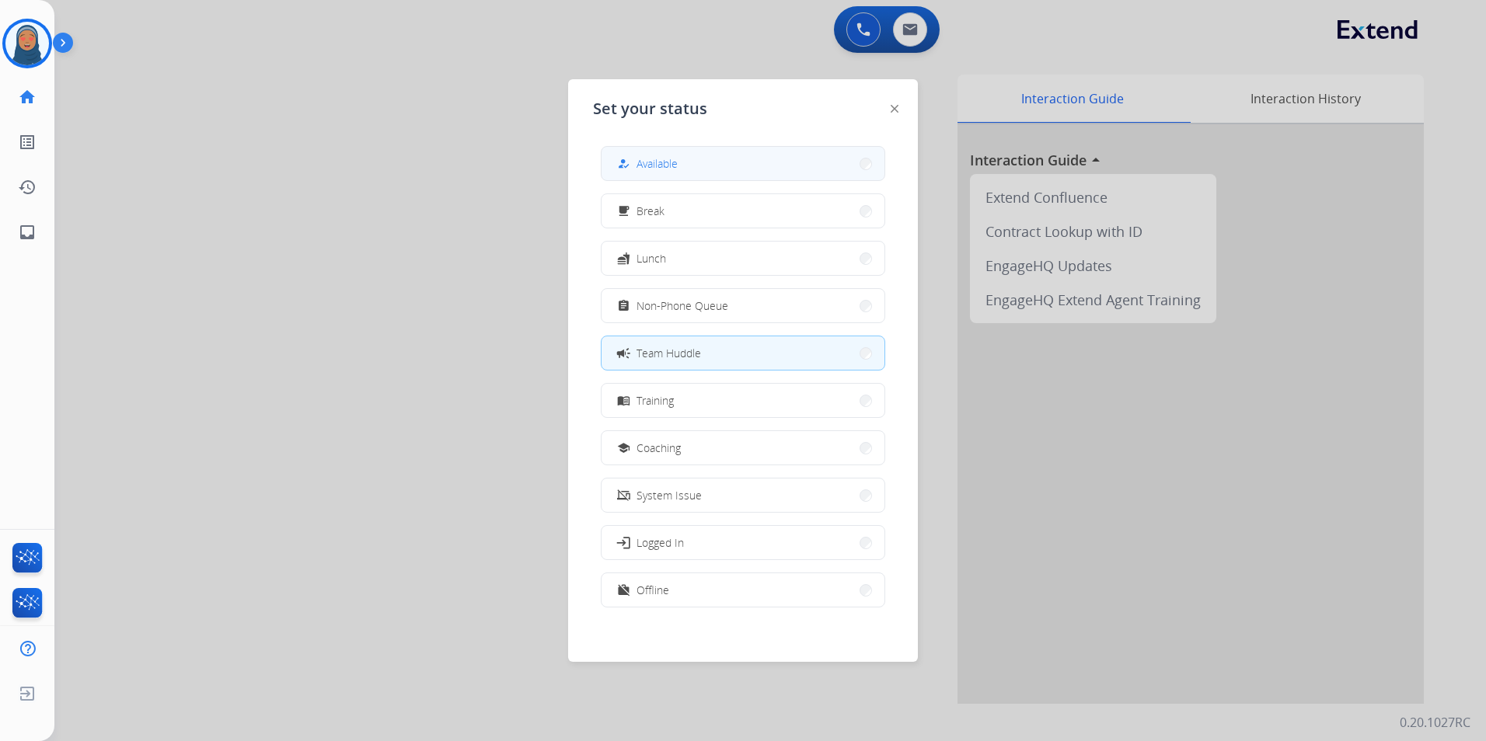
click at [752, 172] on button "how_to_reg Available" at bounding box center [742, 163] width 283 height 33
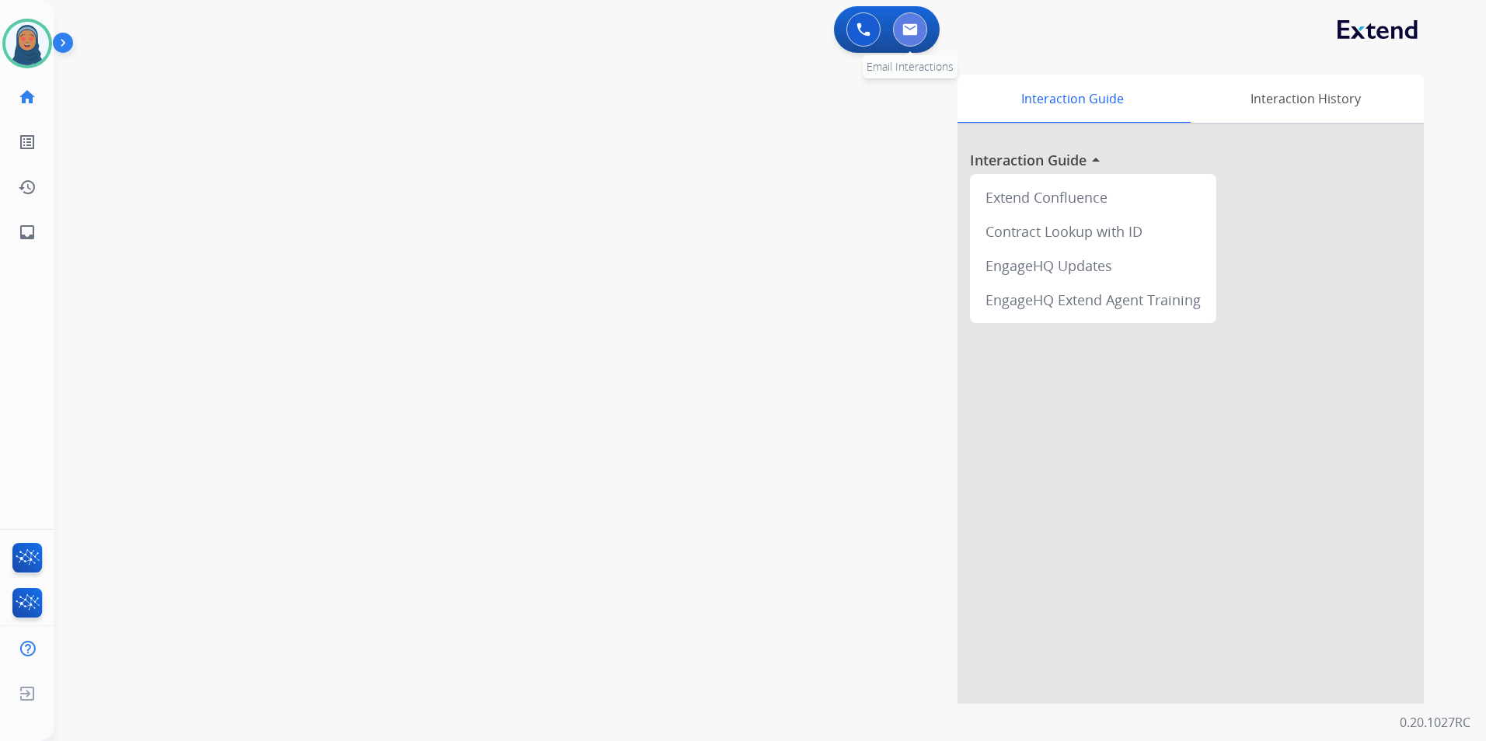
click at [915, 34] on img at bounding box center [910, 29] width 16 height 12
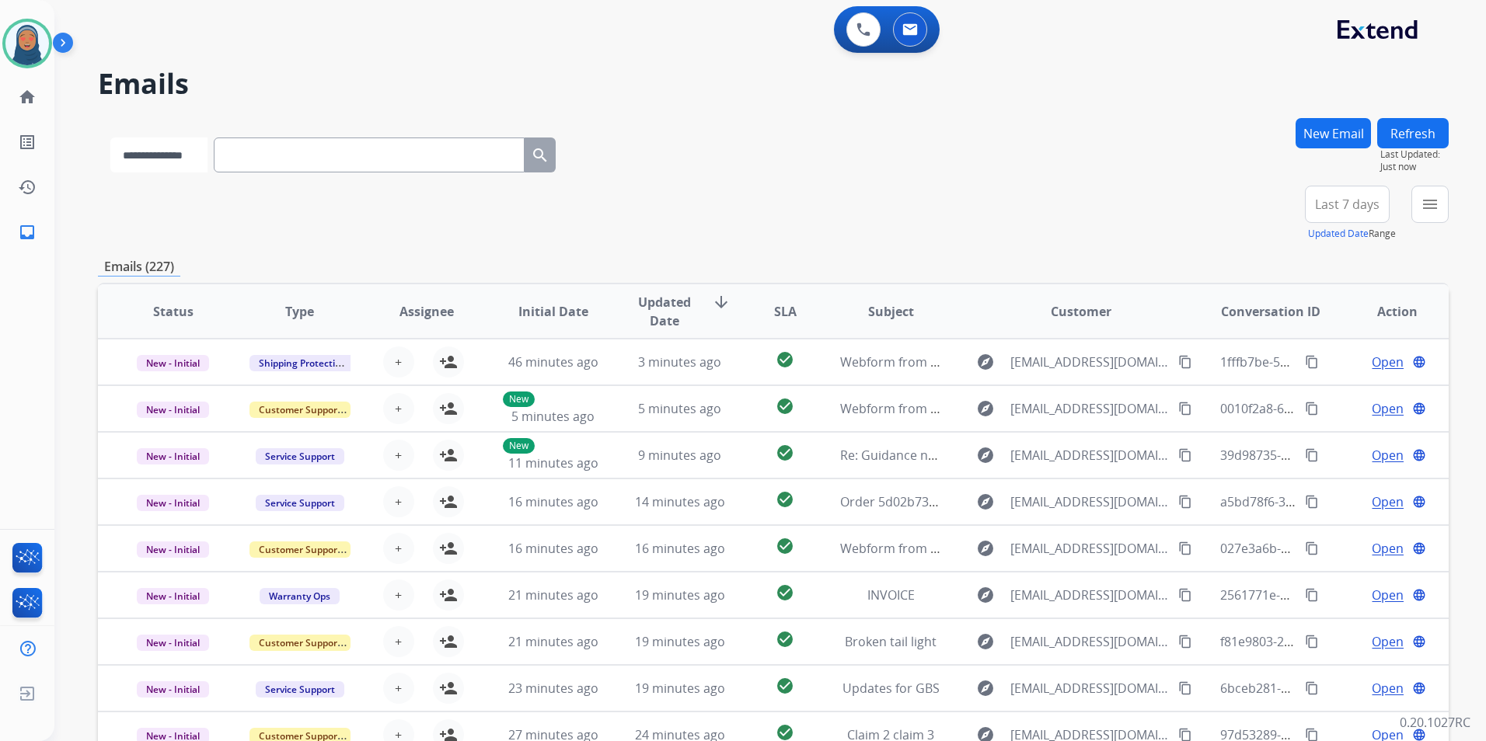
click at [141, 156] on select "**********" at bounding box center [158, 155] width 97 height 35
select select "**********"
click at [110, 138] on select "**********" at bounding box center [158, 155] width 97 height 35
paste input "**********"
type input "**********"
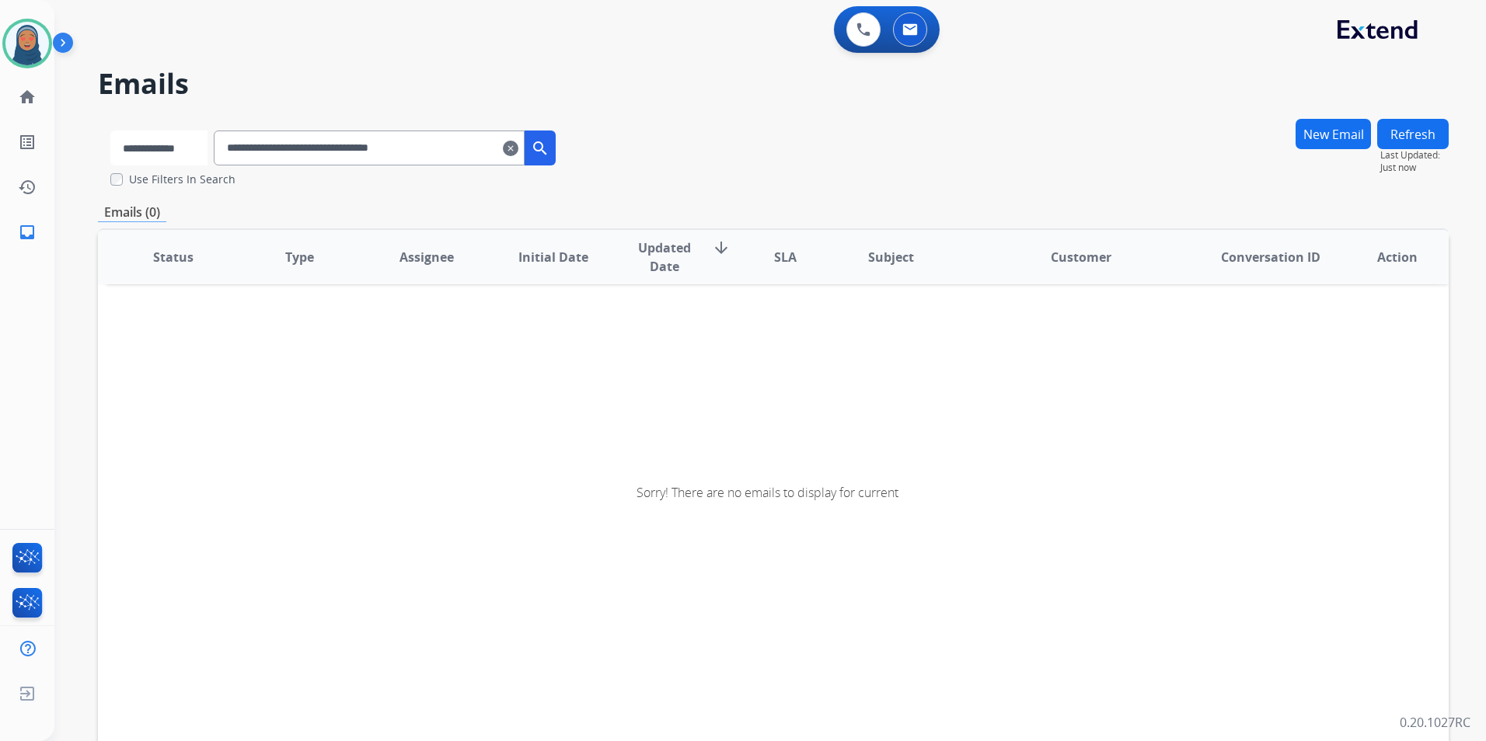
click at [200, 152] on select "**********" at bounding box center [158, 148] width 97 height 35
select select "**********"
click at [110, 131] on select "**********" at bounding box center [158, 148] width 97 height 35
click at [330, 141] on input "**********" at bounding box center [370, 148] width 311 height 35
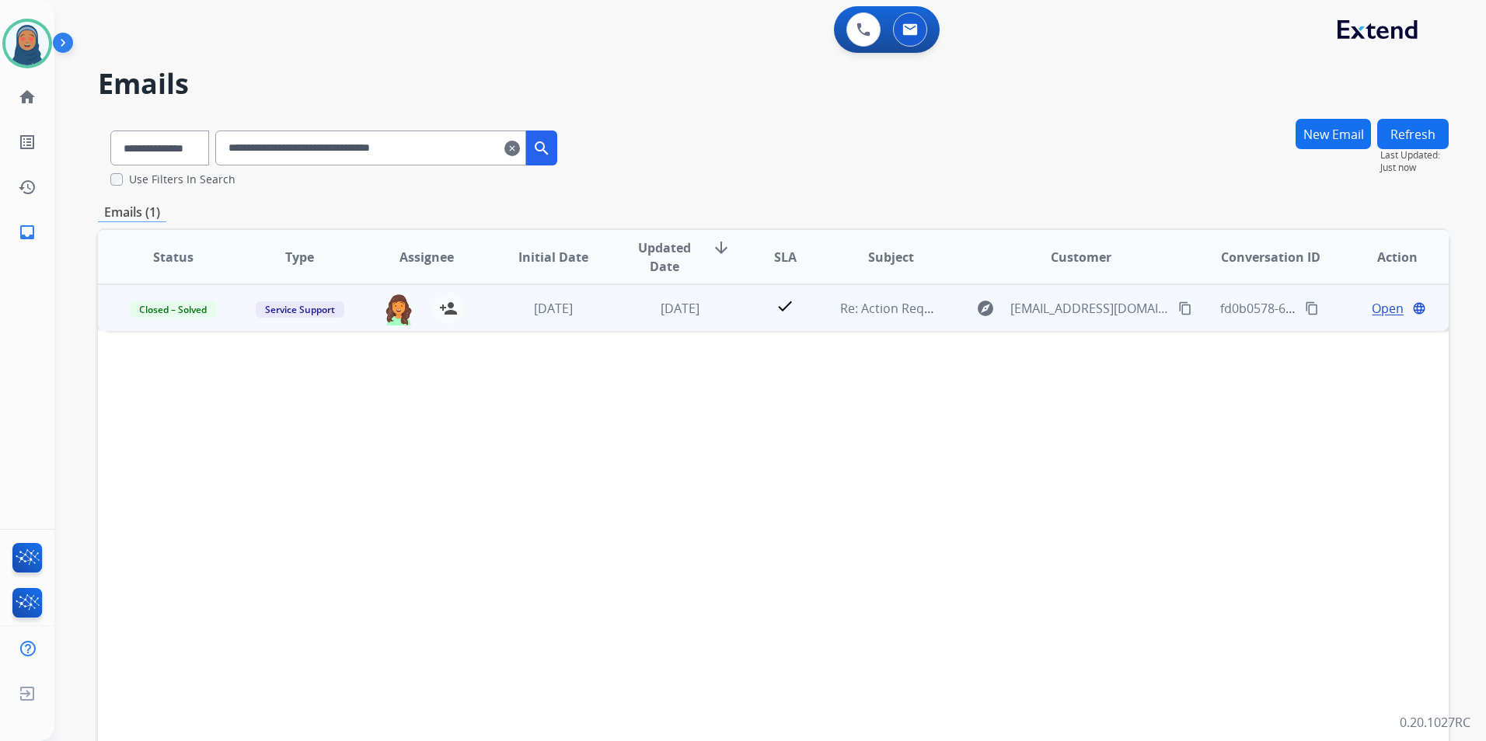
click at [1375, 312] on span "Open" at bounding box center [1387, 308] width 32 height 19
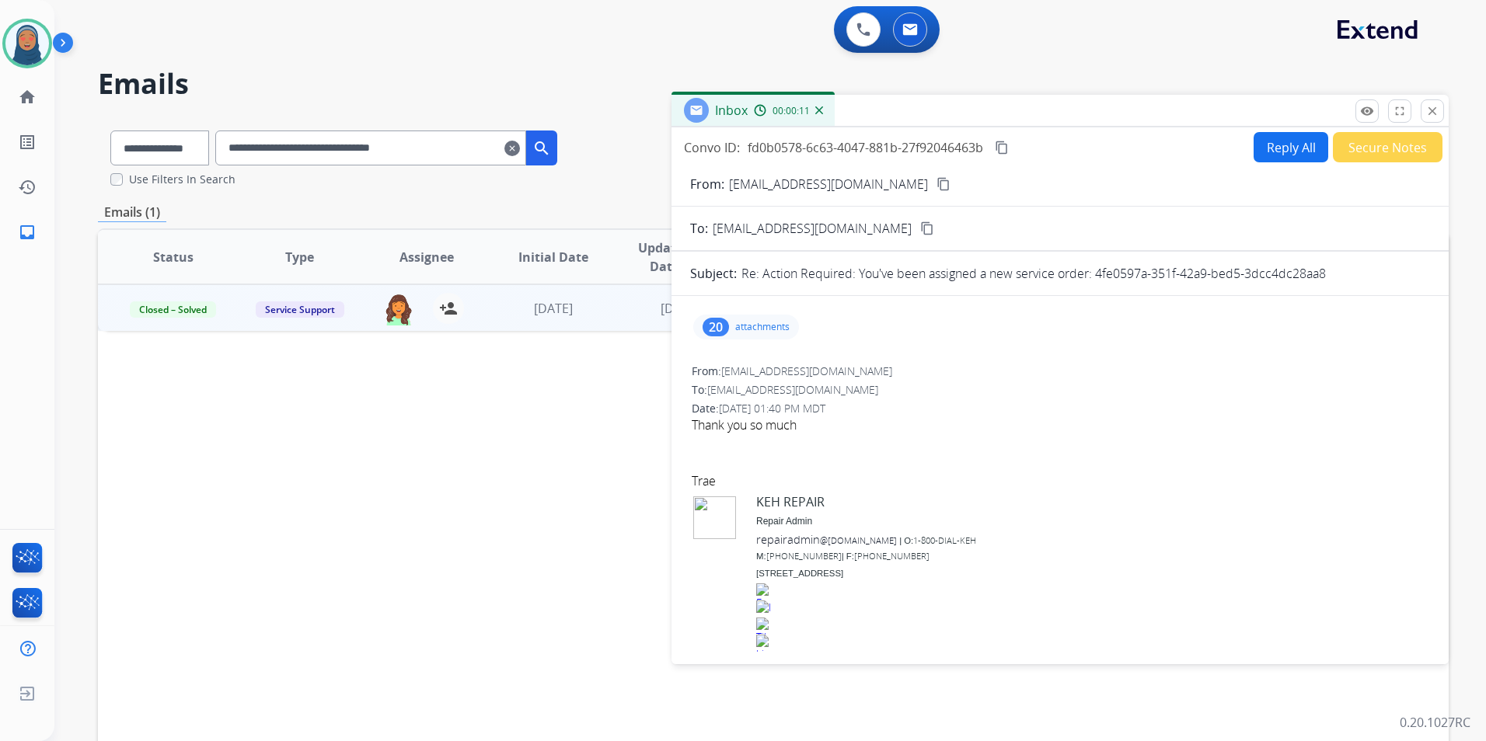
click at [756, 326] on p "attachments" at bounding box center [762, 327] width 54 height 12
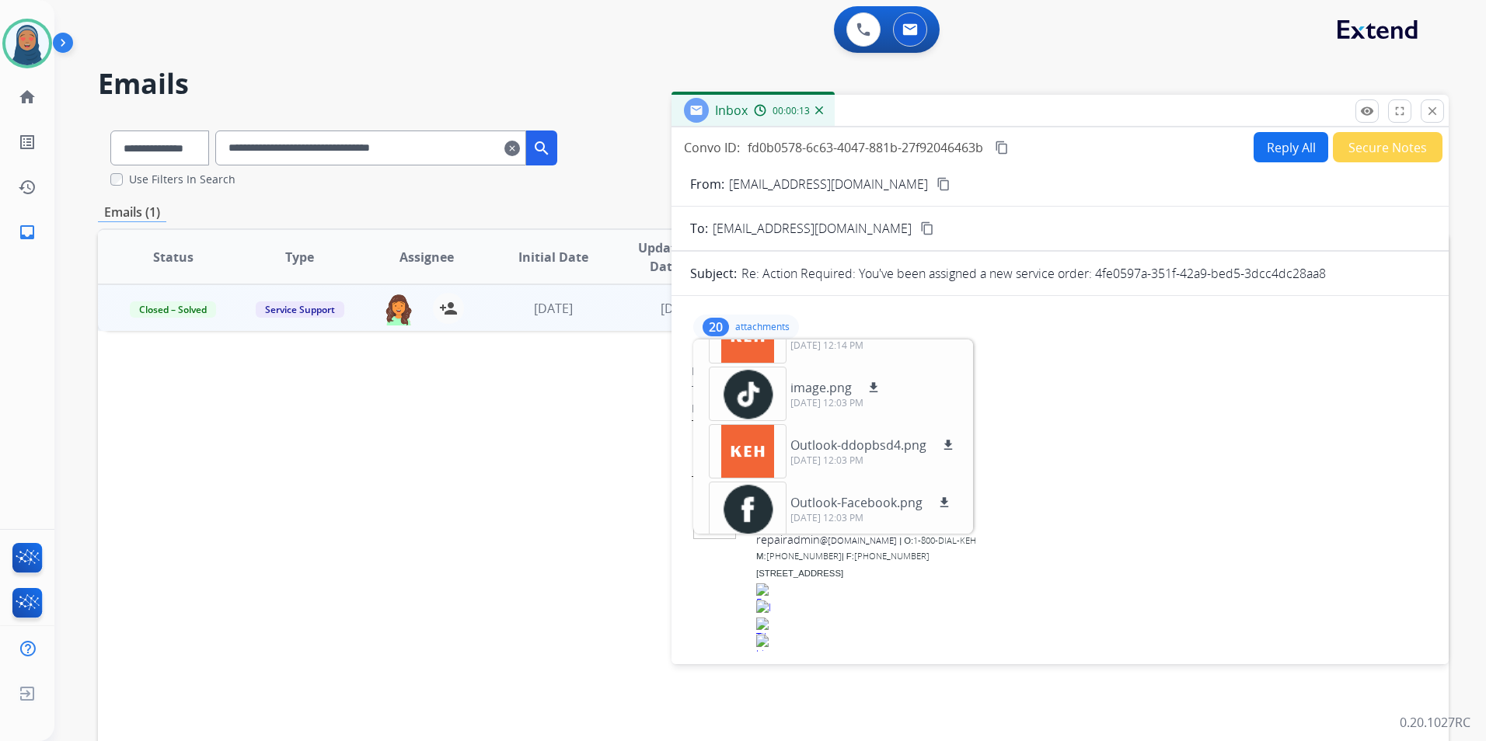
scroll to position [959, 0]
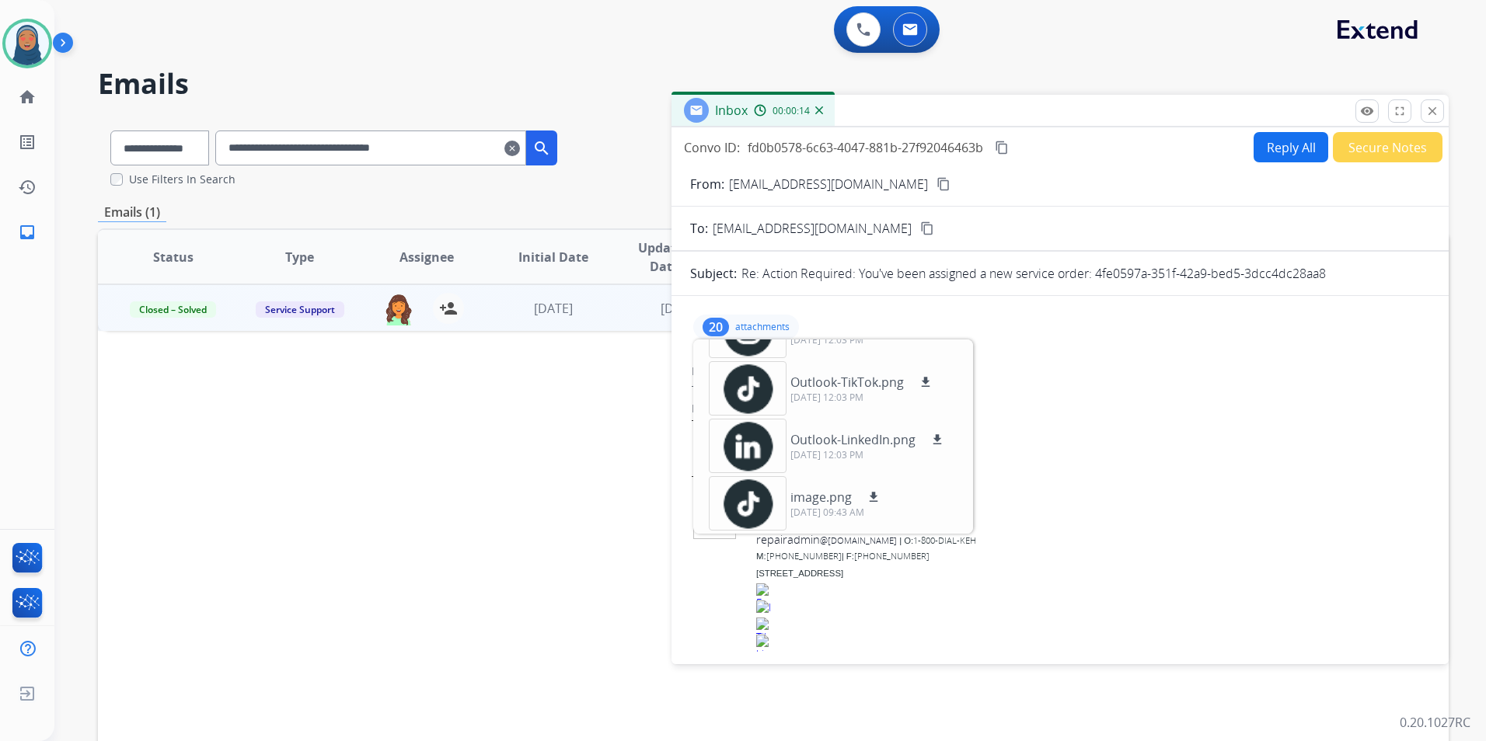
click at [1162, 460] on div at bounding box center [1060, 463] width 737 height 19
click at [1438, 117] on mat-icon "close" at bounding box center [1432, 111] width 14 height 14
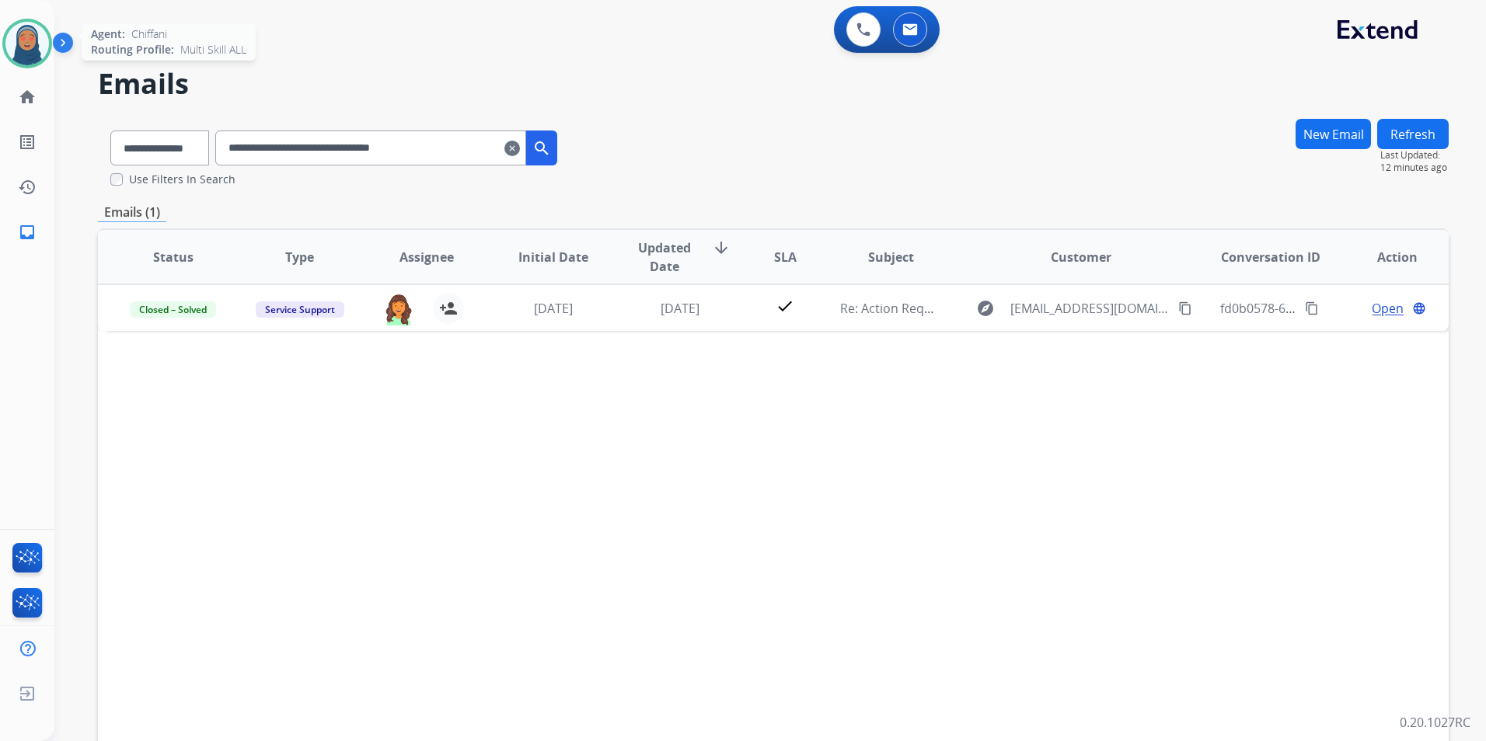
click at [16, 42] on img at bounding box center [27, 44] width 44 height 44
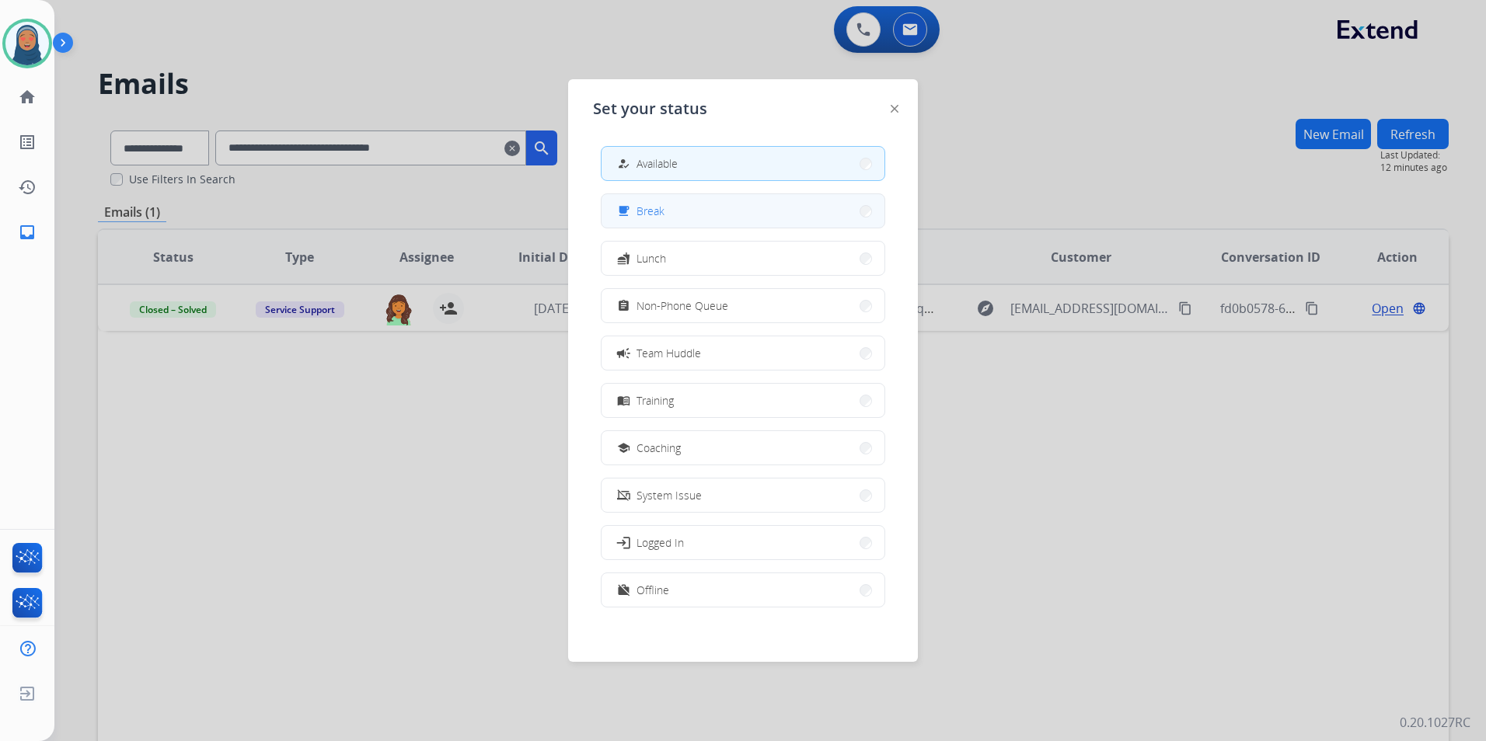
click at [695, 216] on button "free_breakfast Break" at bounding box center [742, 210] width 283 height 33
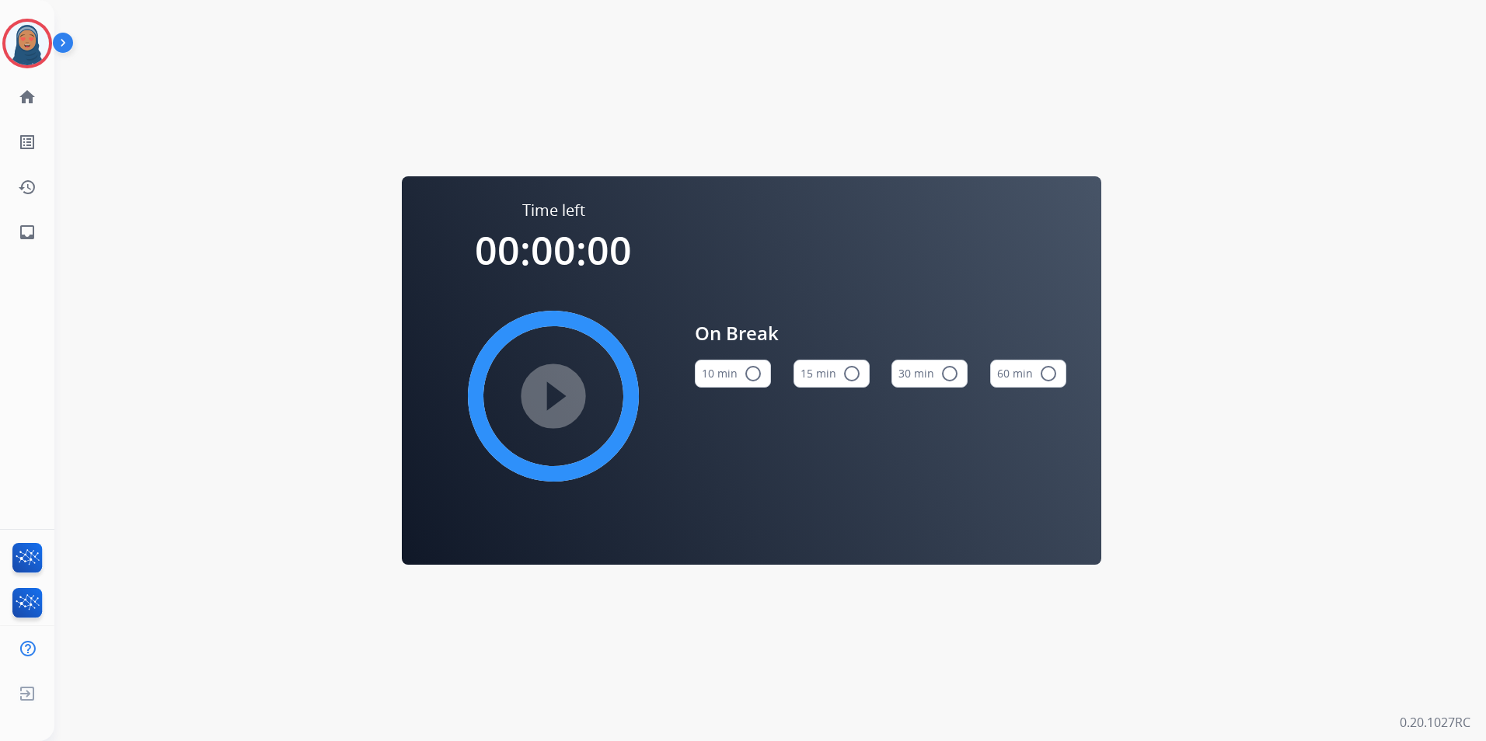
click at [855, 375] on mat-icon "radio_button_unchecked" at bounding box center [851, 373] width 19 height 19
click at [16, 44] on img at bounding box center [27, 44] width 44 height 44
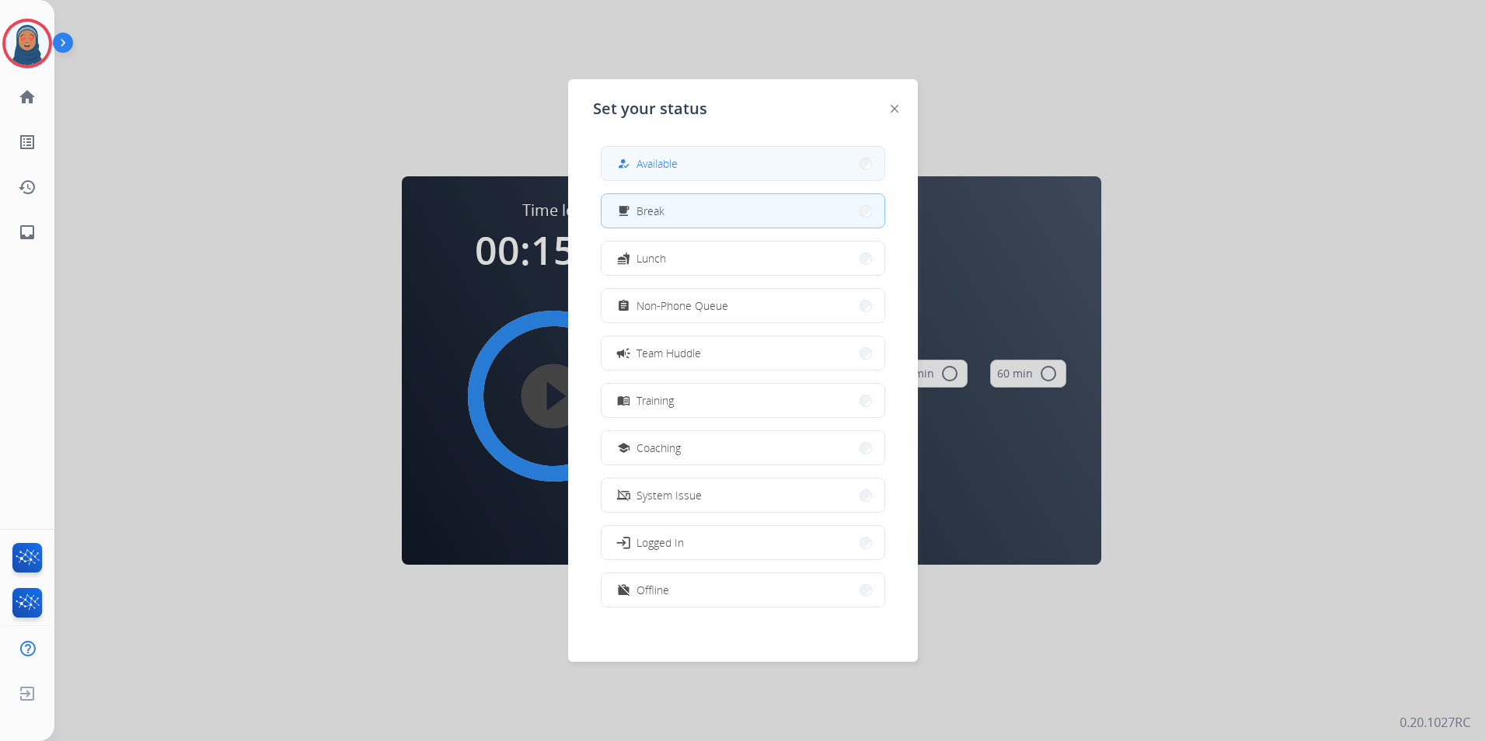
click at [656, 164] on span "Available" at bounding box center [656, 163] width 41 height 16
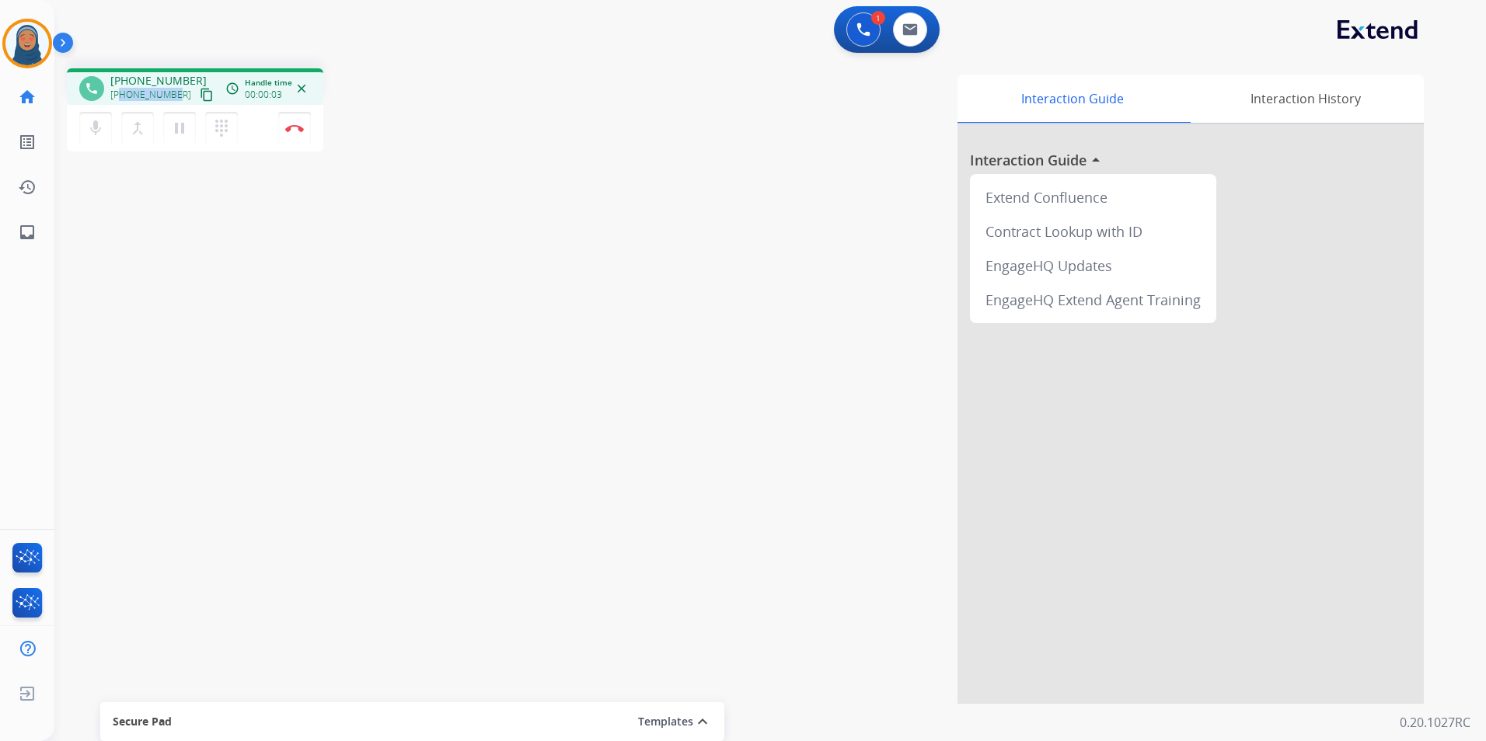
drag, startPoint x: 176, startPoint y: 95, endPoint x: 120, endPoint y: 94, distance: 55.2
click at [120, 94] on div "+17742060308 content_copy" at bounding box center [163, 94] width 106 height 19
copy span "7742060308"
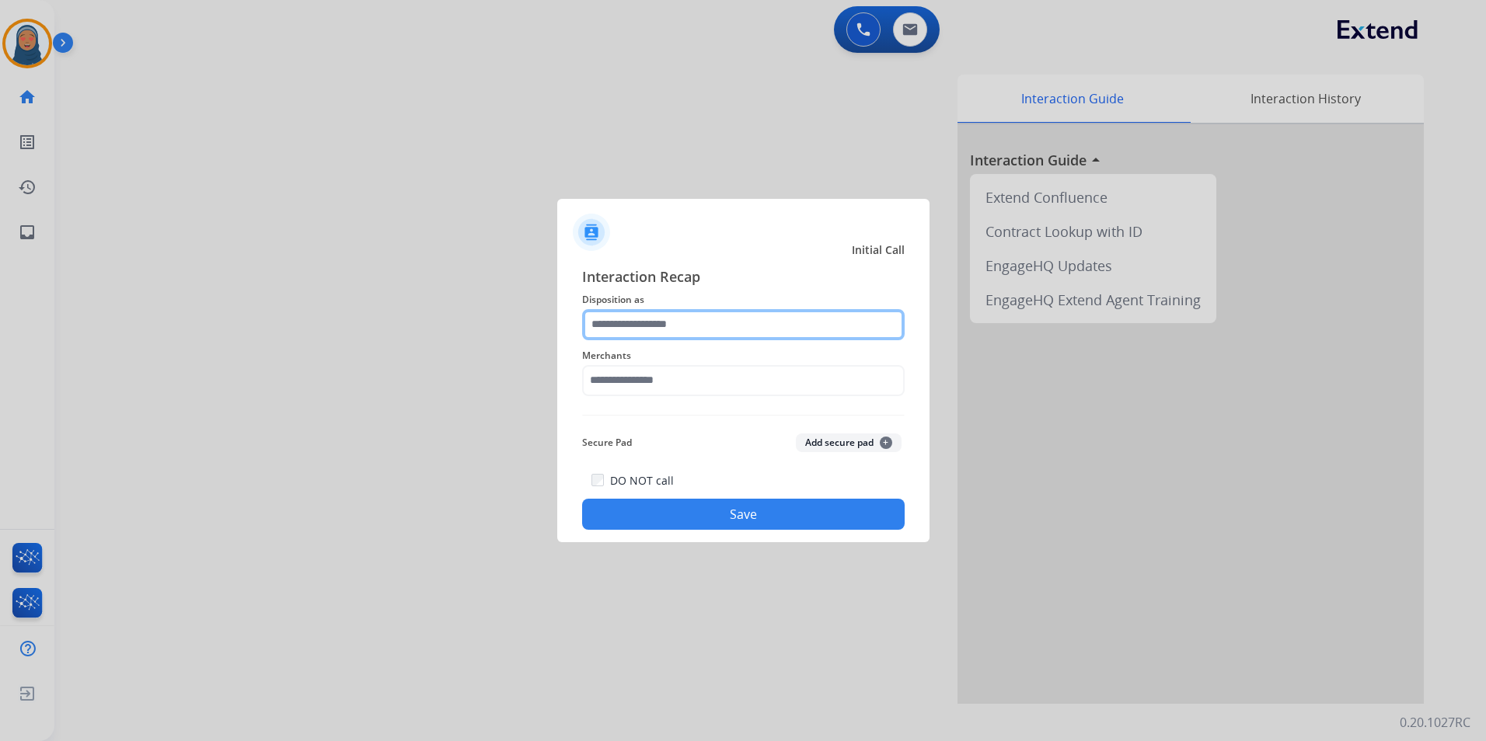
click at [734, 324] on input "text" at bounding box center [743, 324] width 322 height 31
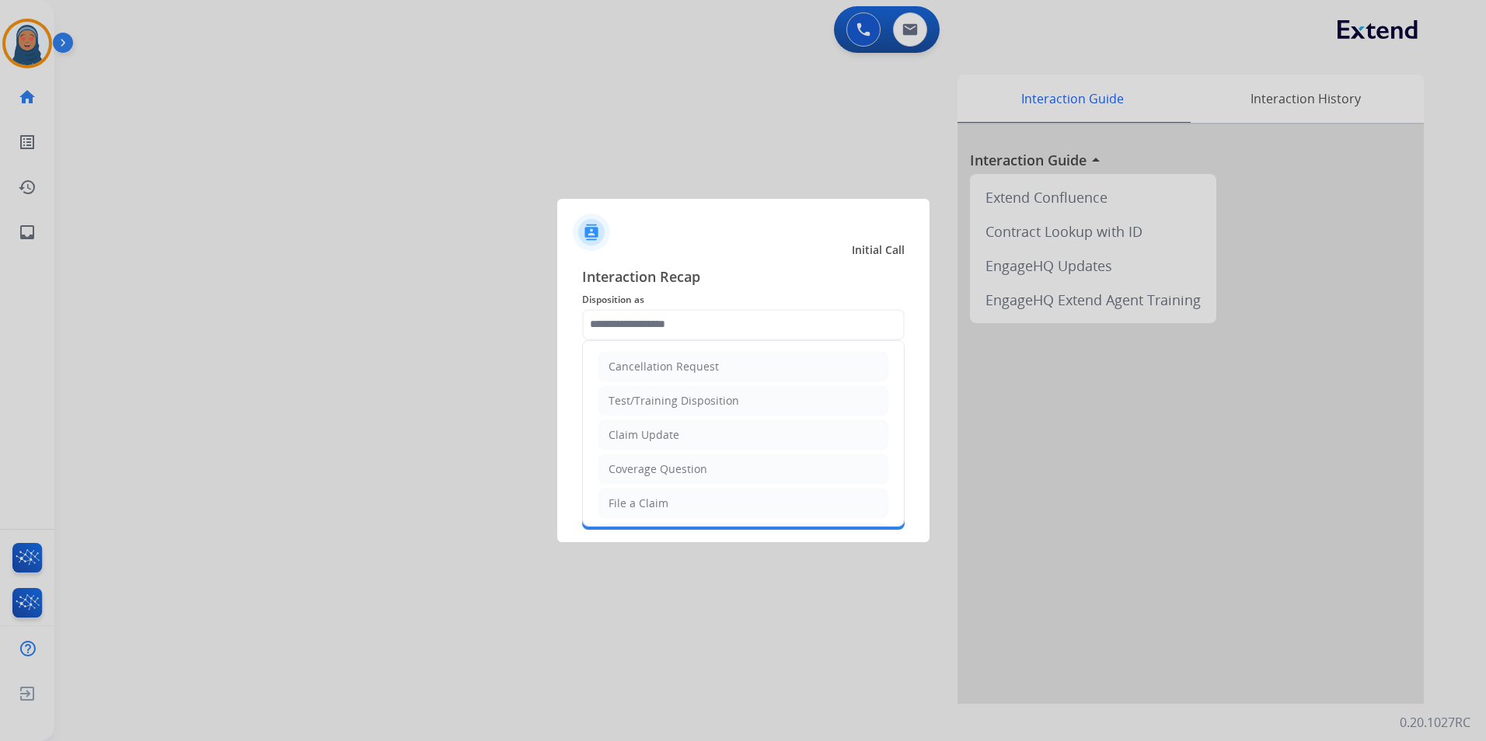
drag, startPoint x: 657, startPoint y: 500, endPoint x: 646, endPoint y: 434, distance: 66.9
click at [659, 497] on div "File a Claim" at bounding box center [638, 504] width 60 height 16
type input "**********"
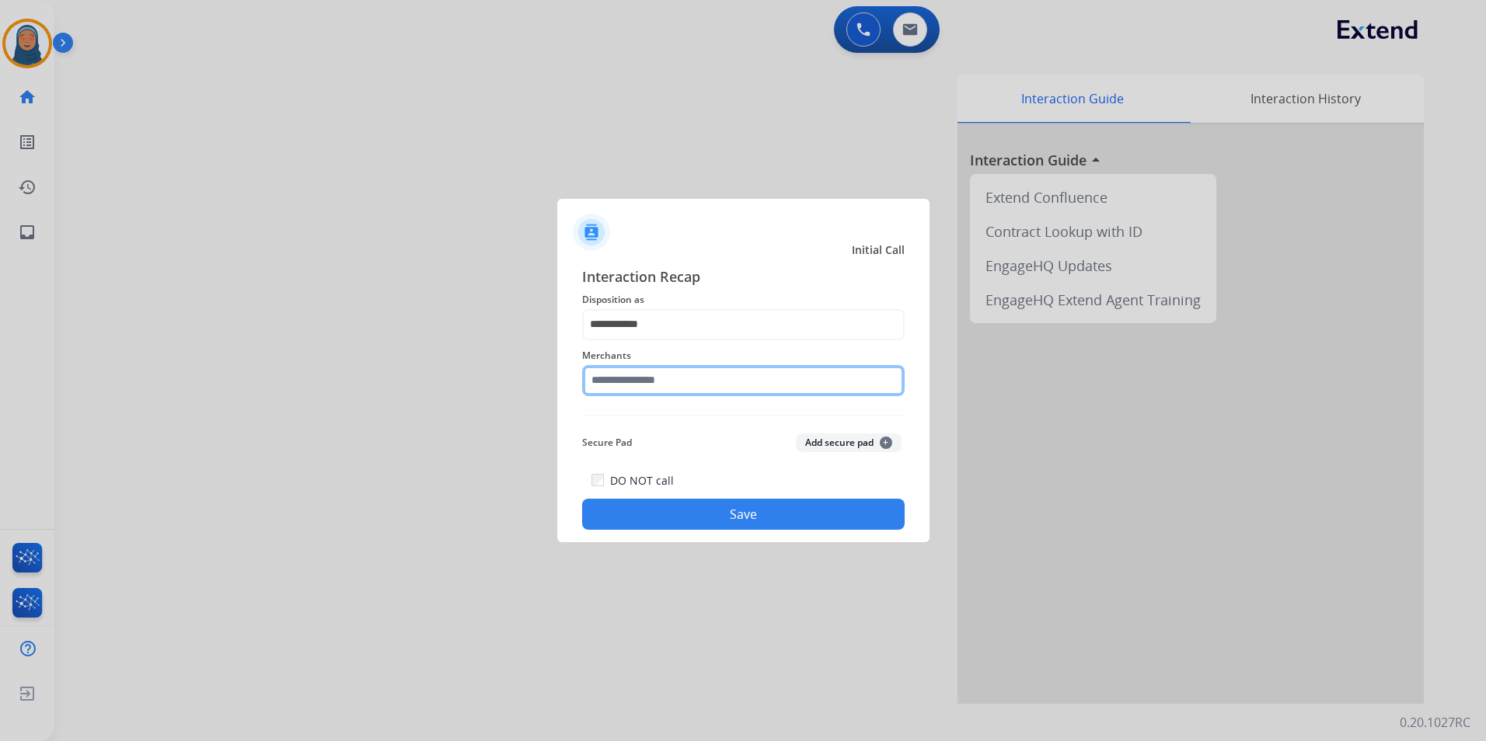
click at [640, 383] on input "text" at bounding box center [743, 380] width 322 height 31
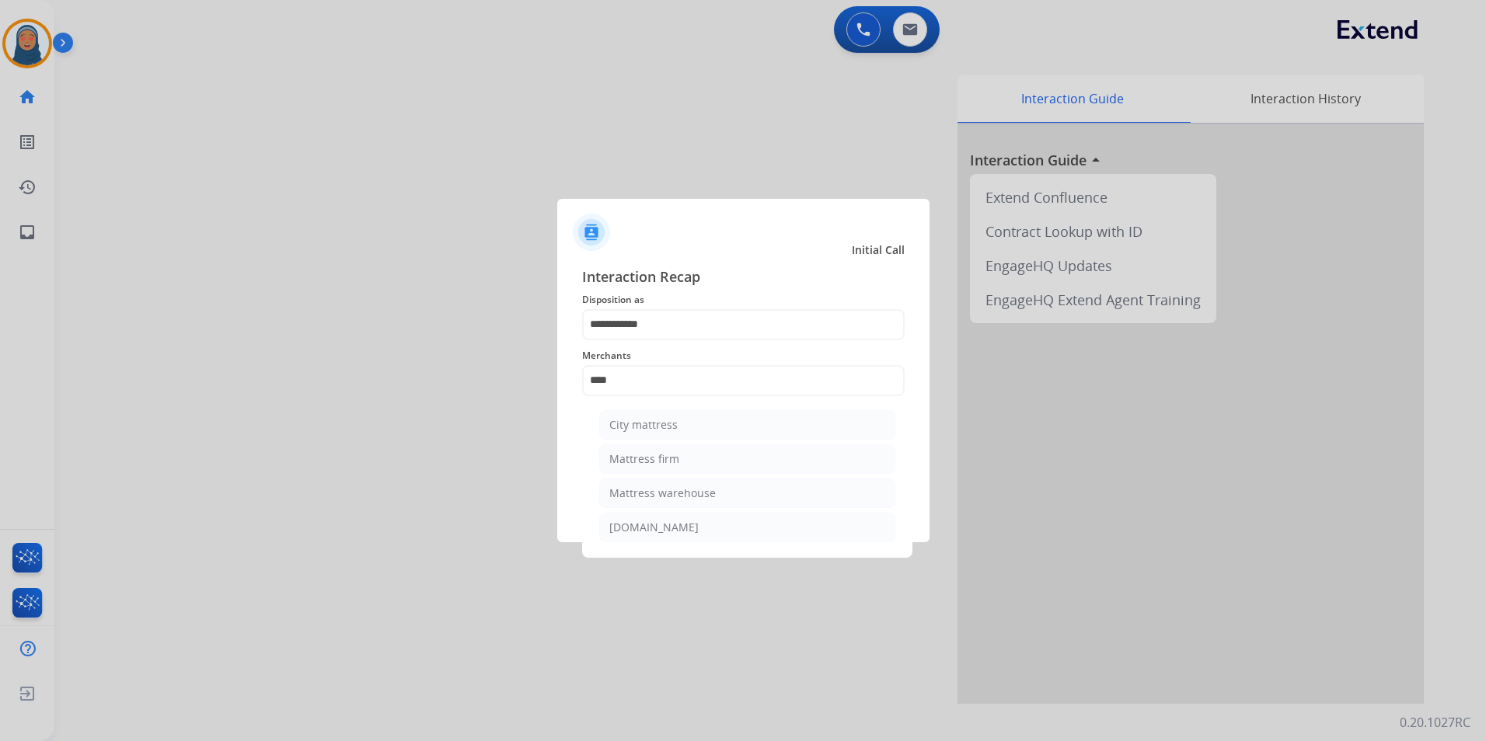
click at [726, 459] on li "Mattress firm" at bounding box center [747, 459] width 296 height 30
type input "**********"
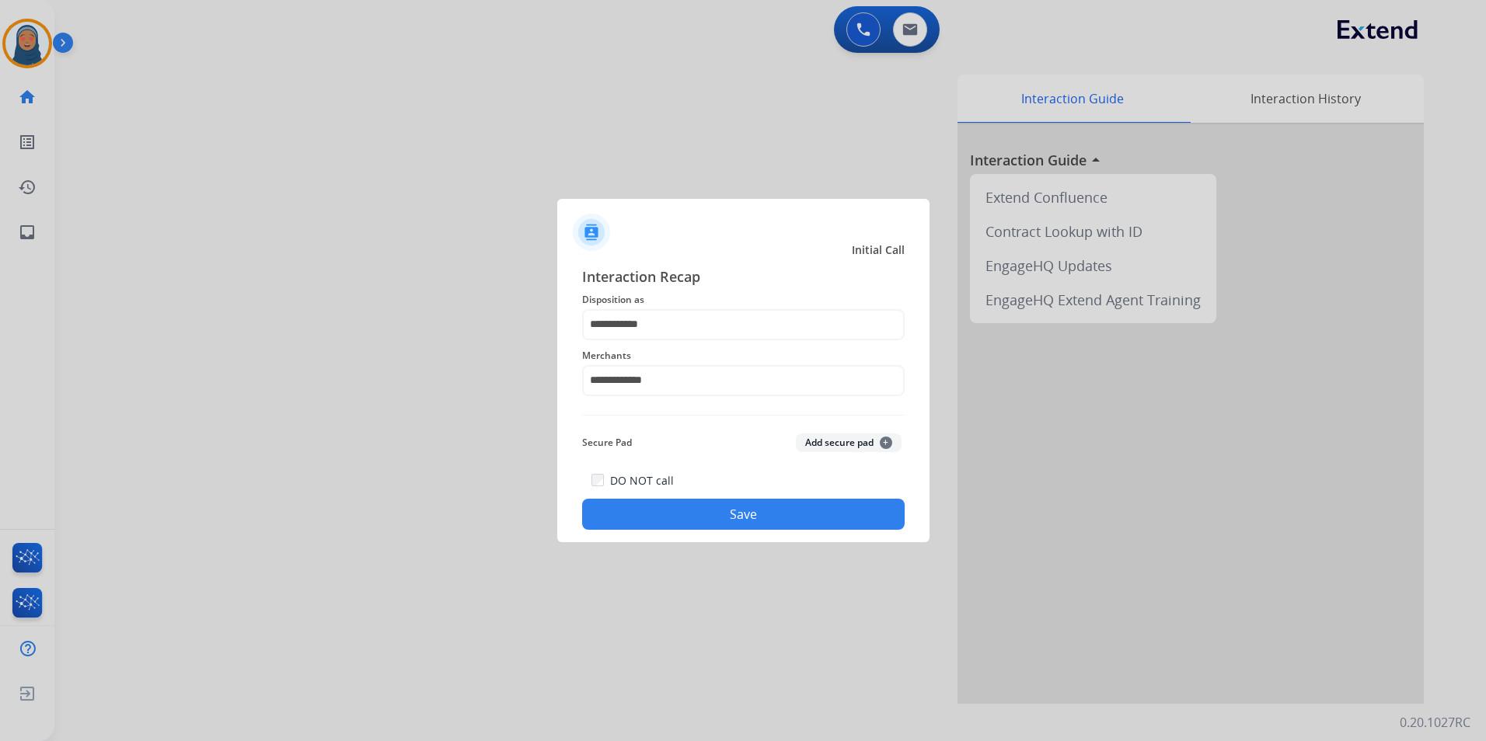
click at [793, 511] on button "Save" at bounding box center [743, 514] width 322 height 31
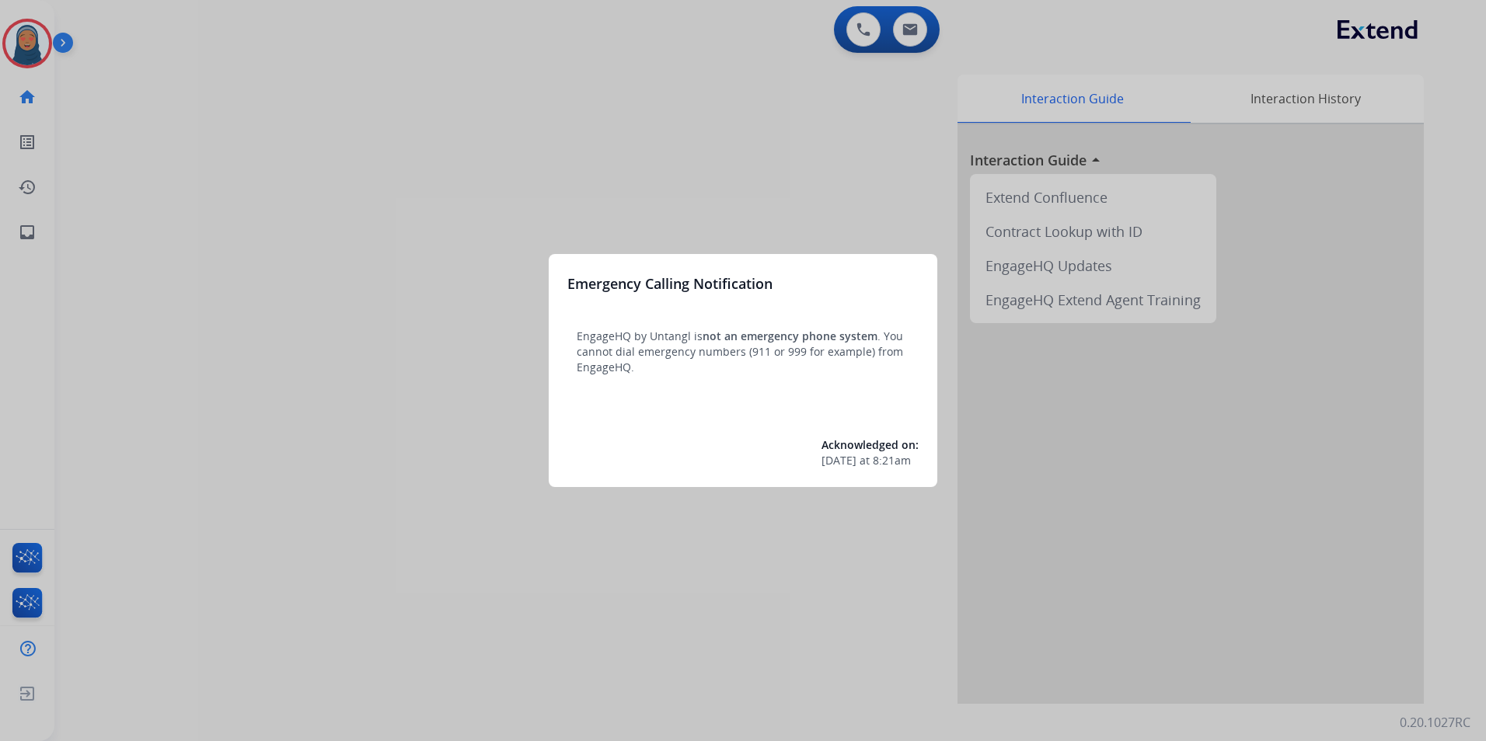
click at [367, 309] on div at bounding box center [743, 370] width 1486 height 741
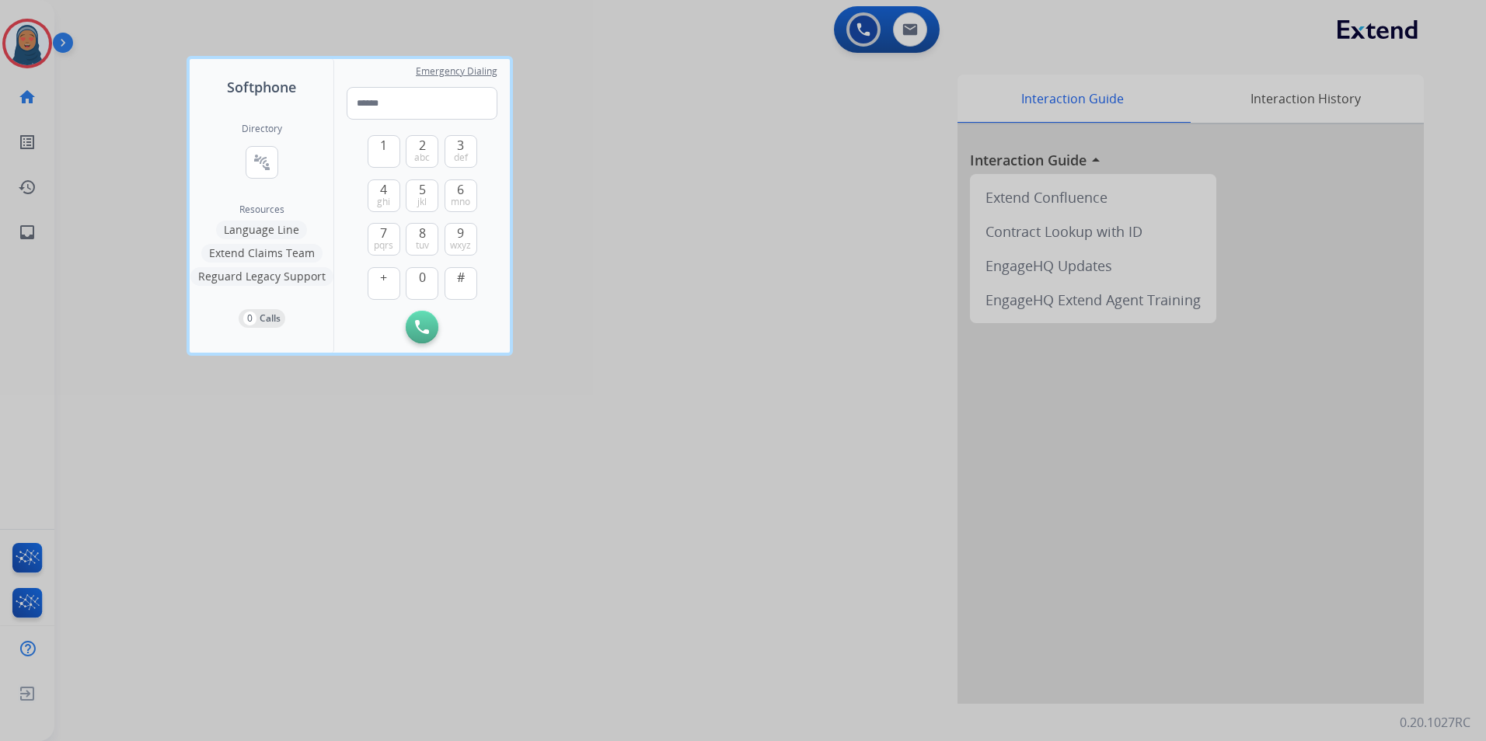
click at [141, 278] on div at bounding box center [743, 370] width 1486 height 741
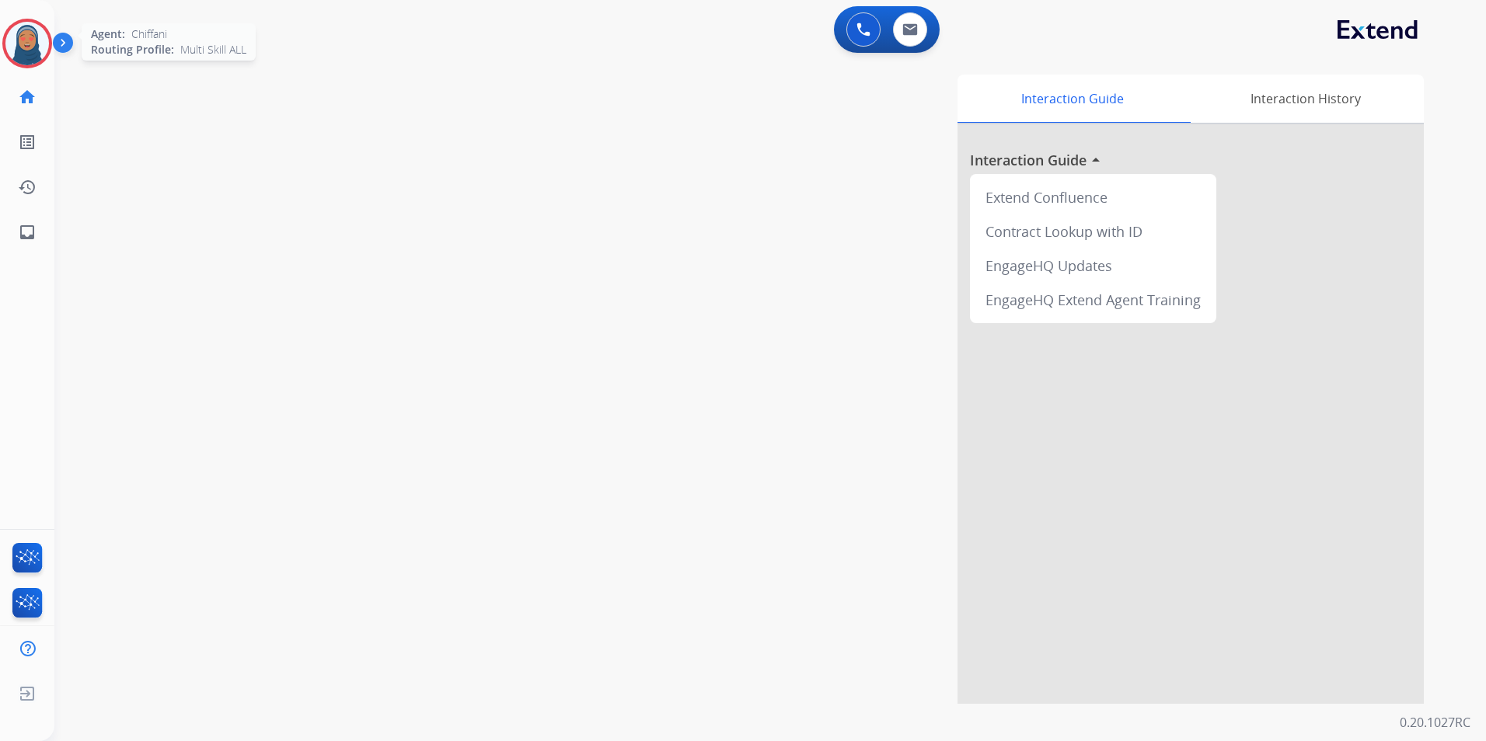
click at [29, 50] on img at bounding box center [27, 44] width 44 height 44
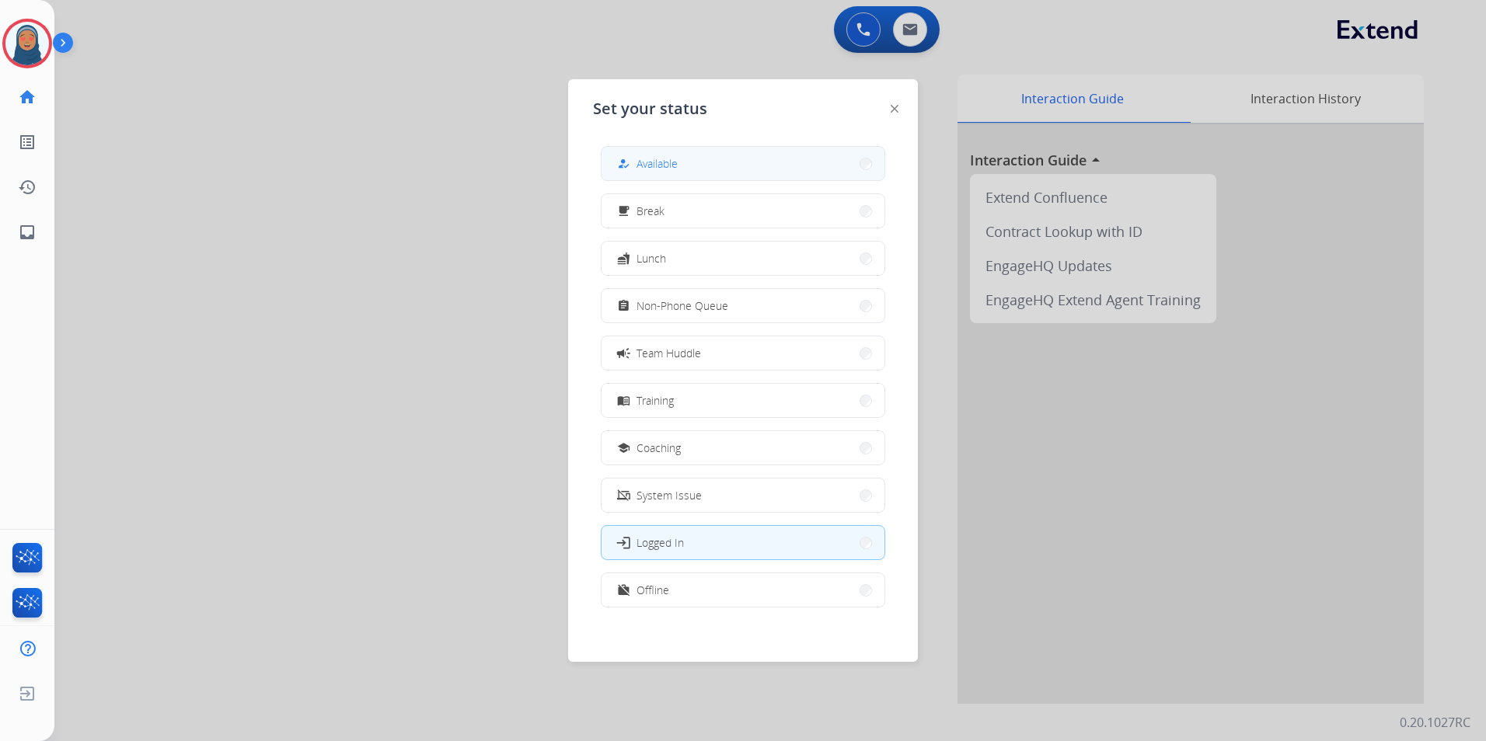
click at [660, 179] on button "how_to_reg Available" at bounding box center [742, 163] width 283 height 33
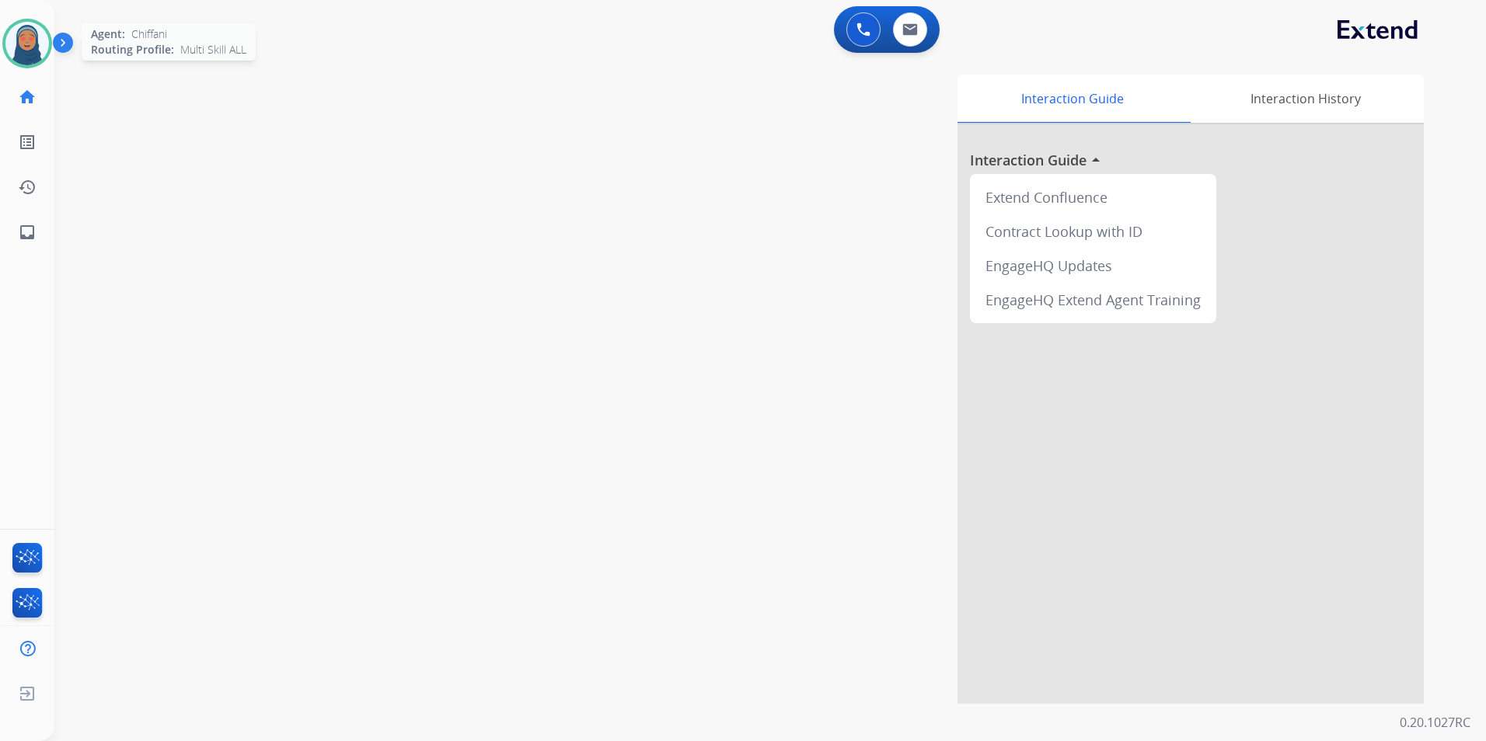
click at [24, 26] on img at bounding box center [27, 44] width 44 height 44
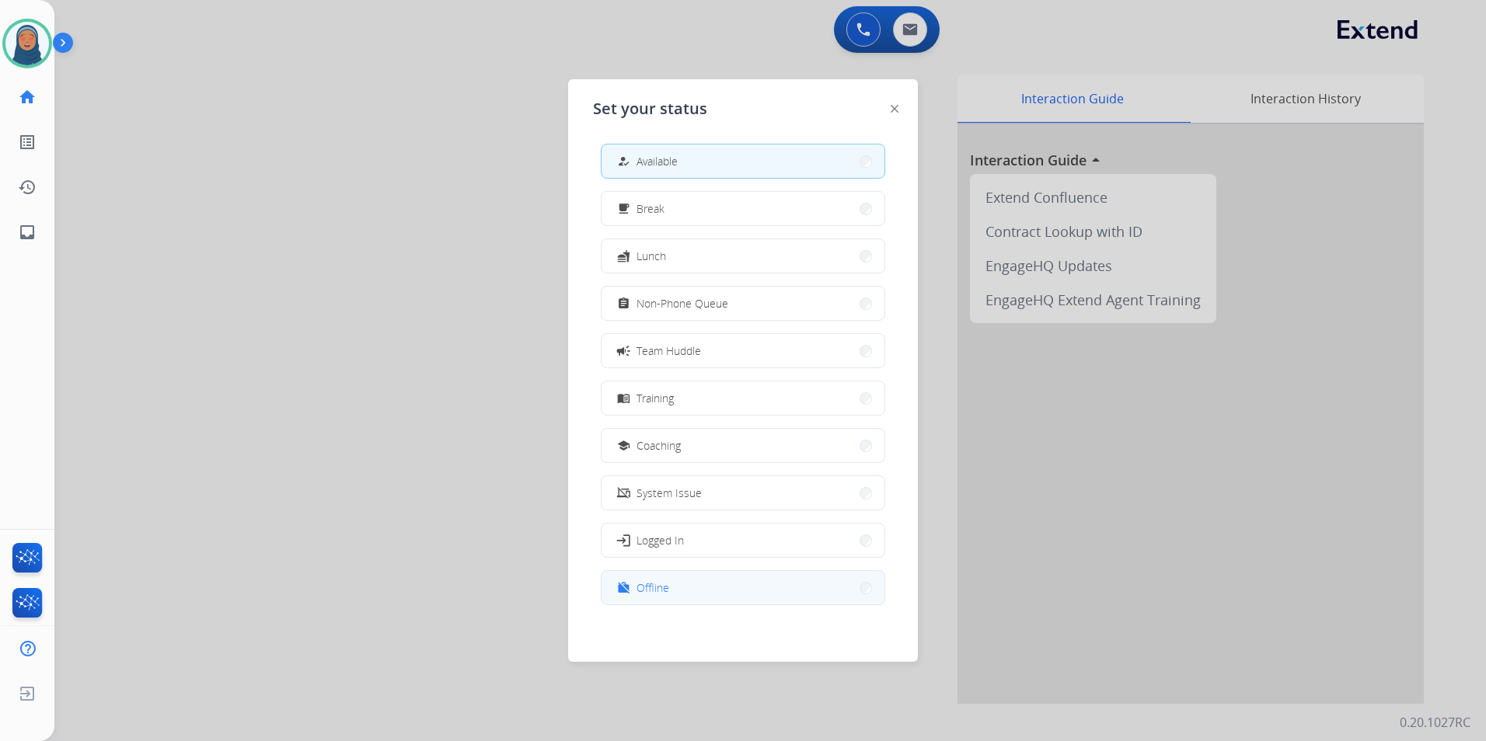
scroll to position [5, 0]
click at [668, 585] on span "Offline" at bounding box center [652, 585] width 33 height 16
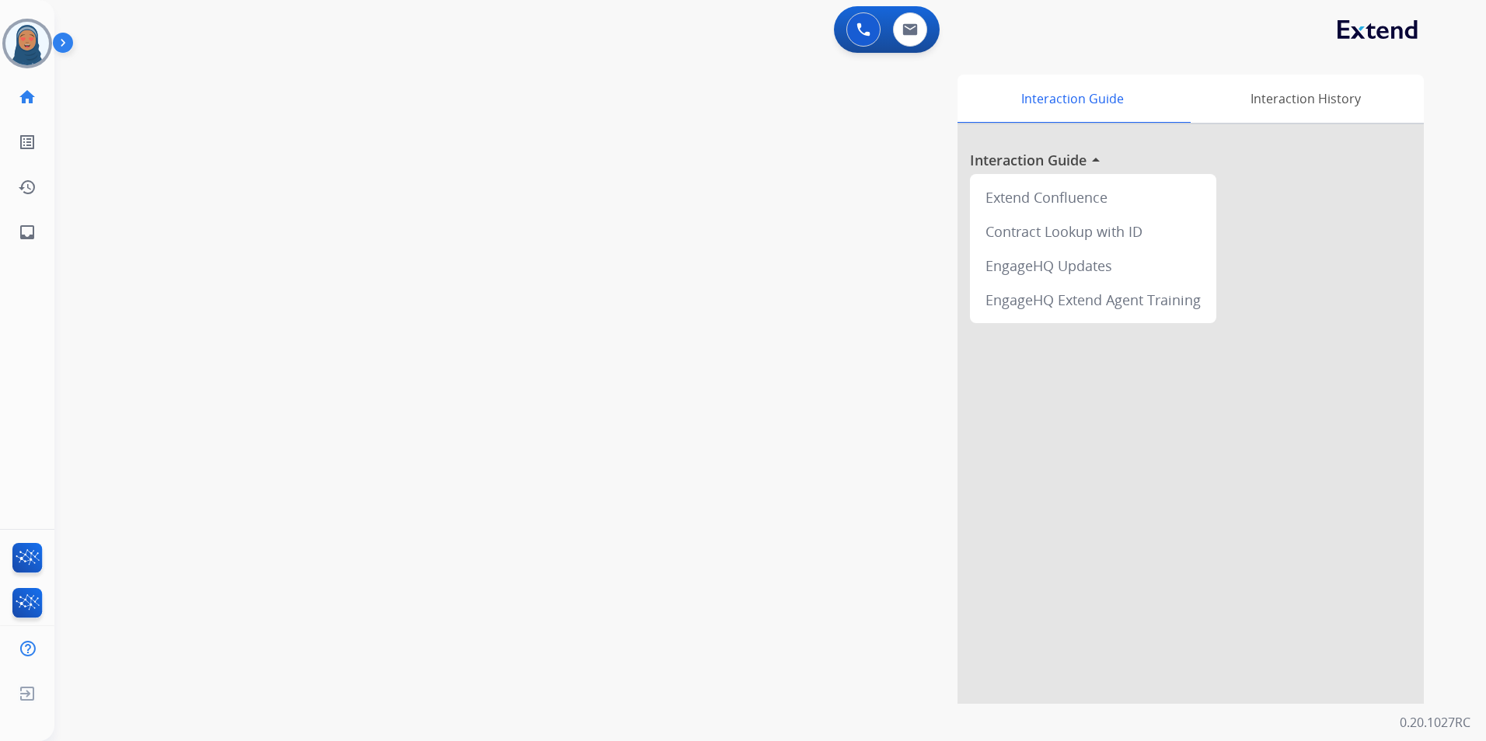
click at [89, 696] on div "swap_horiz Break voice bridge close_fullscreen Connect 3-Way Call merge_type Se…" at bounding box center [751, 380] width 1394 height 648
click at [86, 699] on span "Log out" at bounding box center [103, 696] width 37 height 15
click at [96, 695] on span "Log out" at bounding box center [103, 696] width 37 height 15
